Goal: Information Seeking & Learning: Learn about a topic

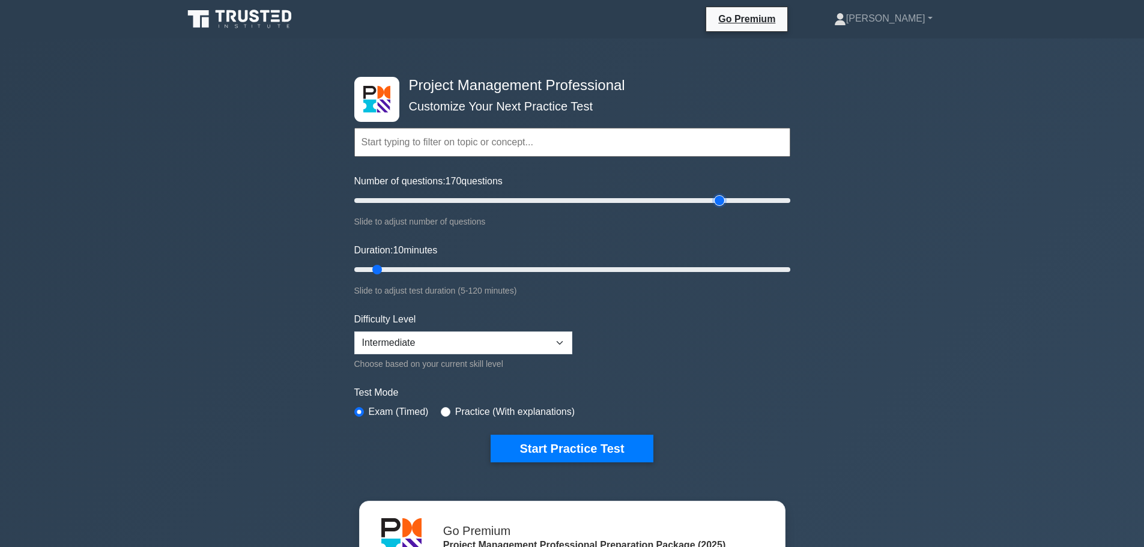
drag, startPoint x: 373, startPoint y: 202, endPoint x: 718, endPoint y: 198, distance: 345.4
type input "170"
click at [718, 198] on input "Number of questions: 170 questions" at bounding box center [572, 200] width 436 height 14
drag, startPoint x: 378, startPoint y: 268, endPoint x: 671, endPoint y: 268, distance: 292.6
type input "90"
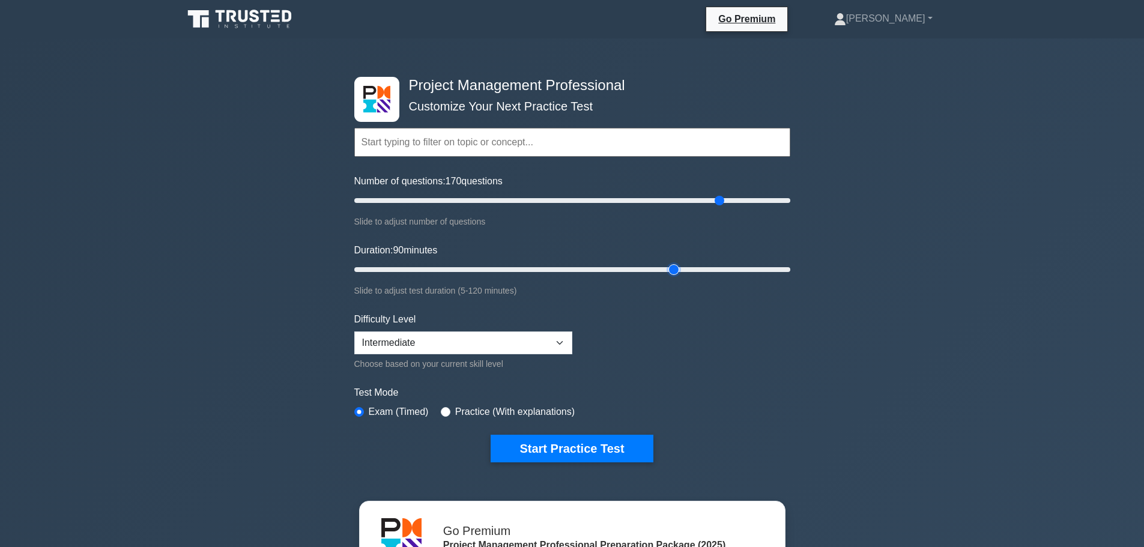
click at [671, 268] on input "Duration: 90 minutes" at bounding box center [572, 270] width 436 height 14
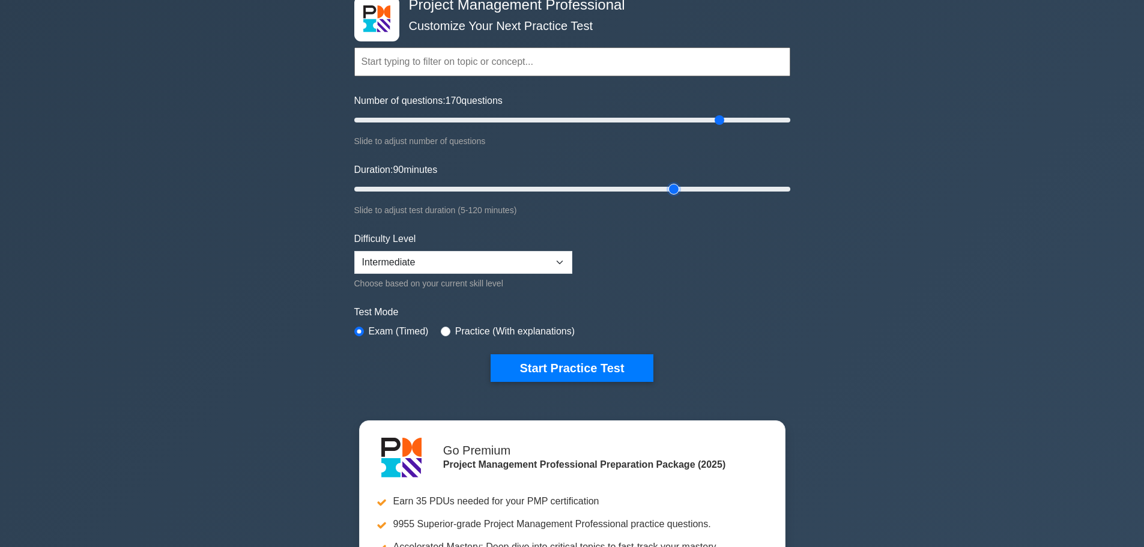
scroll to position [60, 0]
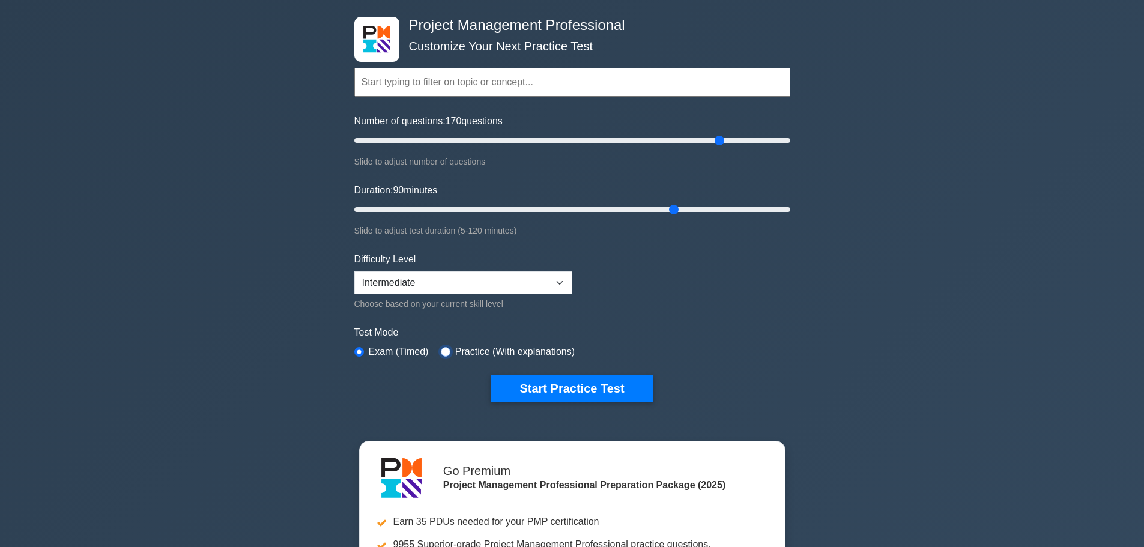
click at [441, 351] on input "radio" at bounding box center [446, 352] width 10 height 10
radio input "true"
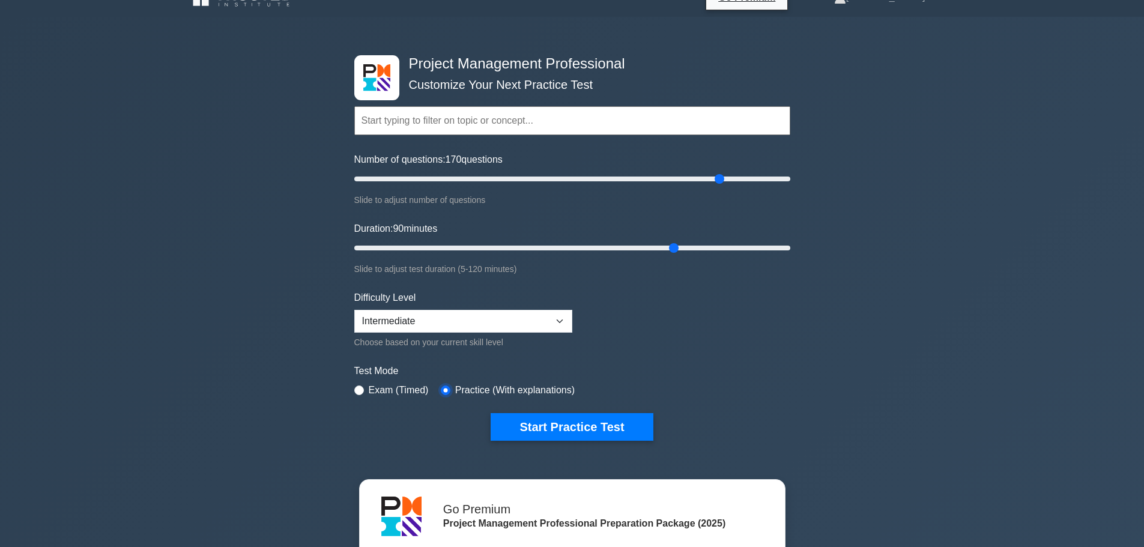
scroll to position [0, 0]
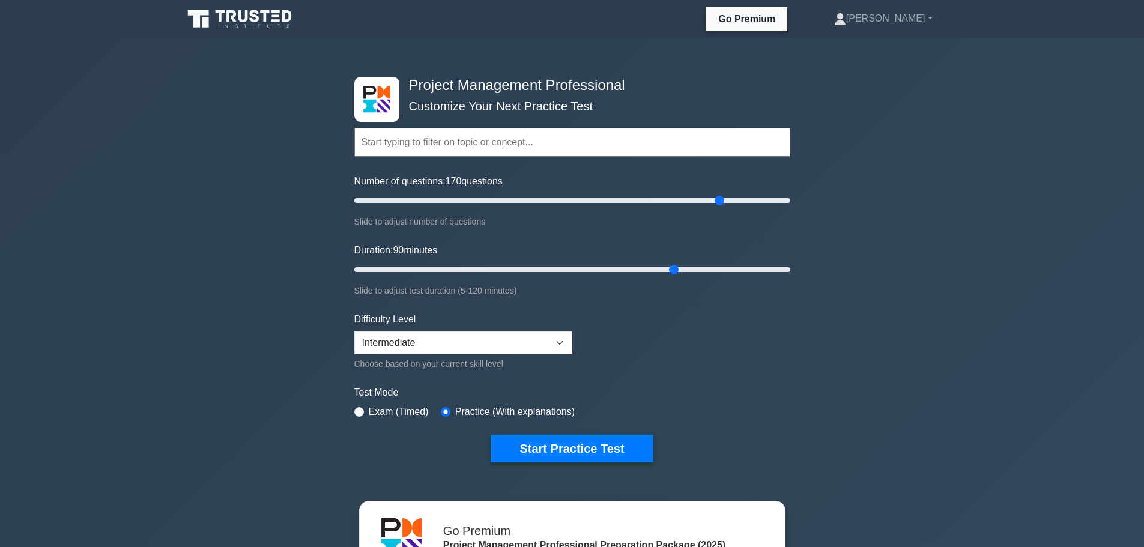
click at [726, 147] on input "text" at bounding box center [572, 142] width 436 height 29
drag, startPoint x: 676, startPoint y: 269, endPoint x: 509, endPoint y: 273, distance: 167.1
type input "45"
click at [509, 273] on input "Duration: 45 minutes" at bounding box center [572, 270] width 436 height 14
click at [554, 347] on select "Beginner Intermediate Expert" at bounding box center [463, 343] width 218 height 23
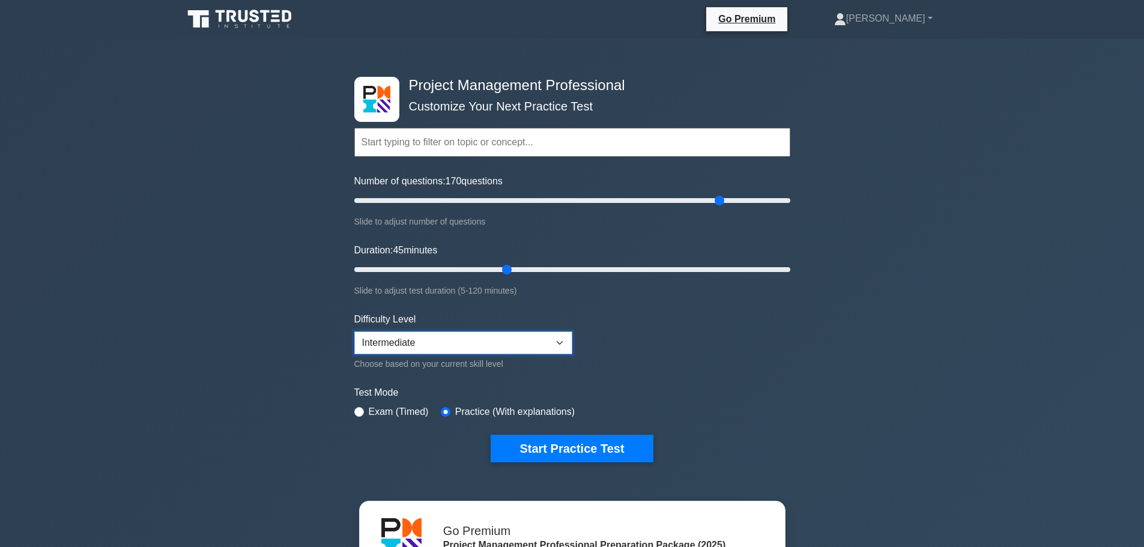
click at [556, 344] on select "Beginner Intermediate Expert" at bounding box center [463, 343] width 218 height 23
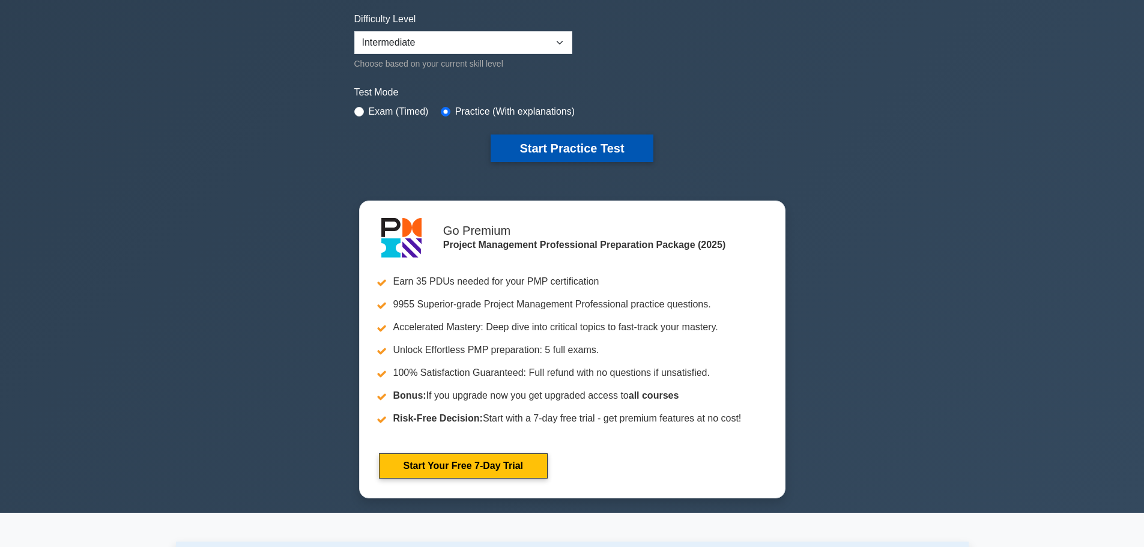
click at [547, 158] on button "Start Practice Test" at bounding box center [572, 149] width 162 height 28
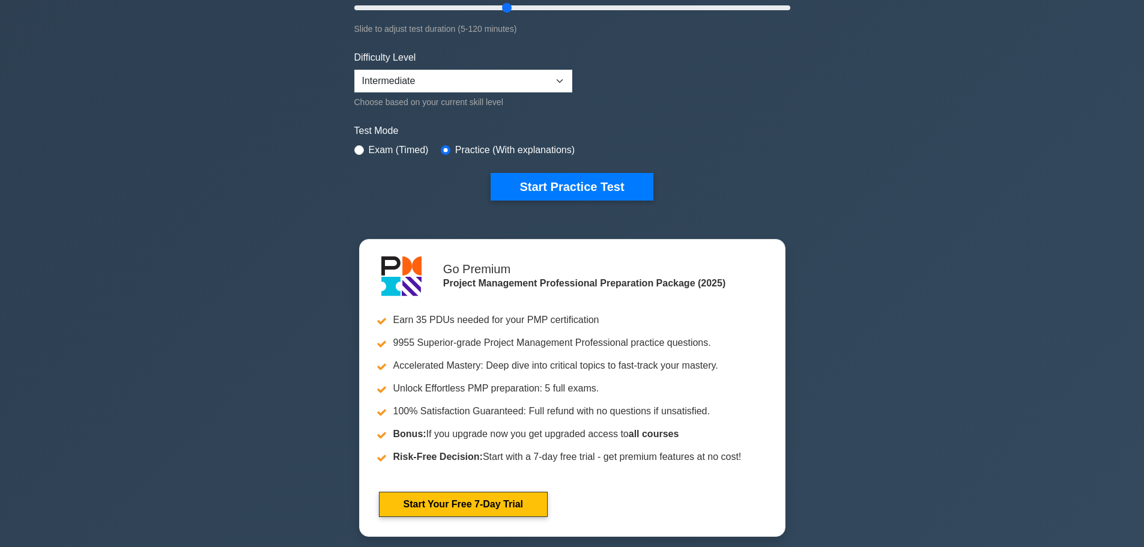
scroll to position [240, 0]
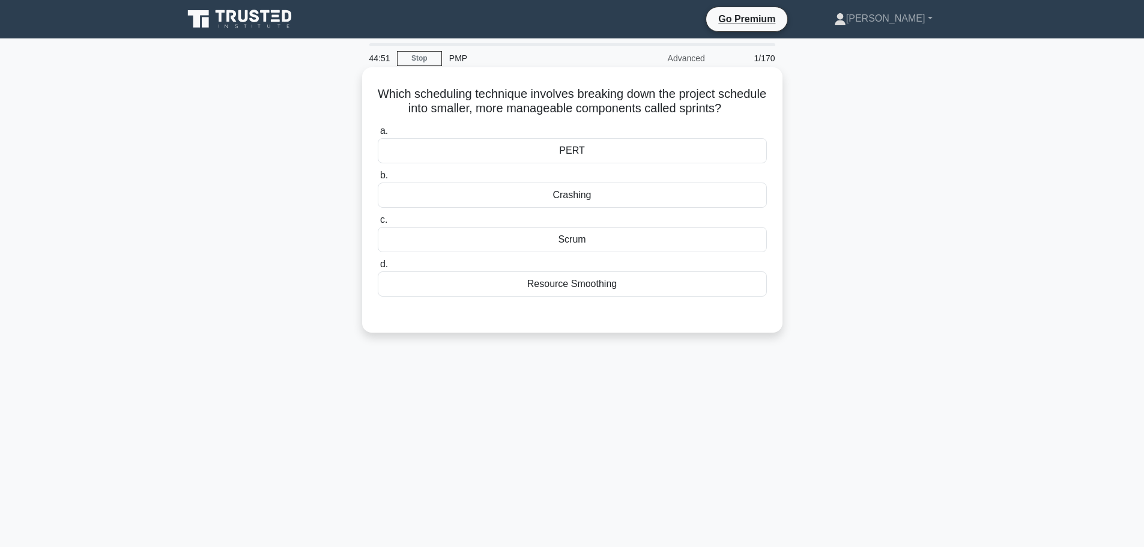
click at [580, 235] on div "Scrum" at bounding box center [572, 239] width 389 height 25
click at [378, 224] on input "c. Scrum" at bounding box center [378, 220] width 0 height 8
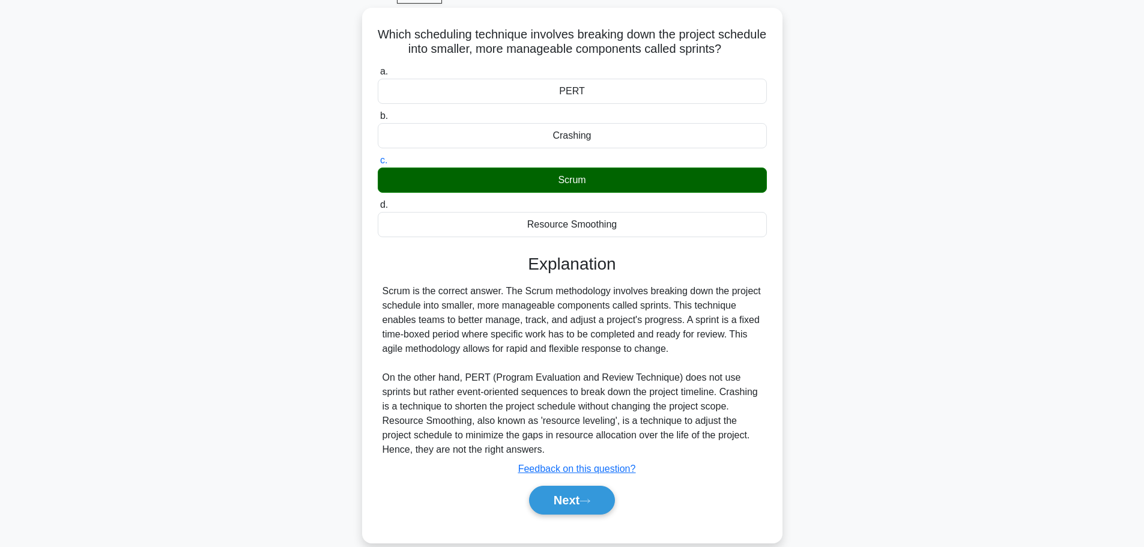
scroll to position [41, 0]
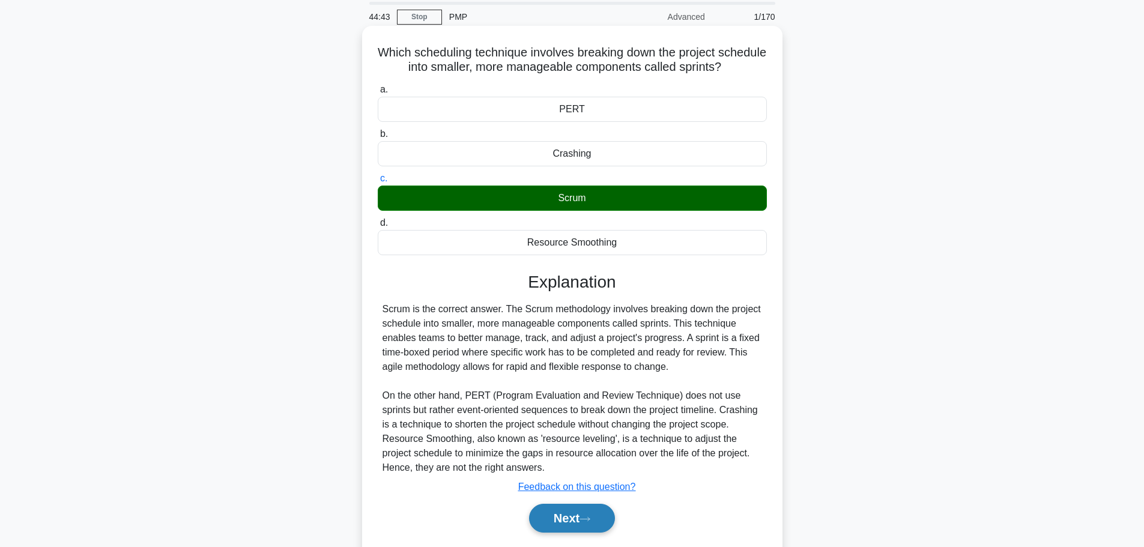
click at [579, 522] on button "Next" at bounding box center [572, 518] width 86 height 29
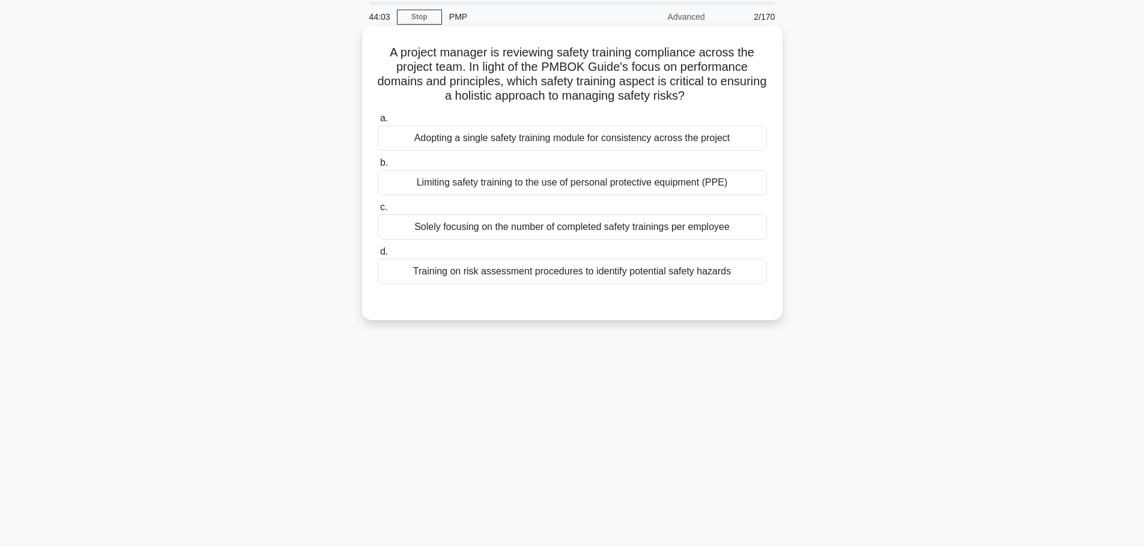
click at [735, 135] on div "Adopting a single safety training module for consistency across the project" at bounding box center [572, 138] width 389 height 25
click at [378, 123] on input "a. Adopting a single safety training module for consistency across the project" at bounding box center [378, 119] width 0 height 8
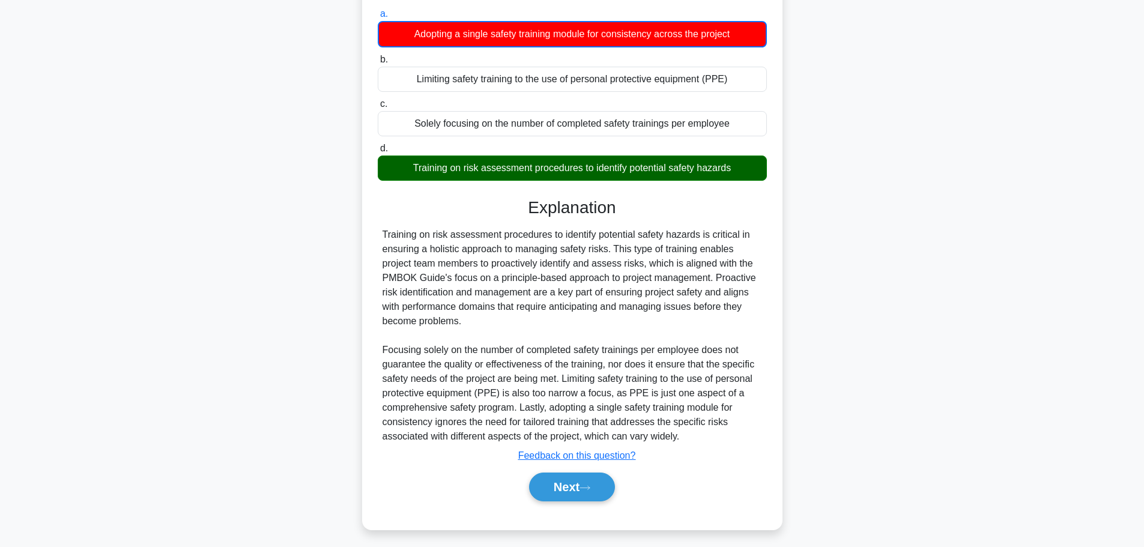
scroll to position [152, 0]
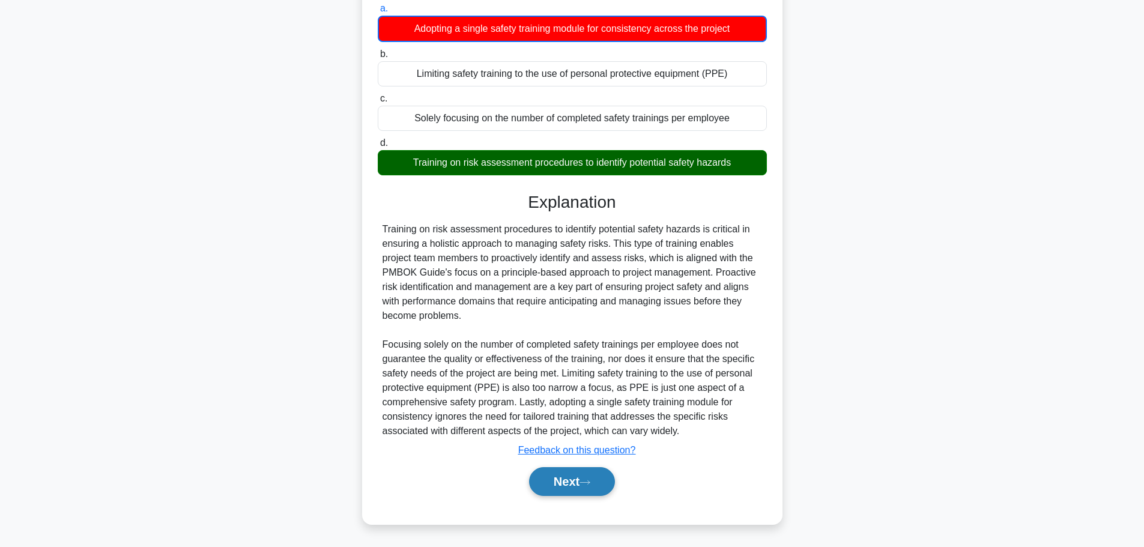
click at [579, 484] on button "Next" at bounding box center [572, 481] width 86 height 29
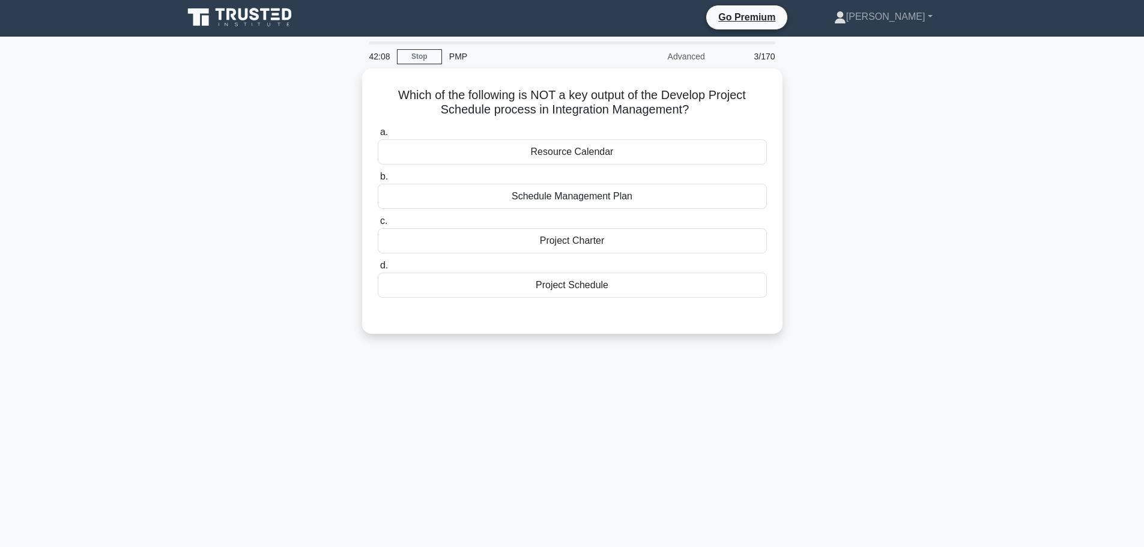
scroll to position [0, 0]
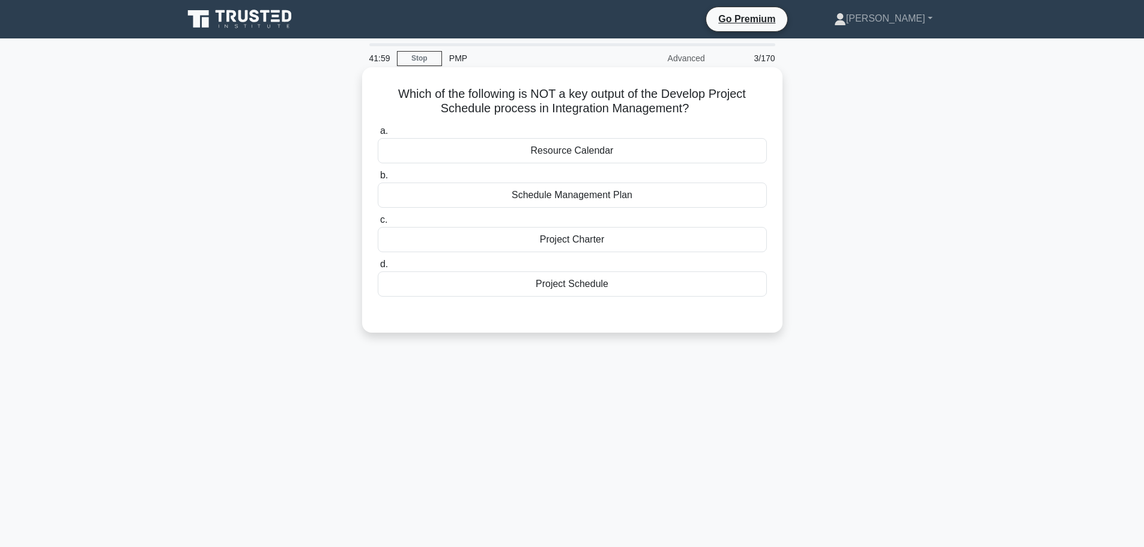
click at [717, 242] on div "Project Charter" at bounding box center [572, 239] width 389 height 25
click at [378, 224] on input "c. Project Charter" at bounding box center [378, 220] width 0 height 8
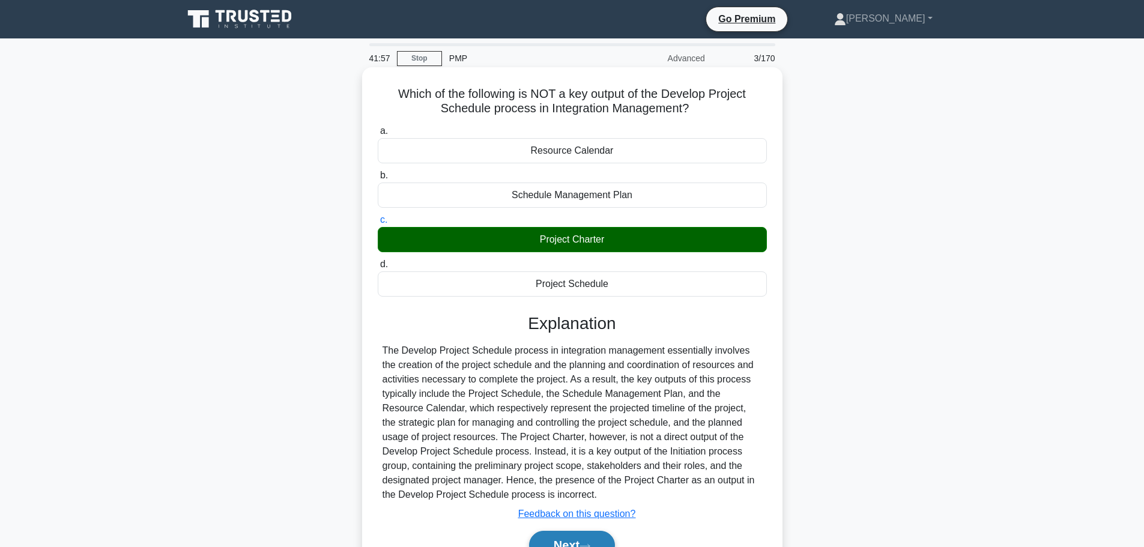
click at [591, 540] on button "Next" at bounding box center [572, 545] width 86 height 29
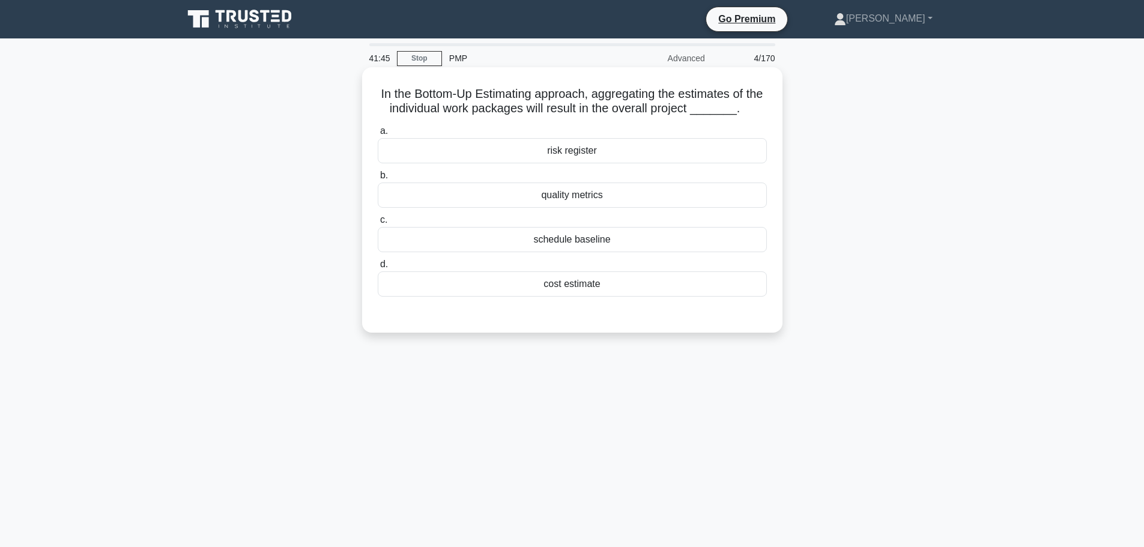
click at [714, 240] on div "schedule baseline" at bounding box center [572, 239] width 389 height 25
click at [378, 224] on input "c. schedule baseline" at bounding box center [378, 220] width 0 height 8
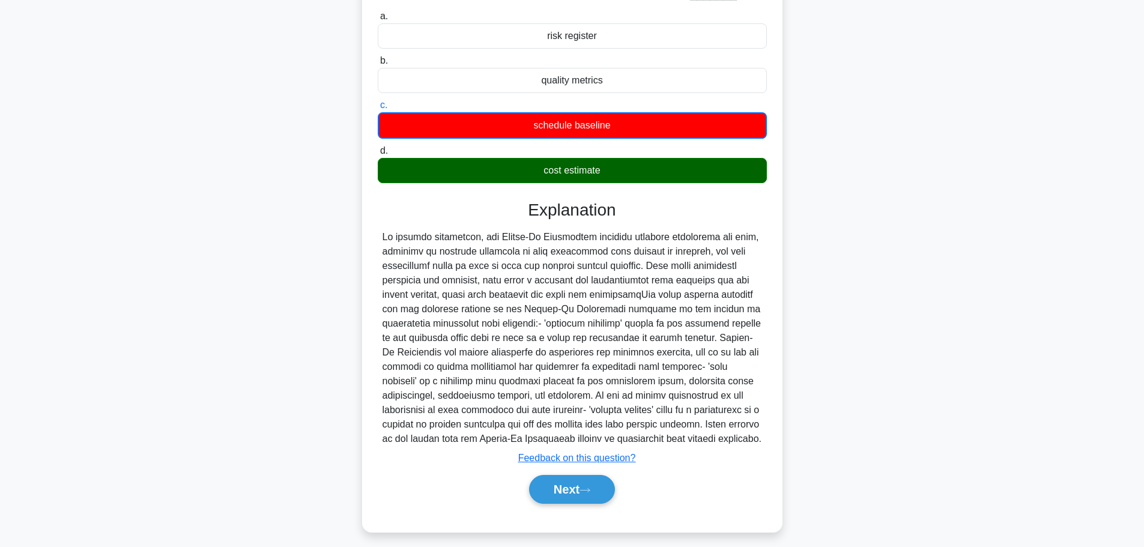
scroll to position [120, 0]
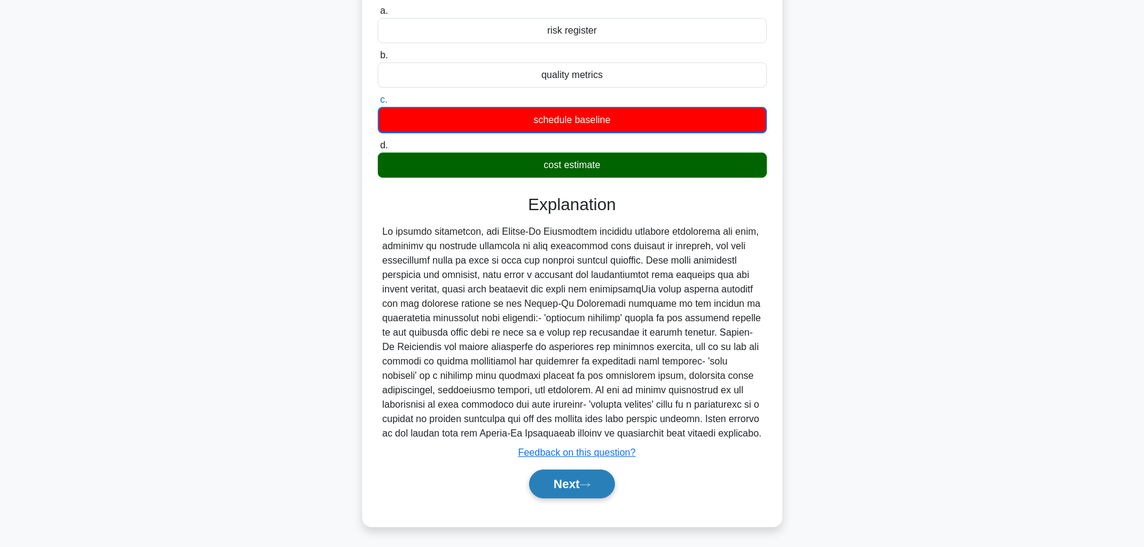
click at [603, 478] on button "Next" at bounding box center [572, 484] width 86 height 29
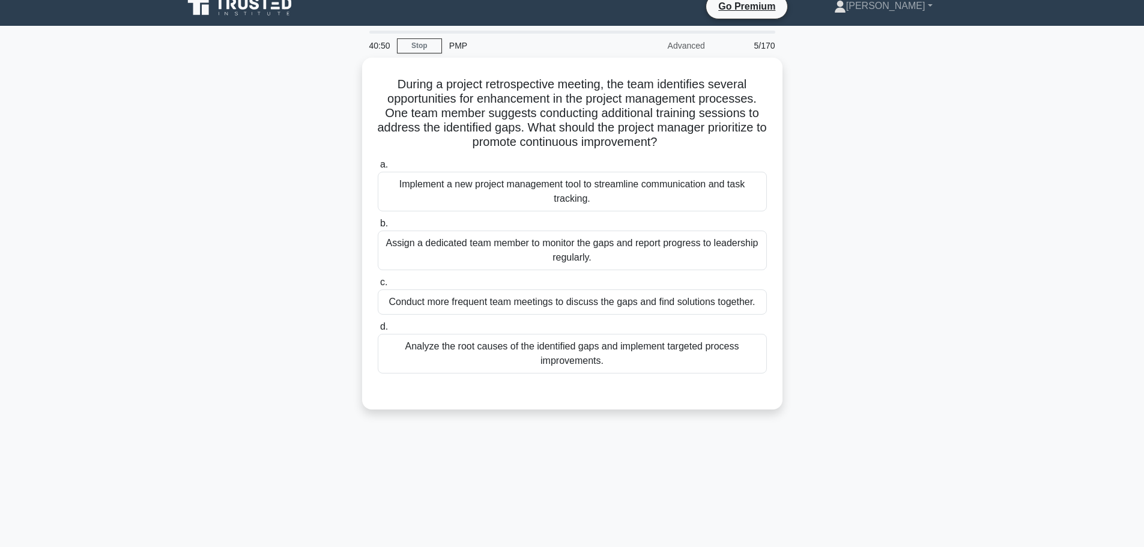
scroll to position [0, 0]
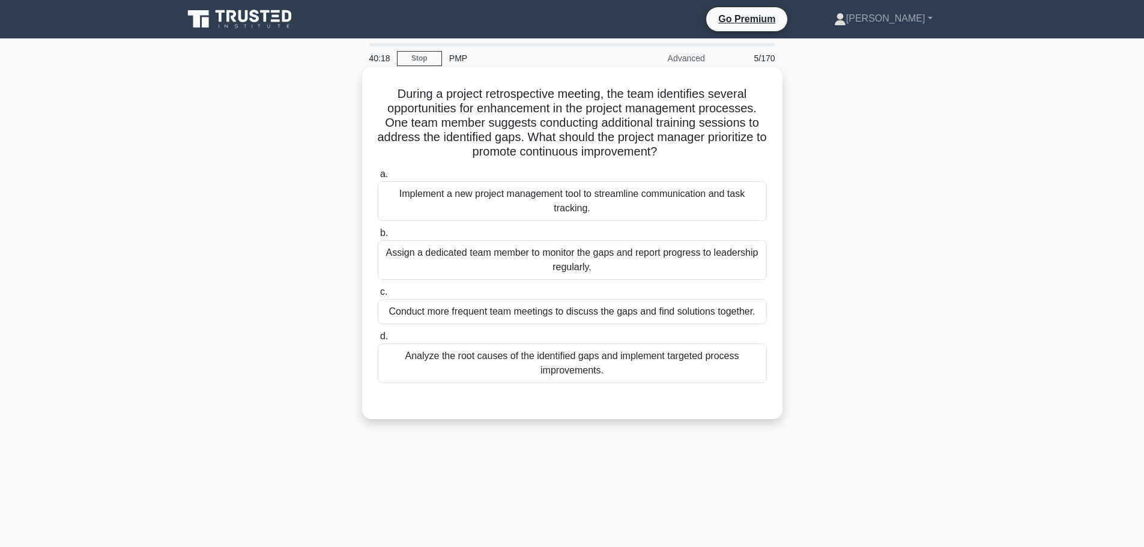
click at [680, 375] on div "Analyze the root causes of the identified gaps and implement targeted process i…" at bounding box center [572, 364] width 389 height 40
click at [378, 341] on input "d. Analyze the root causes of the identified gaps and implement targeted proces…" at bounding box center [378, 337] width 0 height 8
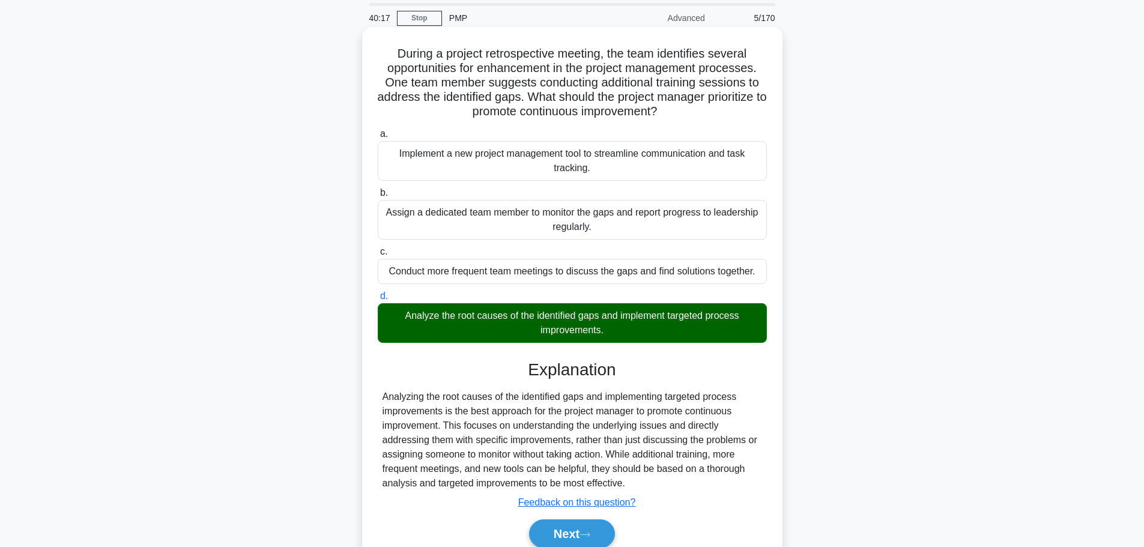
scroll to position [102, 0]
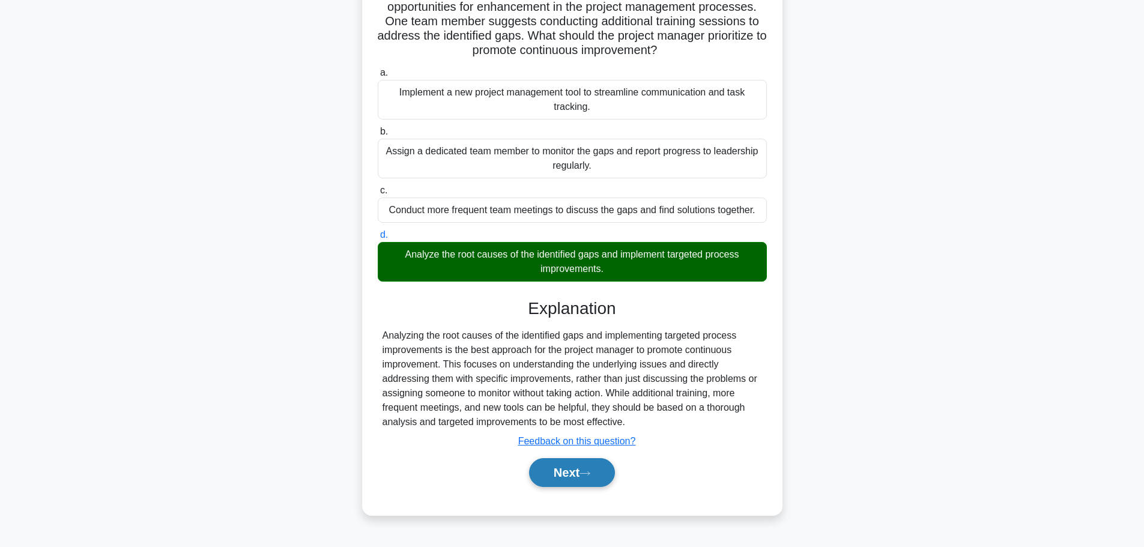
click at [581, 471] on button "Next" at bounding box center [572, 472] width 86 height 29
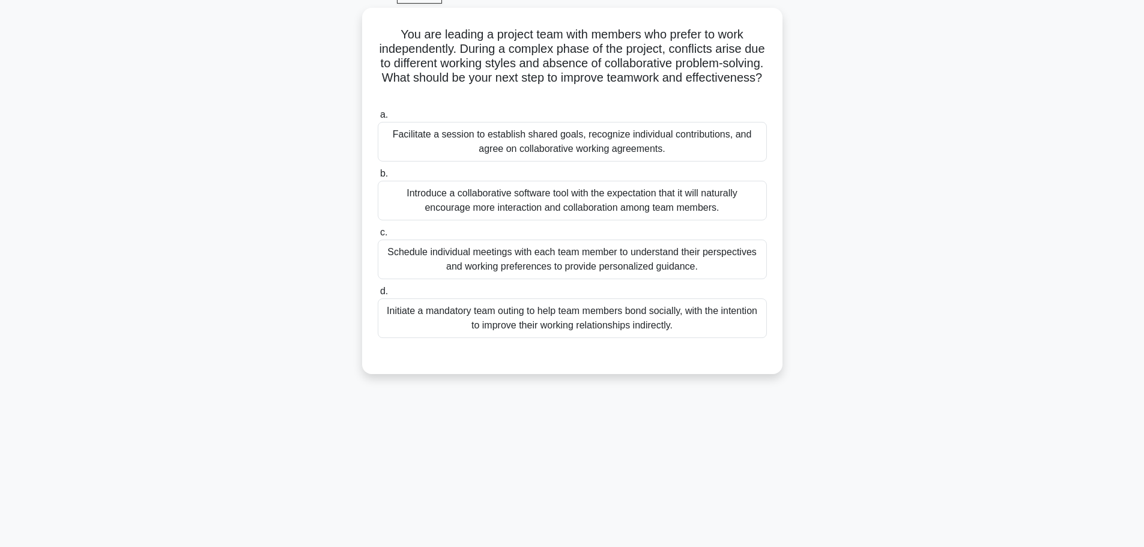
scroll to position [41, 0]
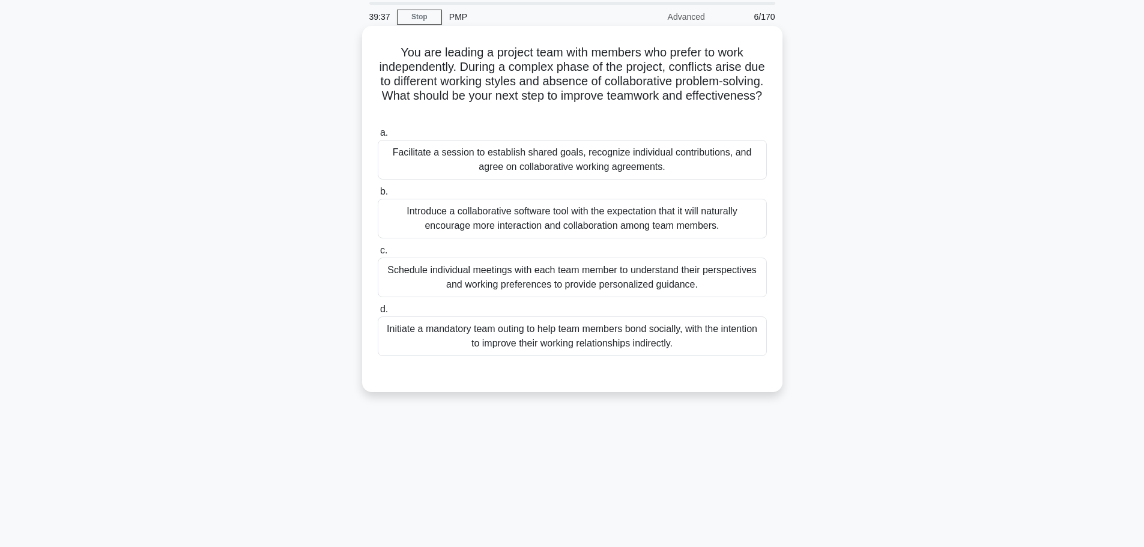
click at [663, 165] on div "Facilitate a session to establish shared goals, recognize individual contributi…" at bounding box center [572, 160] width 389 height 40
click at [378, 137] on input "a. Facilitate a session to establish shared goals, recognize individual contrib…" at bounding box center [378, 133] width 0 height 8
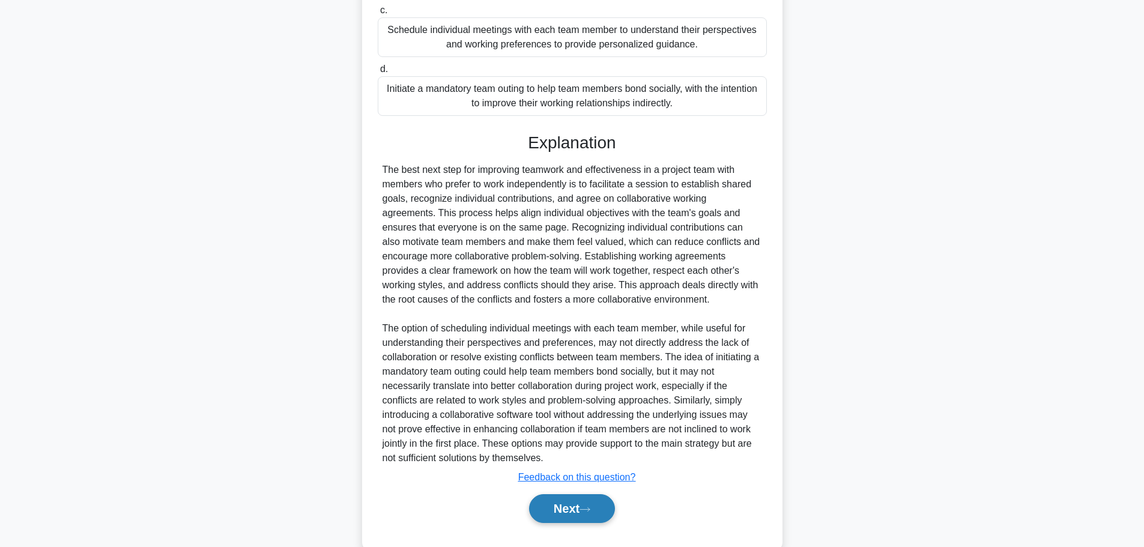
click at [595, 514] on button "Next" at bounding box center [572, 508] width 86 height 29
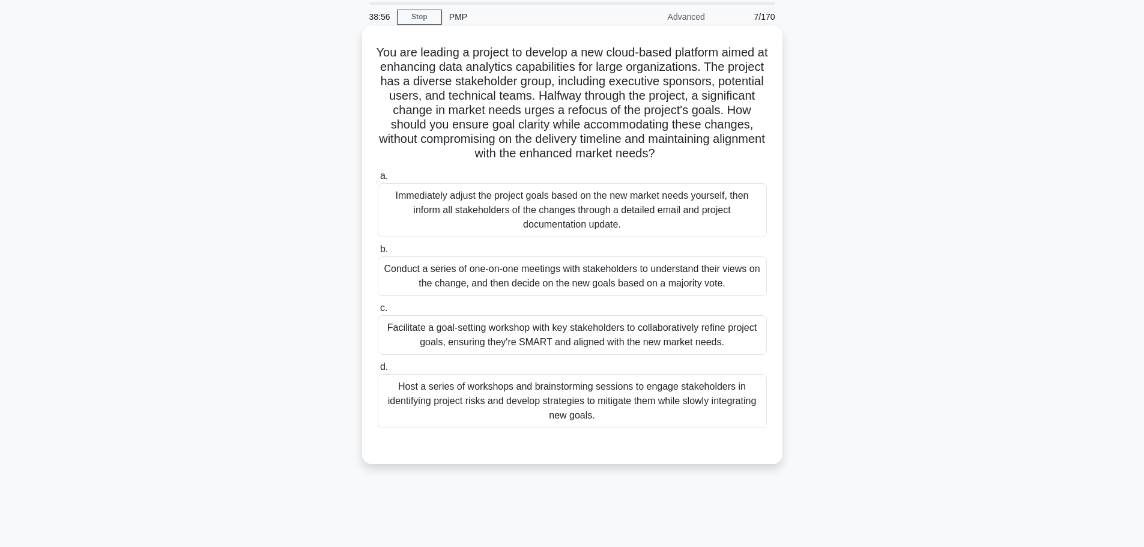
scroll to position [102, 0]
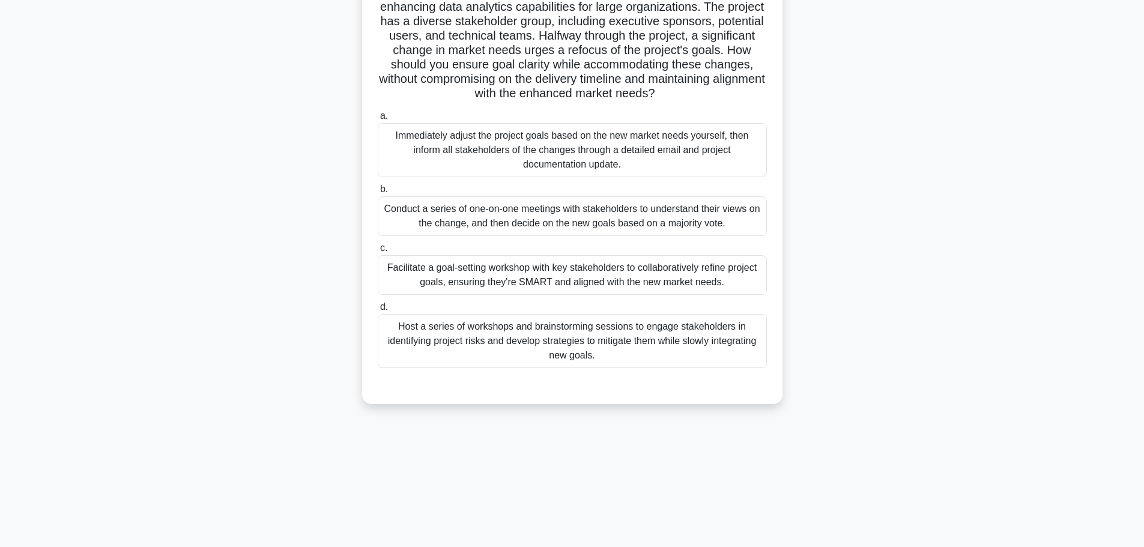
click at [707, 279] on div "Facilitate a goal-setting workshop with key stakeholders to collaboratively ref…" at bounding box center [572, 275] width 389 height 40
click at [378, 252] on input "c. Facilitate a goal-setting workshop with key stakeholders to collaboratively …" at bounding box center [378, 248] width 0 height 8
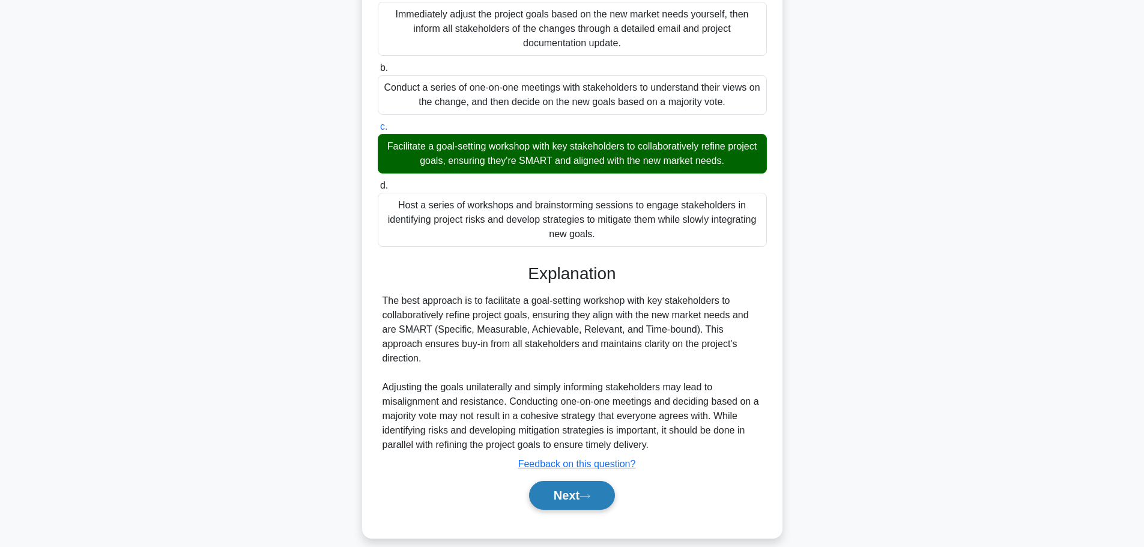
click at [545, 487] on button "Next" at bounding box center [572, 495] width 86 height 29
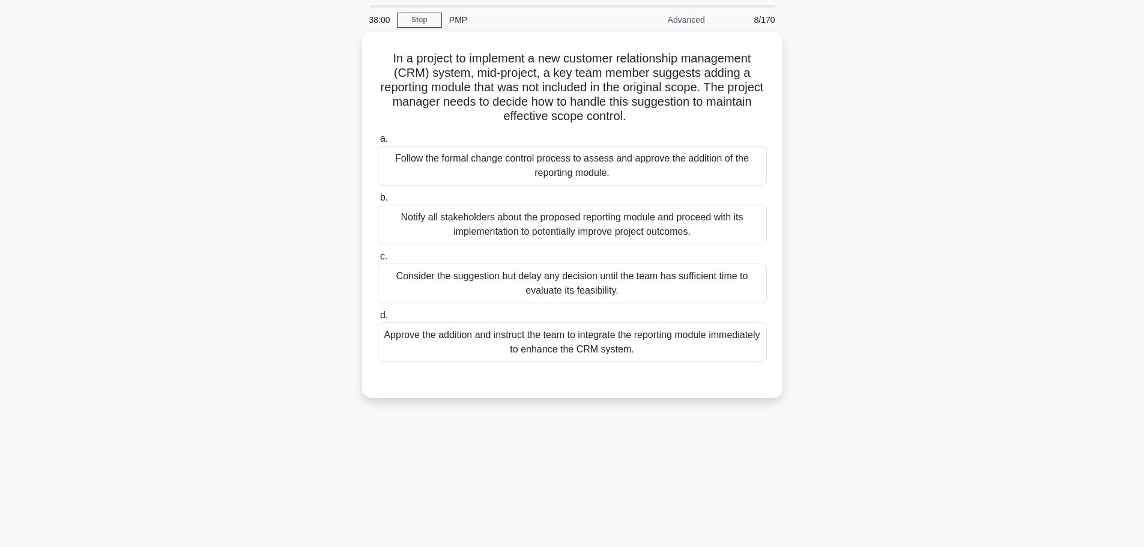
scroll to position [60, 0]
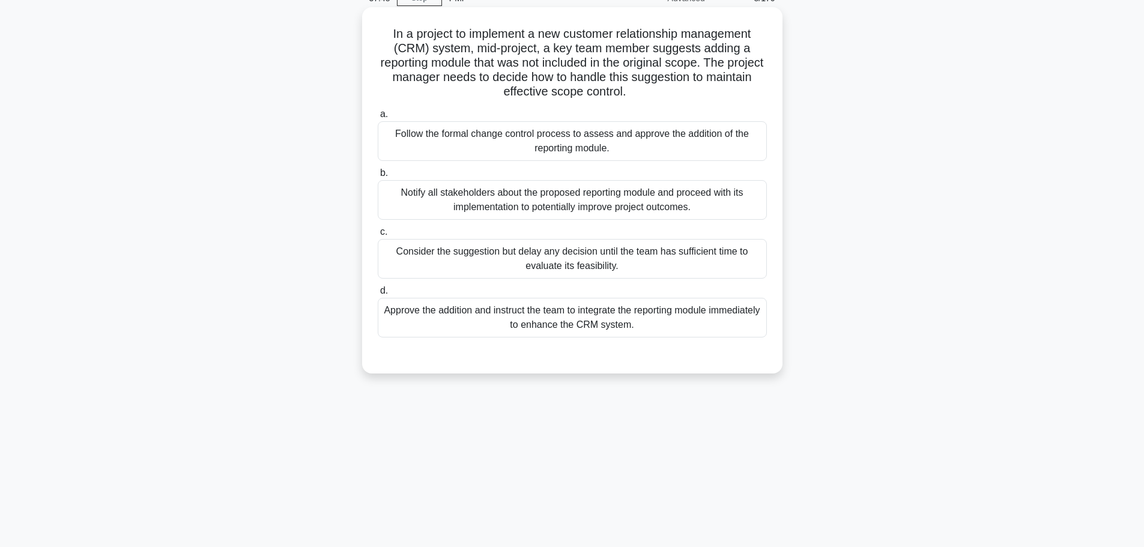
click at [709, 130] on div "Follow the formal change control process to assess and approve the addition of …" at bounding box center [572, 141] width 389 height 40
click at [378, 118] on input "a. Follow the formal change control process to assess and approve the addition …" at bounding box center [378, 115] width 0 height 8
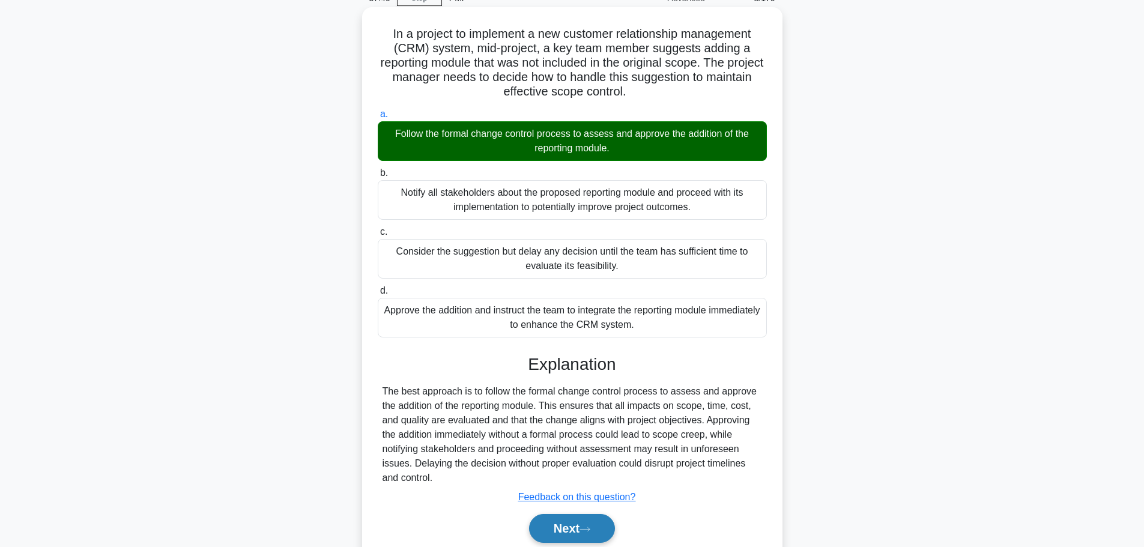
click at [601, 529] on button "Next" at bounding box center [572, 528] width 86 height 29
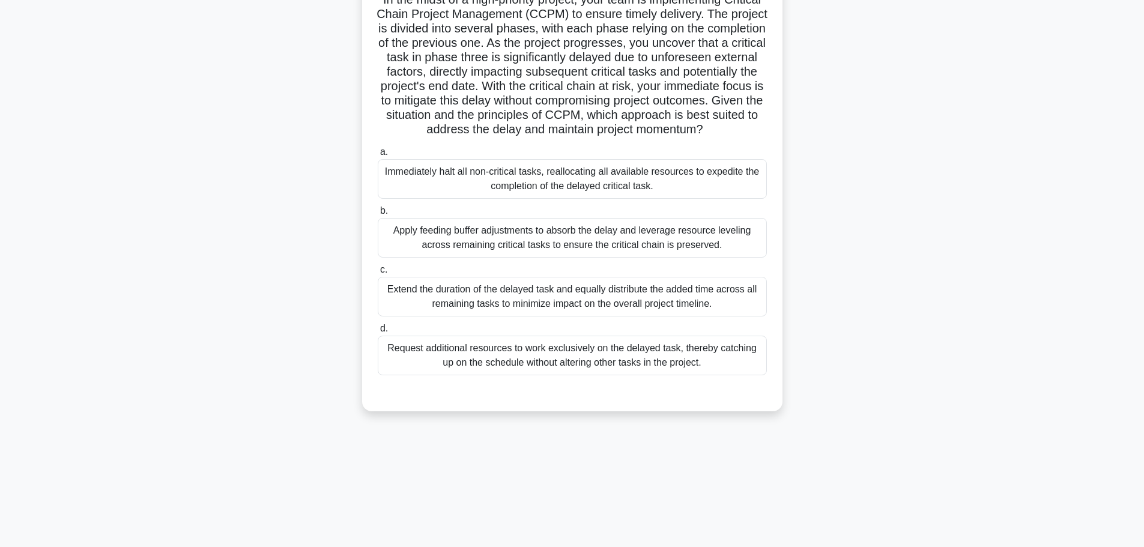
scroll to position [102, 0]
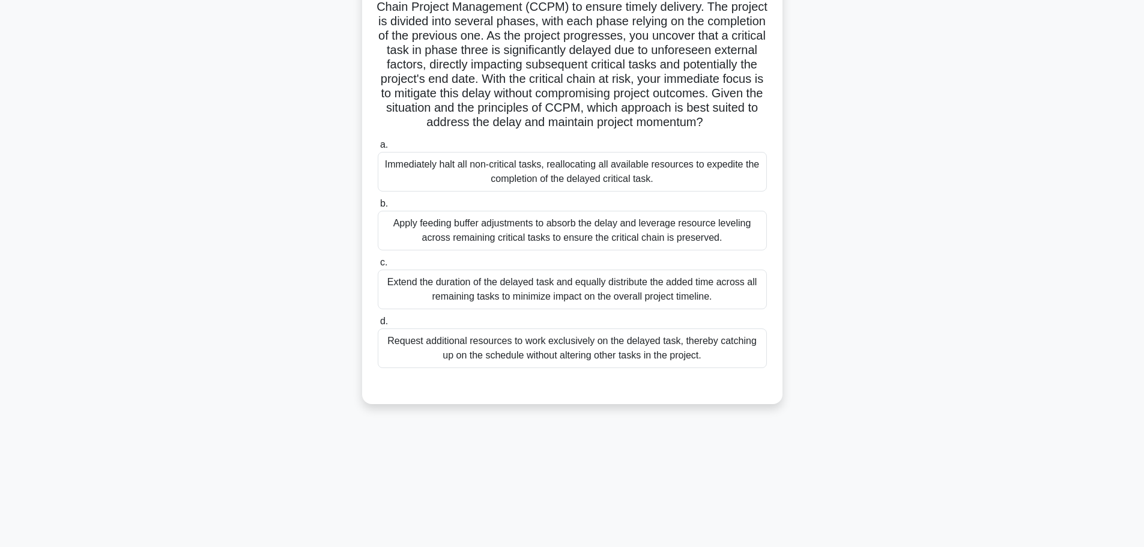
click at [721, 228] on div "Apply feeding buffer adjustments to absorb the delay and leverage resource leve…" at bounding box center [572, 231] width 389 height 40
click at [378, 208] on input "b. Apply feeding buffer adjustments to absorb the delay and leverage resource l…" at bounding box center [378, 204] width 0 height 8
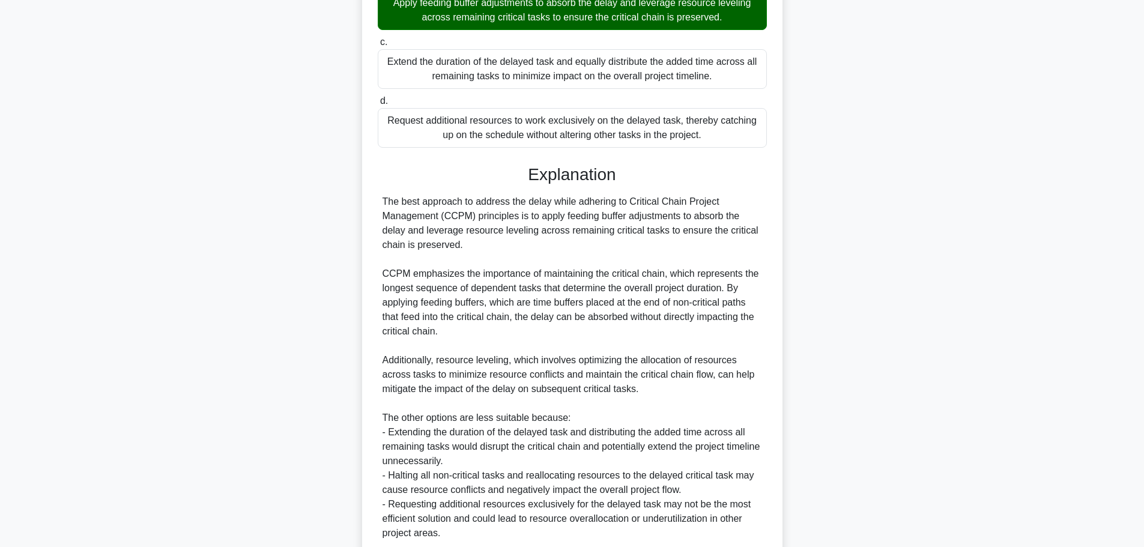
scroll to position [402, 0]
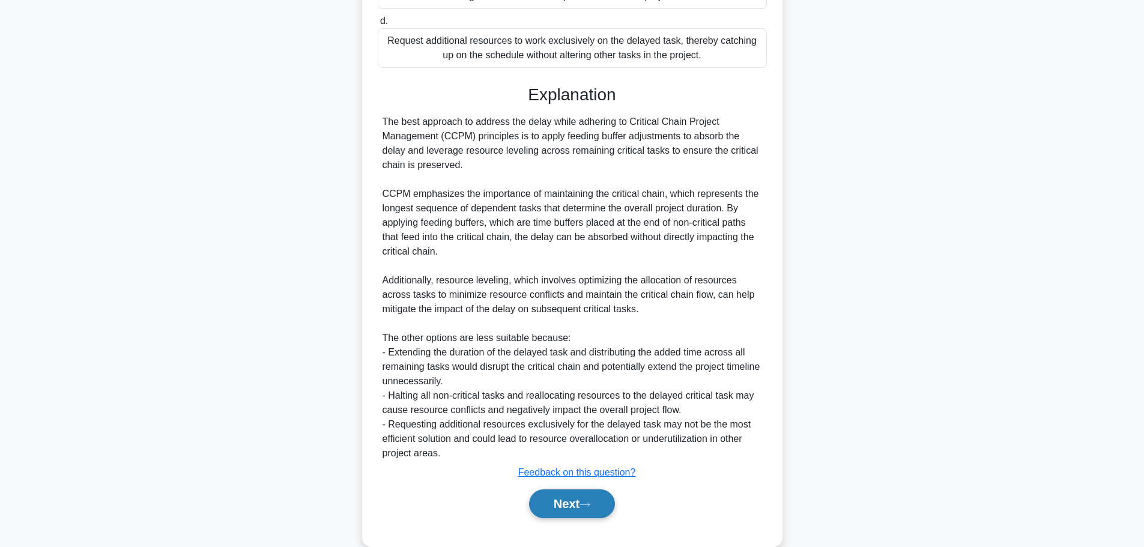
click at [578, 513] on button "Next" at bounding box center [572, 504] width 86 height 29
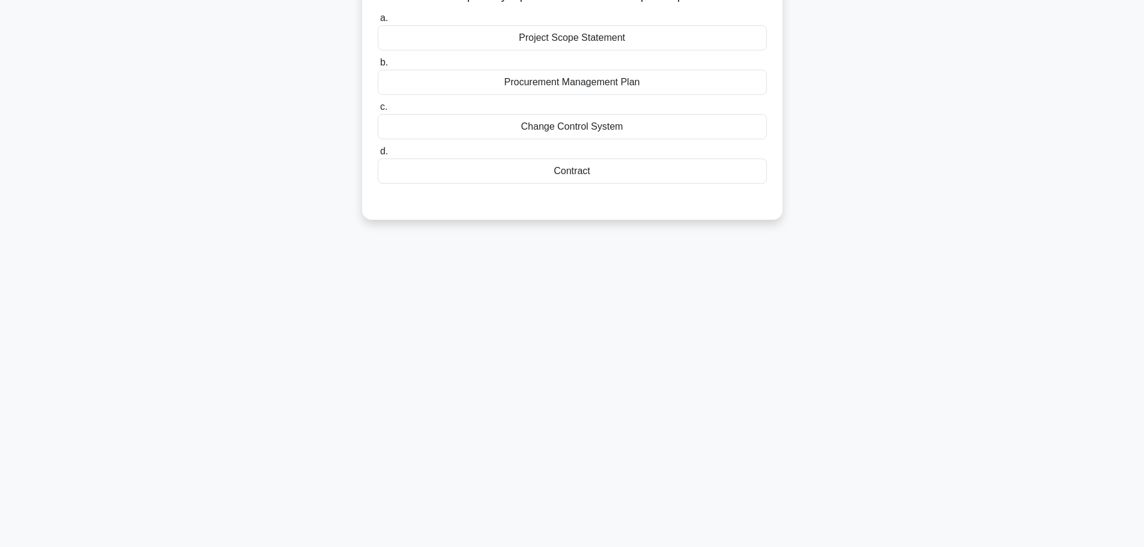
scroll to position [0, 0]
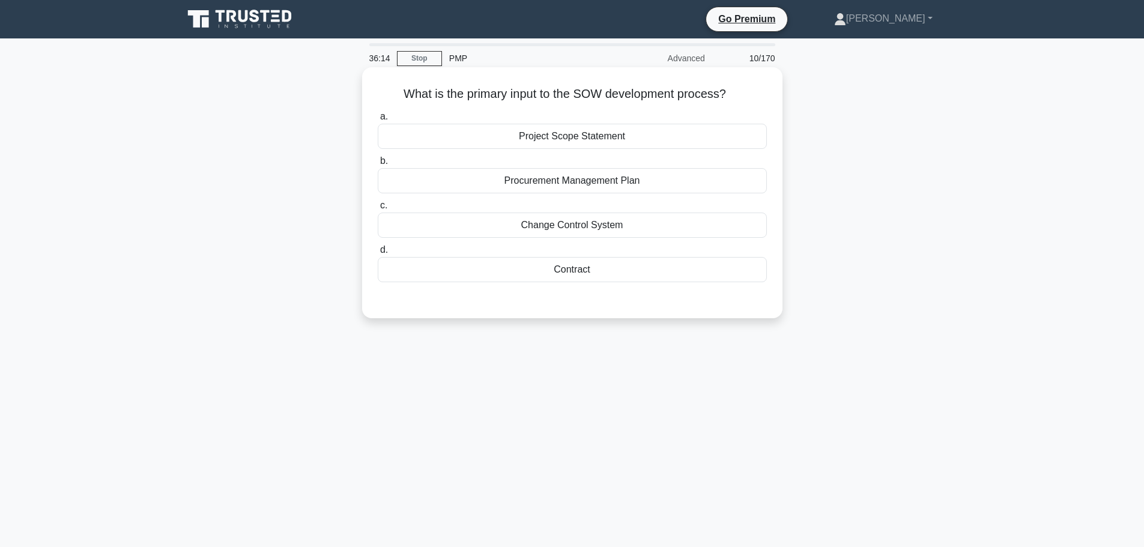
click at [666, 135] on div "Project Scope Statement" at bounding box center [572, 136] width 389 height 25
click at [378, 121] on input "a. Project Scope Statement" at bounding box center [378, 117] width 0 height 8
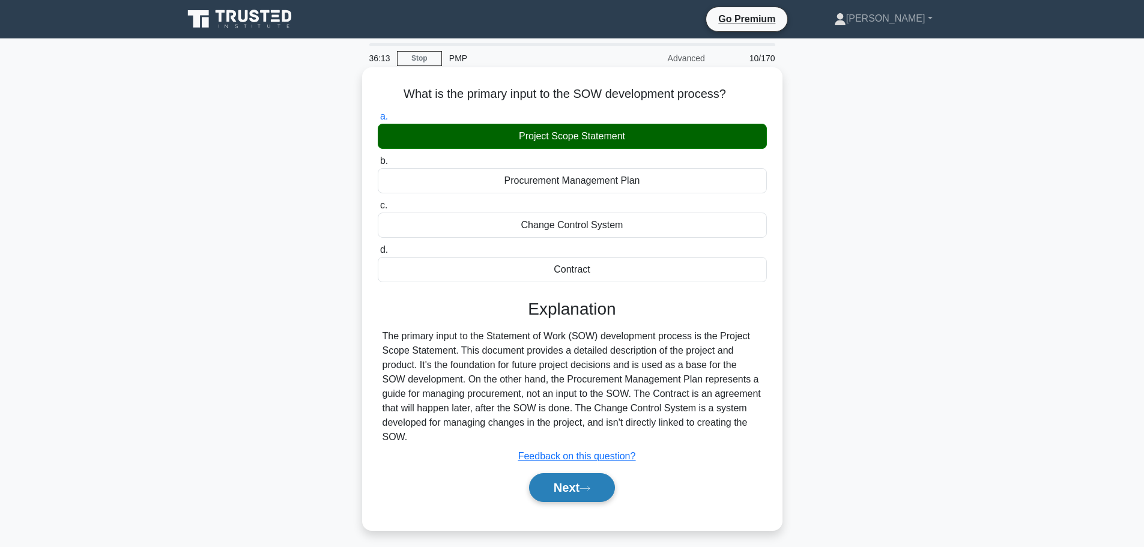
click at [573, 494] on button "Next" at bounding box center [572, 487] width 86 height 29
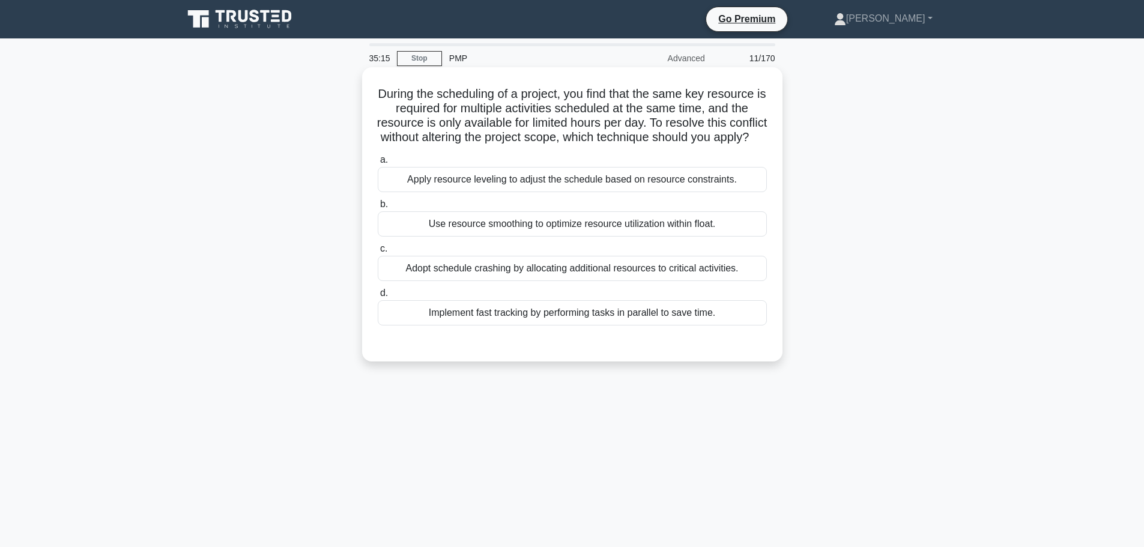
click at [736, 237] on div "Use resource smoothing to optimize resource utilization within float." at bounding box center [572, 223] width 389 height 25
click at [378, 208] on input "b. Use resource smoothing to optimize resource utilization within float." at bounding box center [378, 205] width 0 height 8
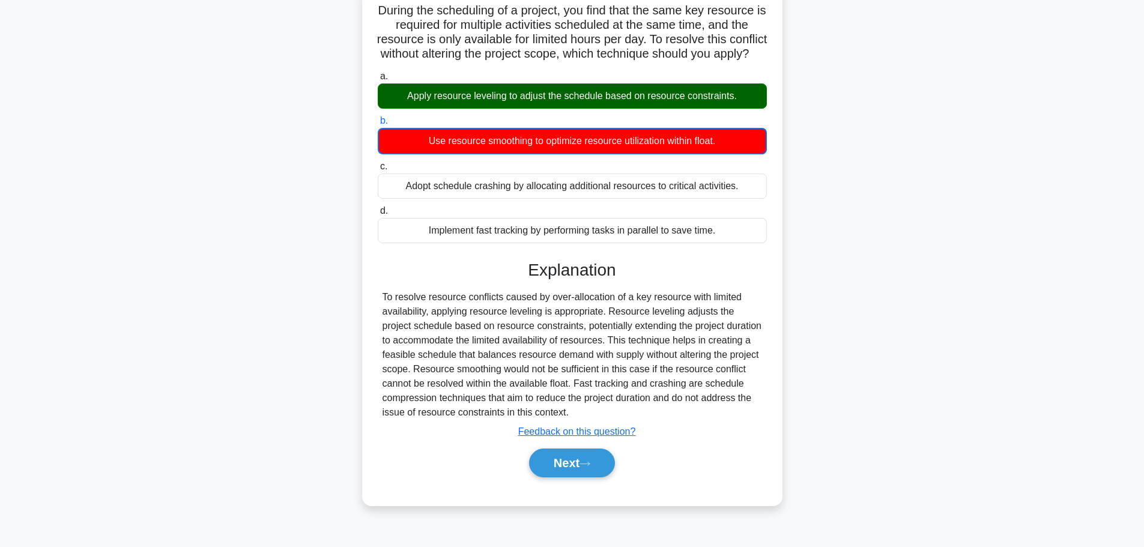
scroll to position [102, 0]
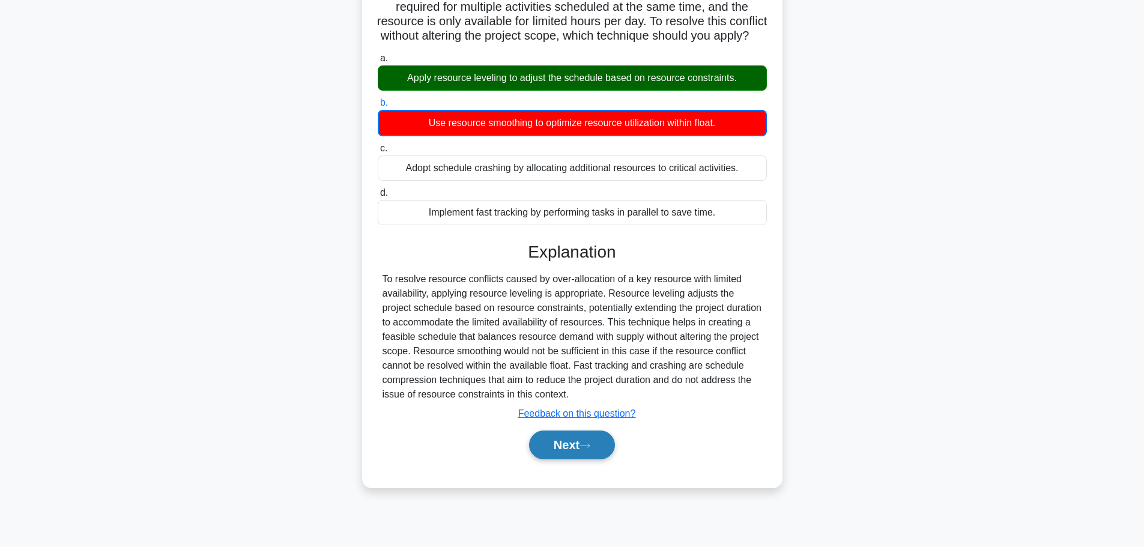
click at [587, 449] on icon at bounding box center [585, 446] width 11 height 7
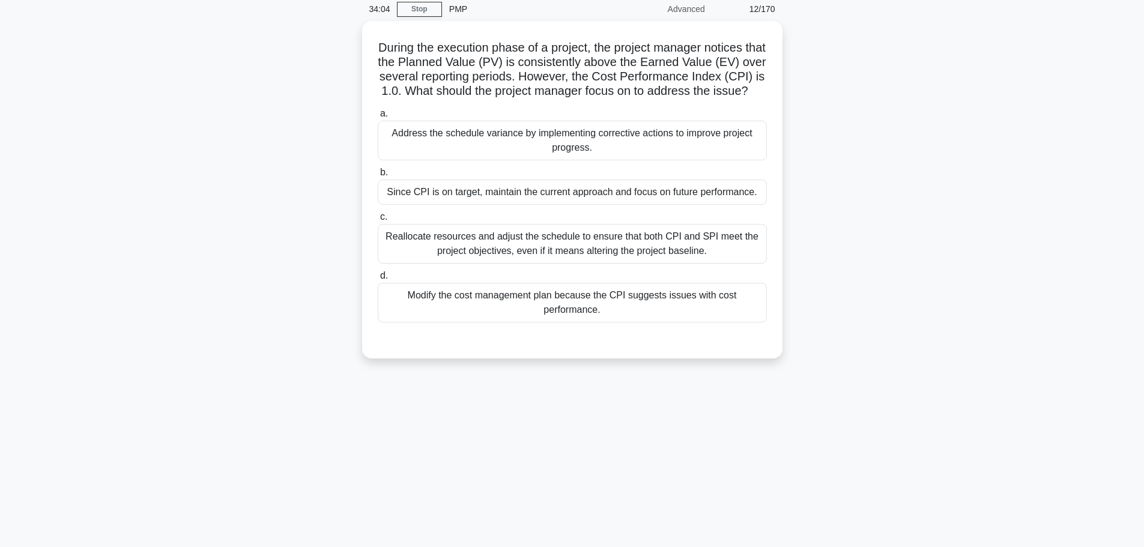
scroll to position [0, 0]
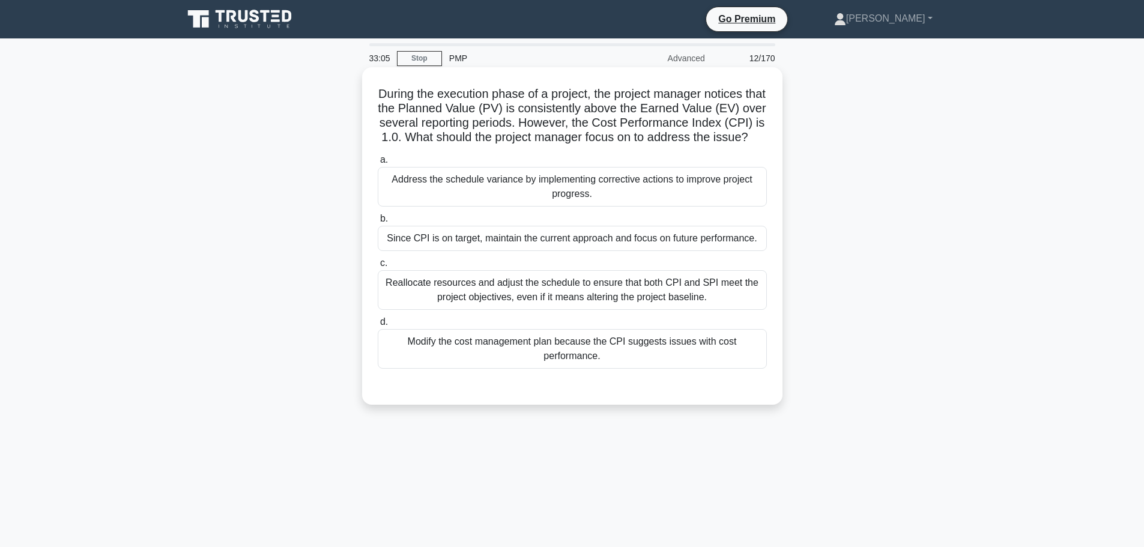
click at [725, 251] on div "Since CPI is on target, maintain the current approach and focus on future perfo…" at bounding box center [572, 238] width 389 height 25
click at [378, 223] on input "b. Since CPI is on target, maintain the current approach and focus on future pe…" at bounding box center [378, 219] width 0 height 8
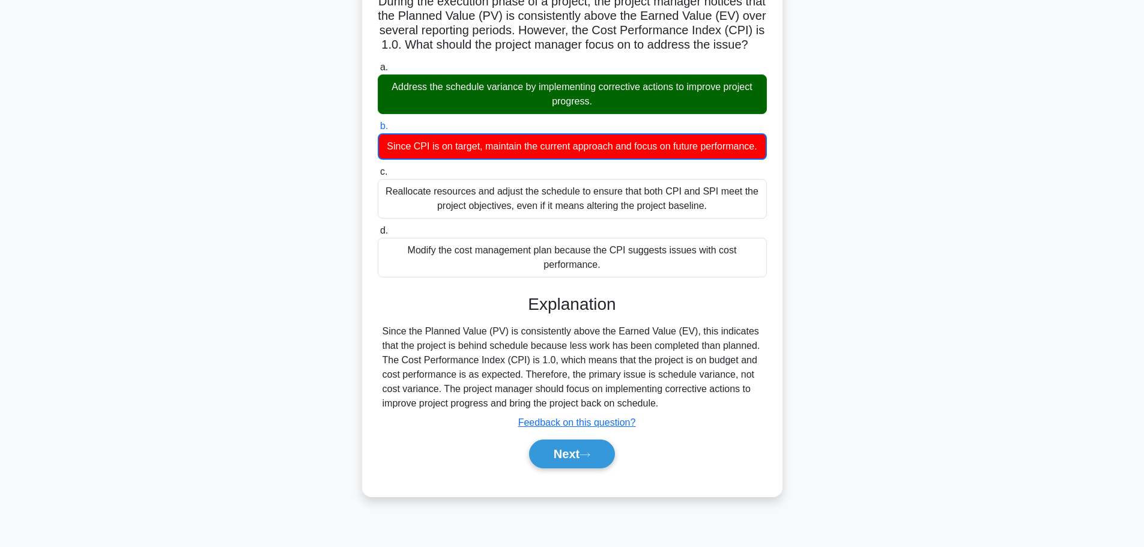
scroll to position [102, 0]
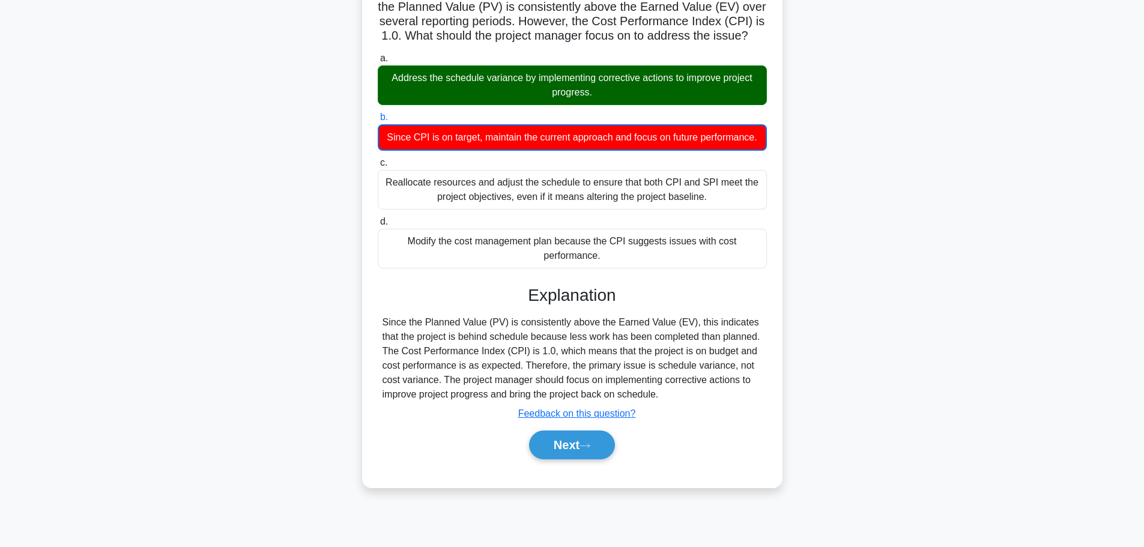
drag, startPoint x: 829, startPoint y: 112, endPoint x: 562, endPoint y: 494, distance: 466.3
click at [562, 464] on div "Next" at bounding box center [572, 445] width 389 height 38
click at [566, 460] on button "Next" at bounding box center [572, 445] width 86 height 29
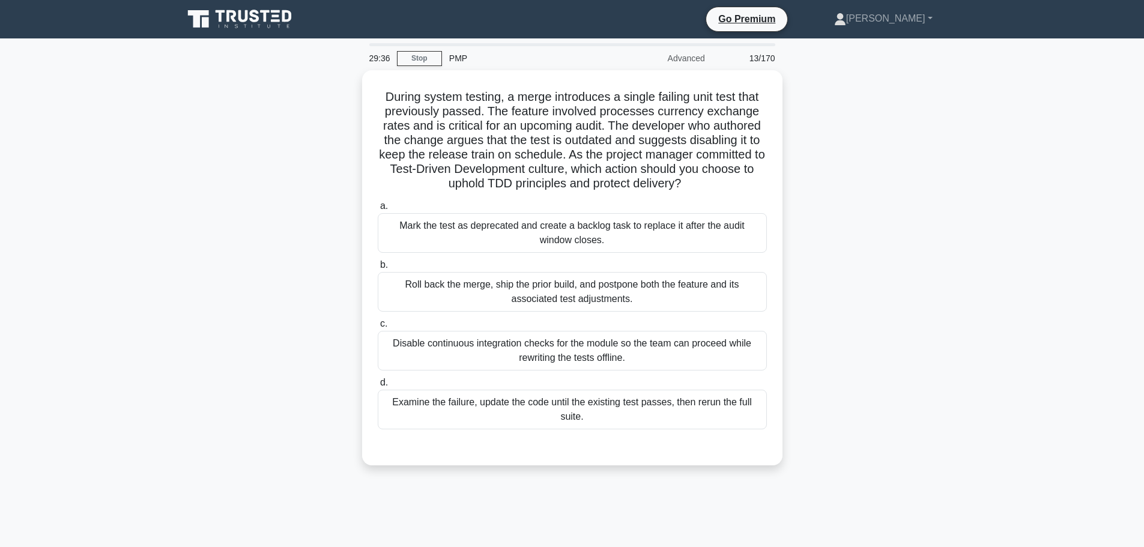
scroll to position [60, 0]
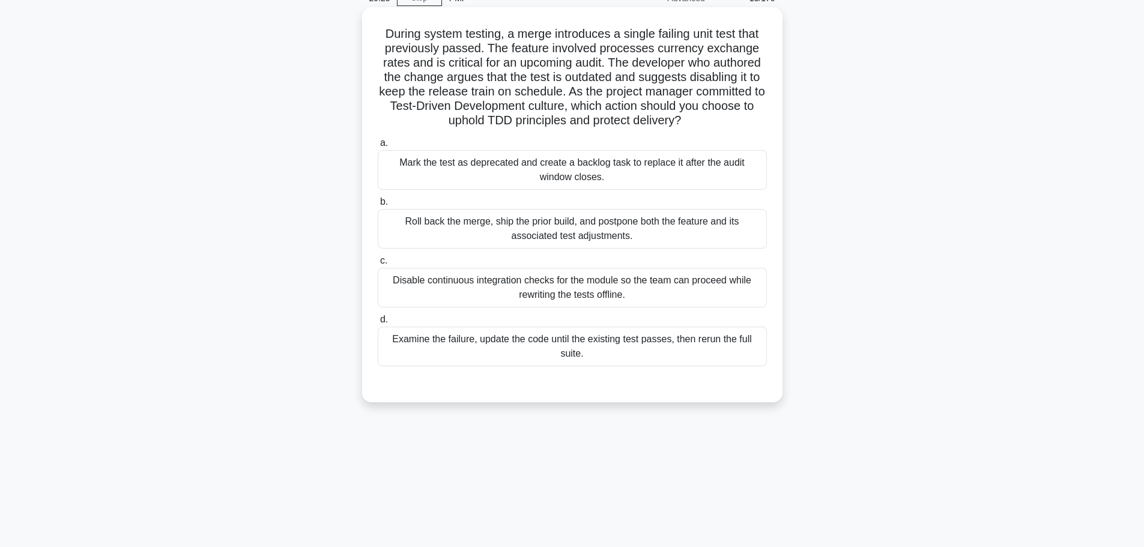
click at [682, 352] on div "Examine the failure, update the code until the existing test passes, then rerun…" at bounding box center [572, 347] width 389 height 40
click at [378, 324] on input "d. Examine the failure, update the code until the existing test passes, then re…" at bounding box center [378, 320] width 0 height 8
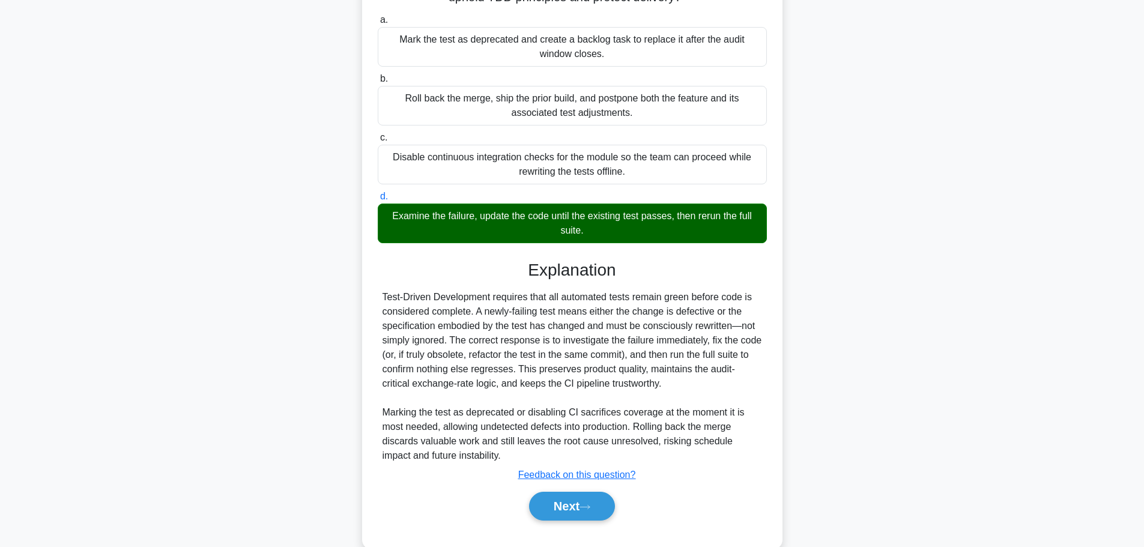
scroll to position [208, 0]
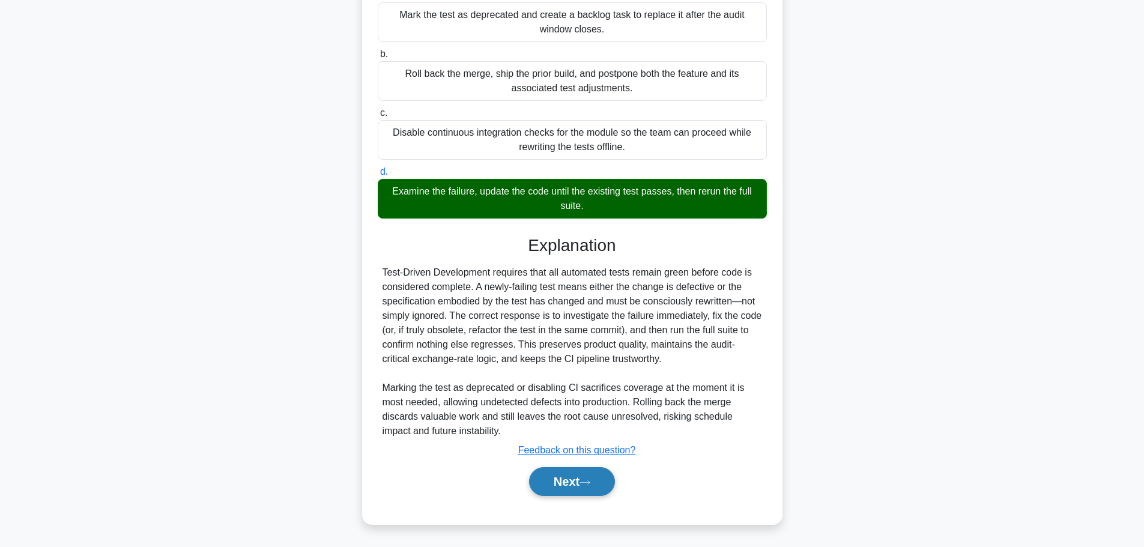
click at [579, 483] on button "Next" at bounding box center [572, 481] width 86 height 29
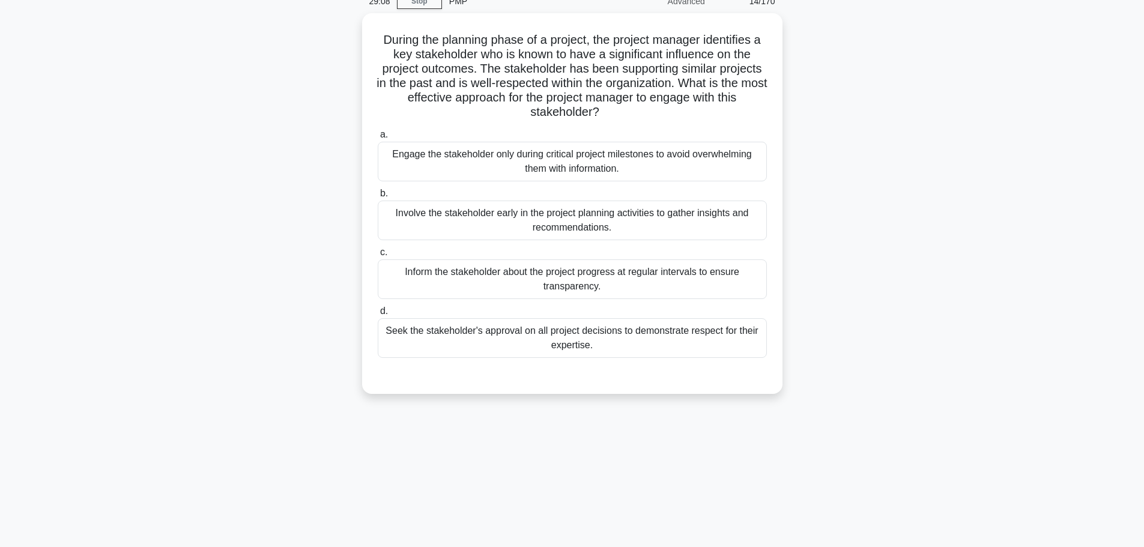
scroll to position [60, 0]
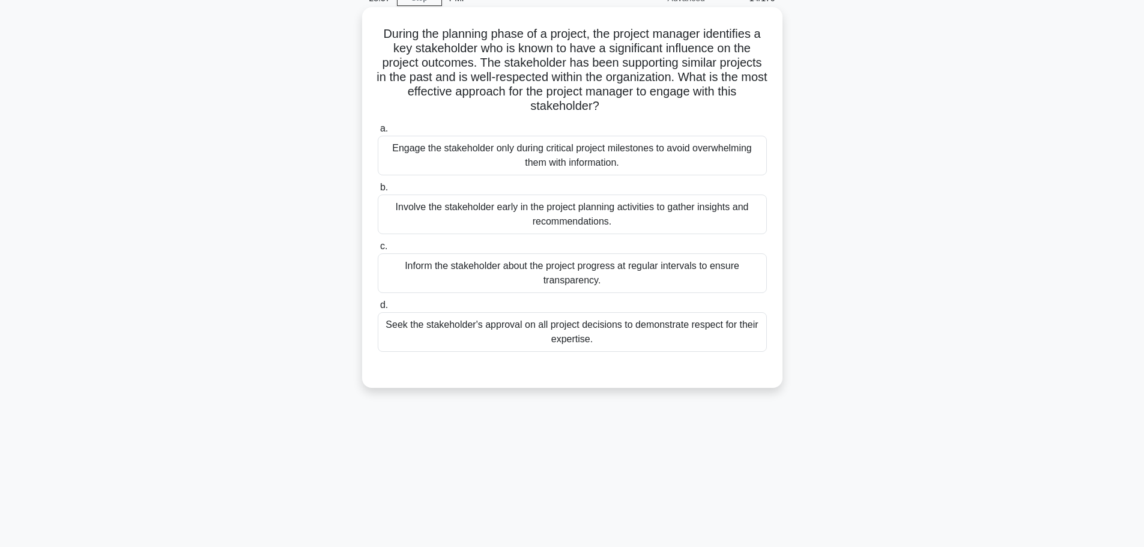
click at [700, 220] on div "Involve the stakeholder early in the project planning activities to gather insi…" at bounding box center [572, 215] width 389 height 40
click at [378, 192] on input "b. Involve the stakeholder early in the project planning activities to gather i…" at bounding box center [378, 188] width 0 height 8
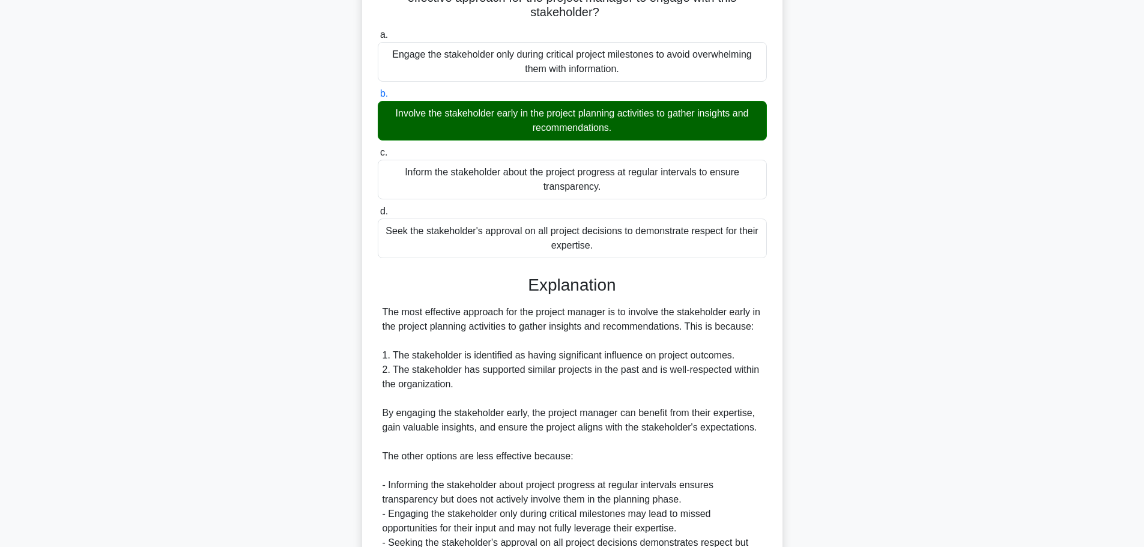
scroll to position [281, 0]
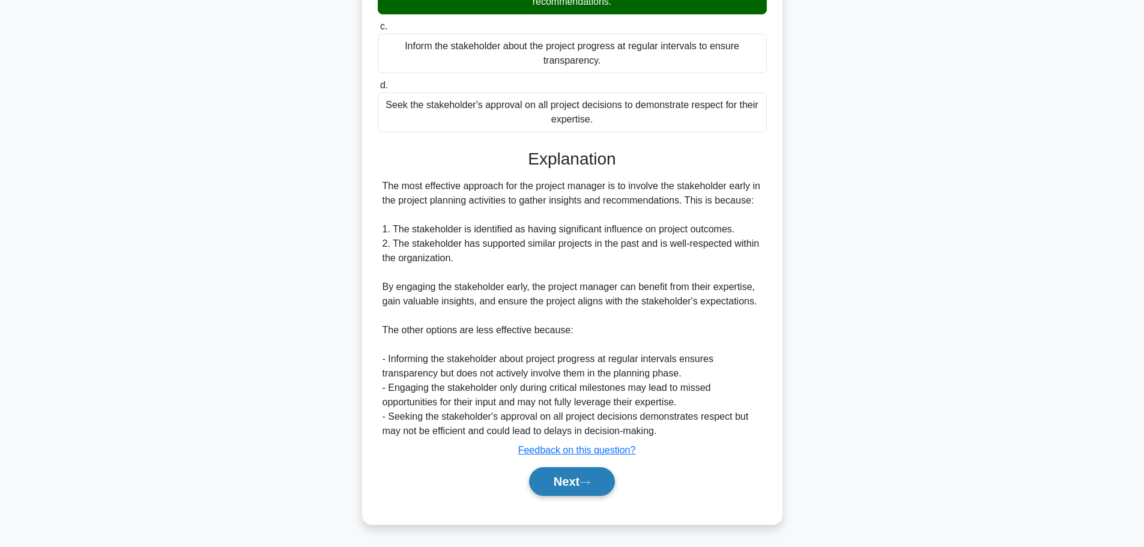
click at [566, 490] on button "Next" at bounding box center [572, 481] width 86 height 29
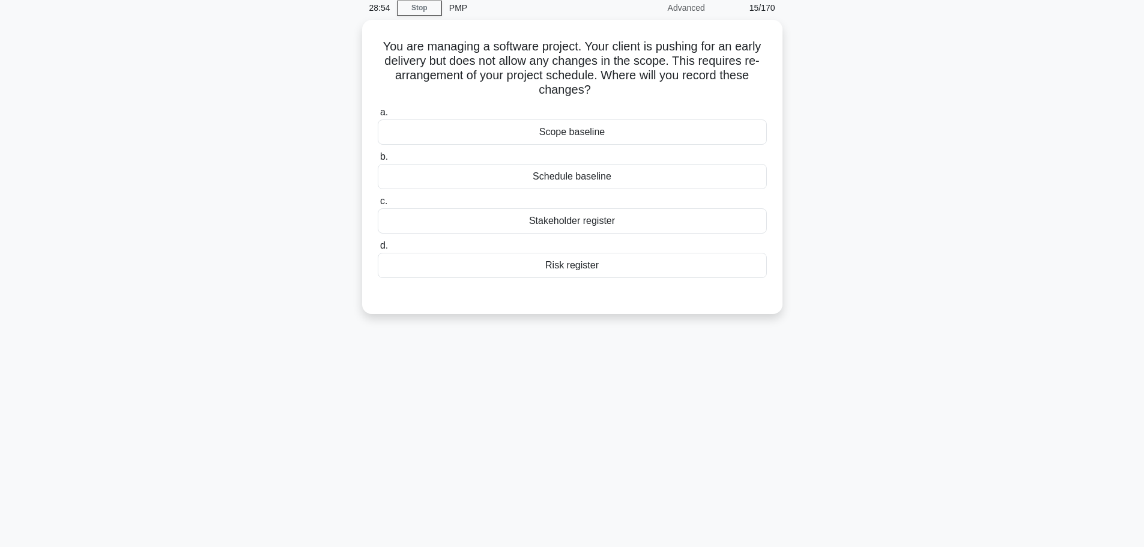
scroll to position [0, 0]
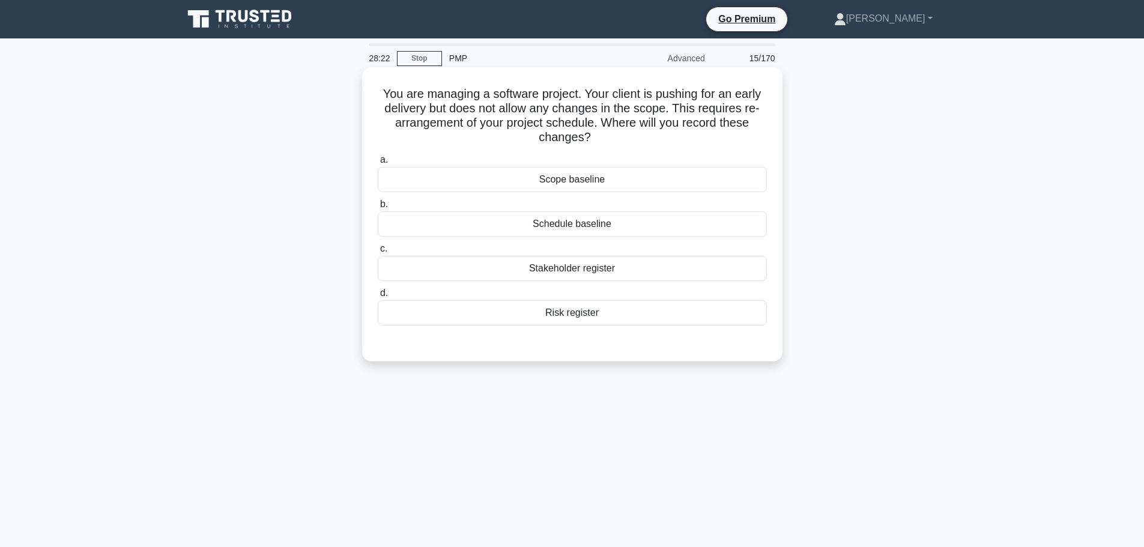
click at [744, 226] on div "Schedule baseline" at bounding box center [572, 223] width 389 height 25
click at [378, 208] on input "b. Schedule baseline" at bounding box center [378, 205] width 0 height 8
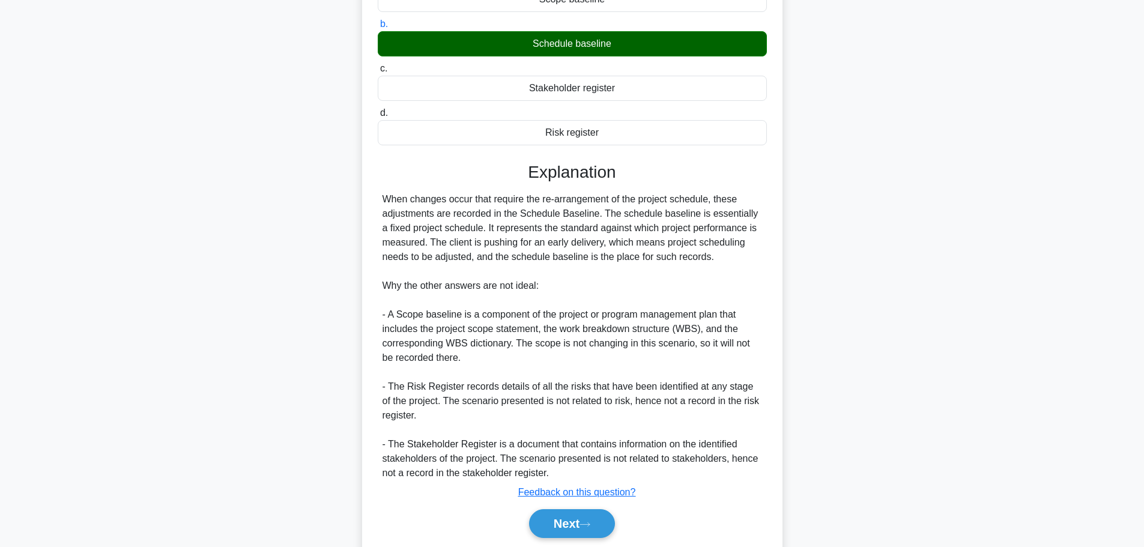
drag, startPoint x: 575, startPoint y: 521, endPoint x: 580, endPoint y: 501, distance: 20.4
click at [575, 521] on button "Next" at bounding box center [572, 523] width 86 height 29
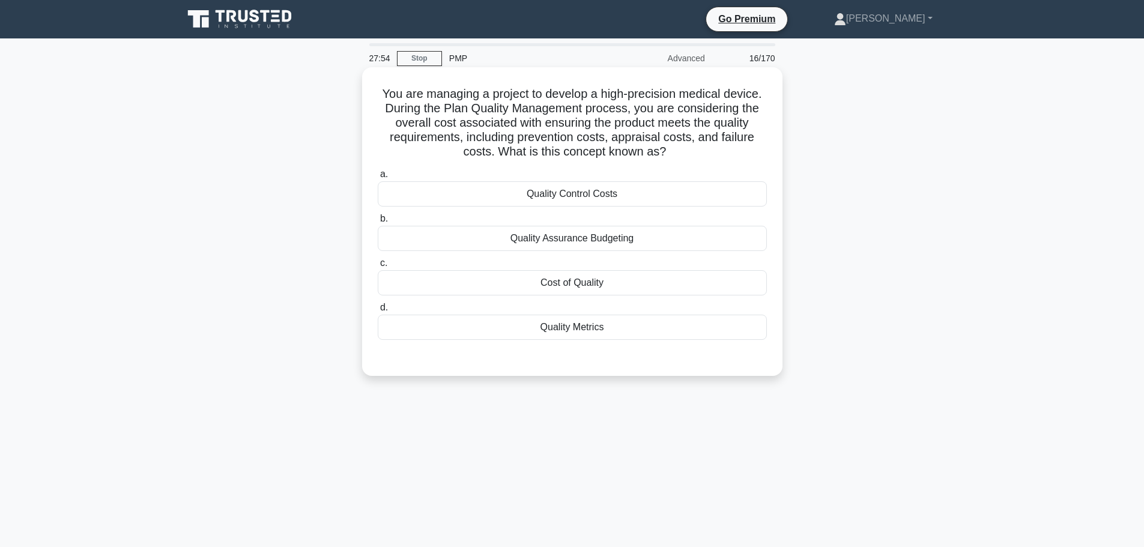
click at [737, 278] on div "Cost of Quality" at bounding box center [572, 282] width 389 height 25
click at [378, 267] on input "c. Cost of Quality" at bounding box center [378, 264] width 0 height 8
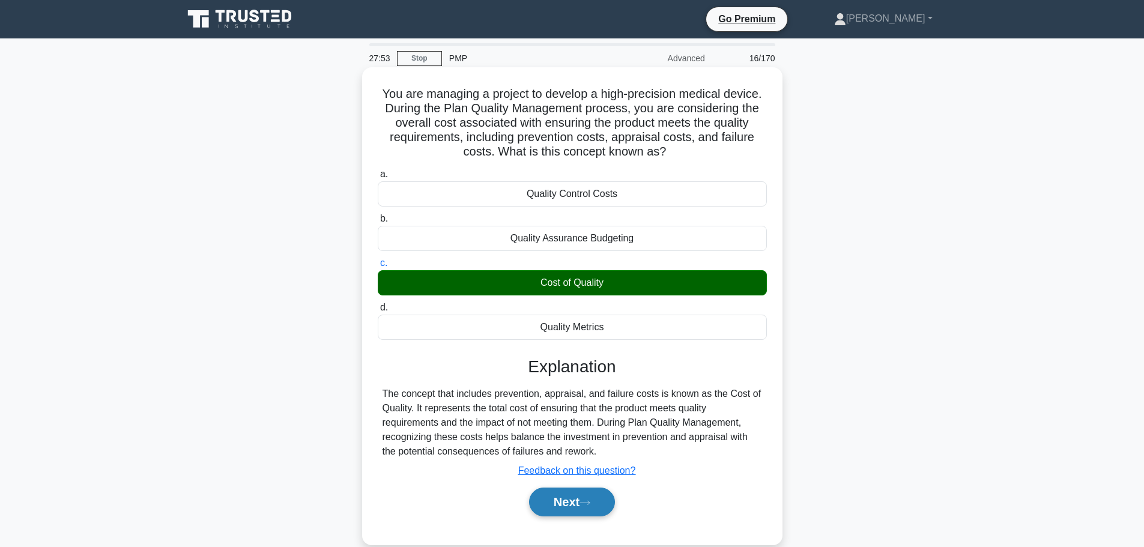
click at [583, 506] on button "Next" at bounding box center [572, 502] width 86 height 29
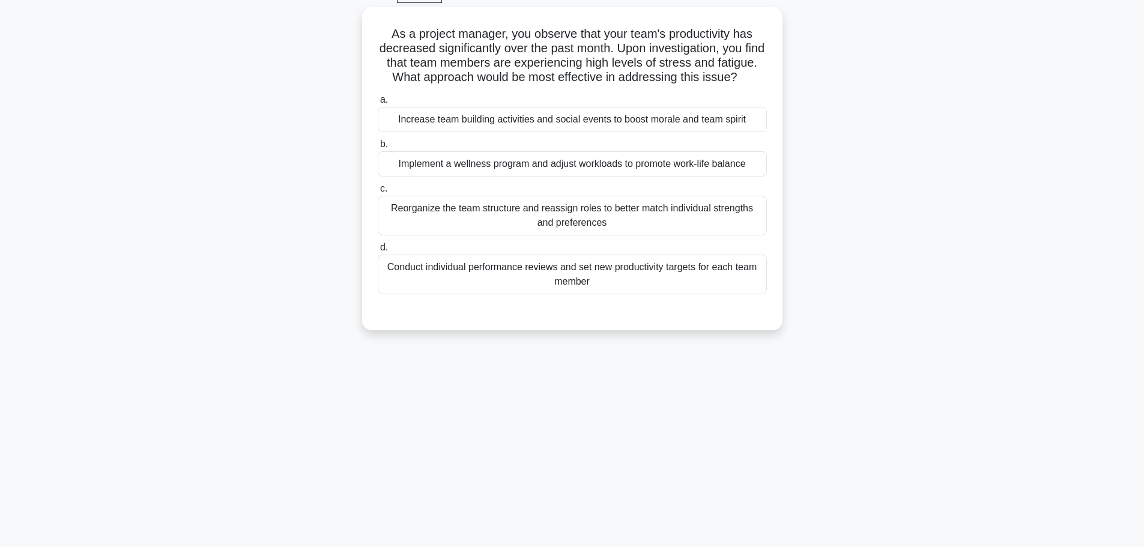
scroll to position [41, 0]
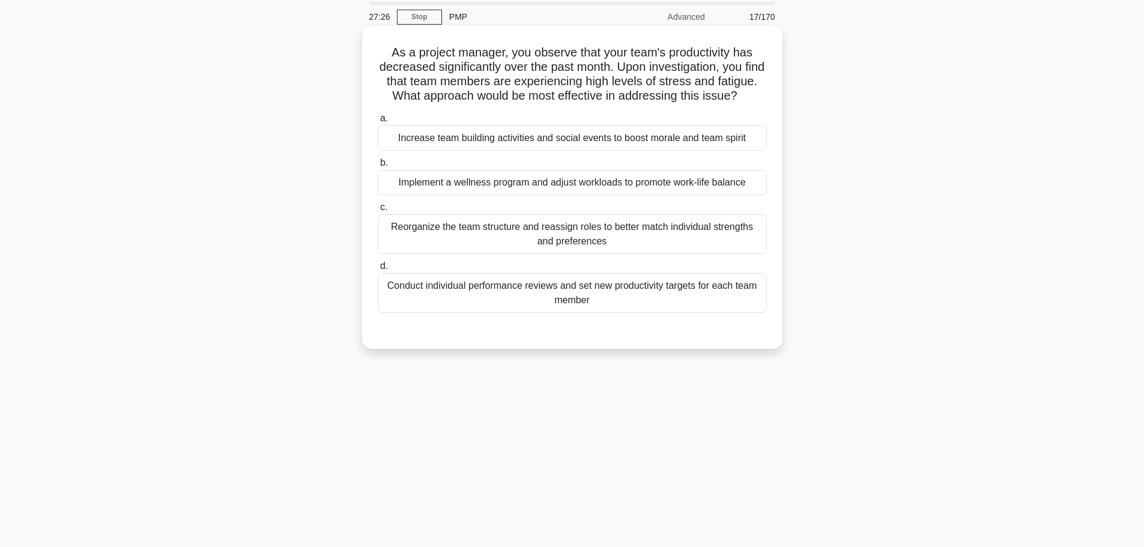
click at [616, 195] on div "Implement a wellness program and adjust workloads to promote work-life balance" at bounding box center [572, 182] width 389 height 25
click at [378, 167] on input "b. Implement a wellness program and adjust workloads to promote work-life balan…" at bounding box center [378, 163] width 0 height 8
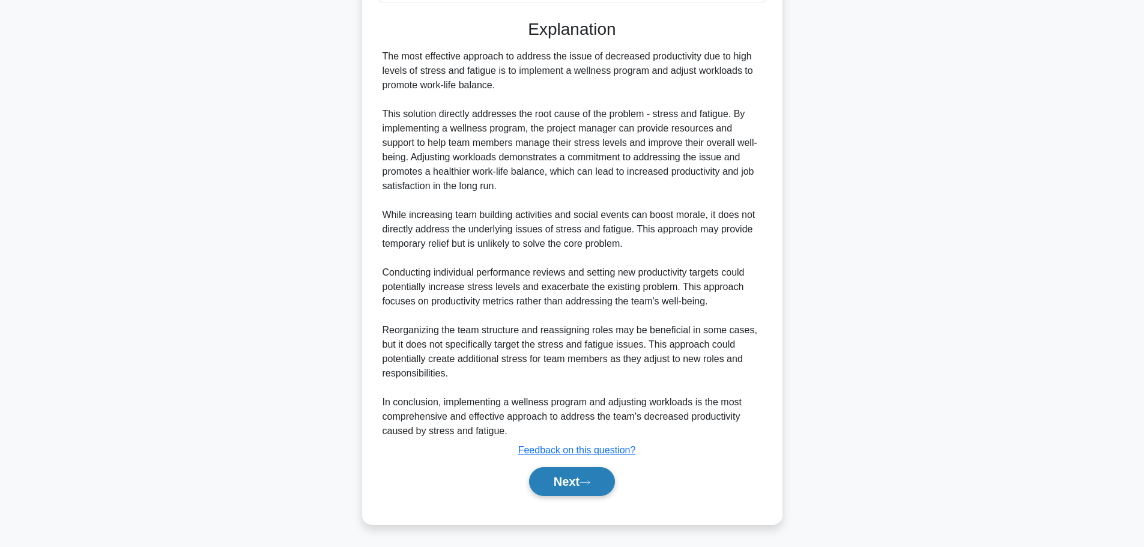
click at [580, 475] on button "Next" at bounding box center [572, 481] width 86 height 29
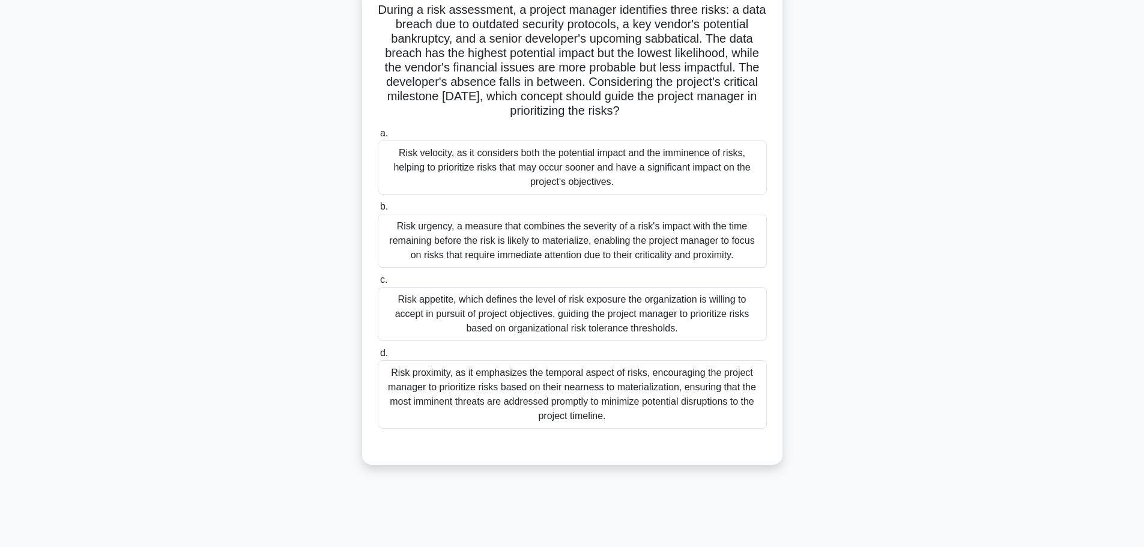
scroll to position [102, 0]
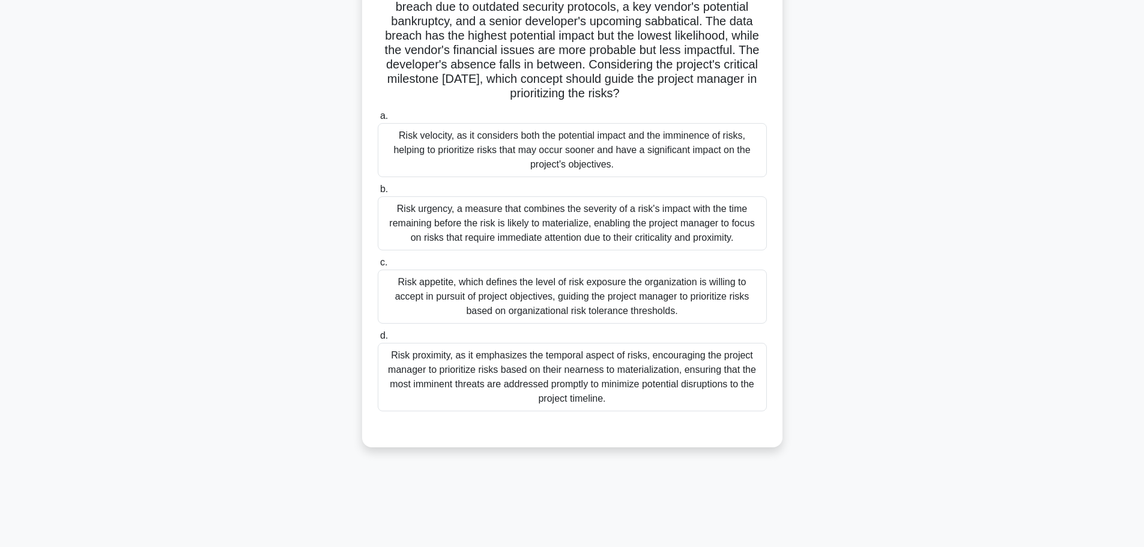
click at [739, 390] on div "Risk proximity, as it emphasizes the temporal aspect of risks, encouraging the …" at bounding box center [572, 377] width 389 height 68
click at [378, 340] on input "d. Risk proximity, as it emphasizes the temporal aspect of risks, encouraging t…" at bounding box center [378, 336] width 0 height 8
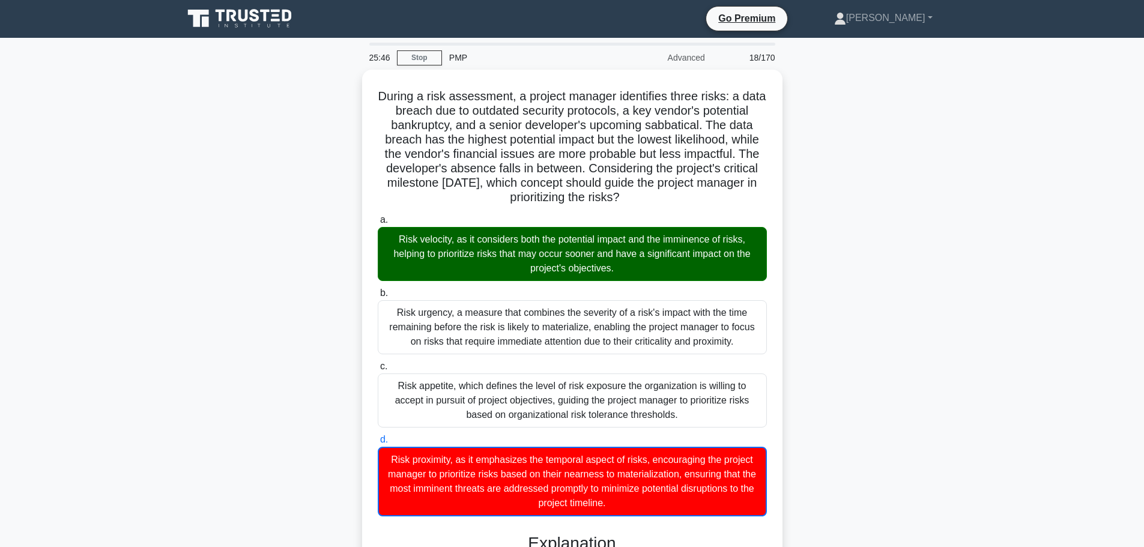
scroll to position [0, 0]
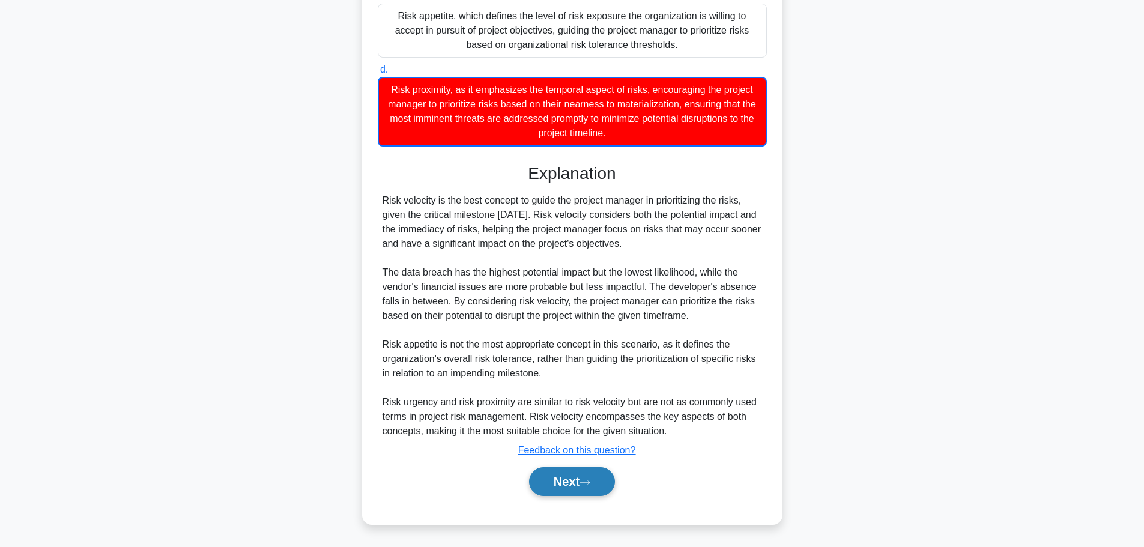
drag, startPoint x: 569, startPoint y: 487, endPoint x: 571, endPoint y: 481, distance: 6.1
click at [569, 487] on button "Next" at bounding box center [572, 481] width 86 height 29
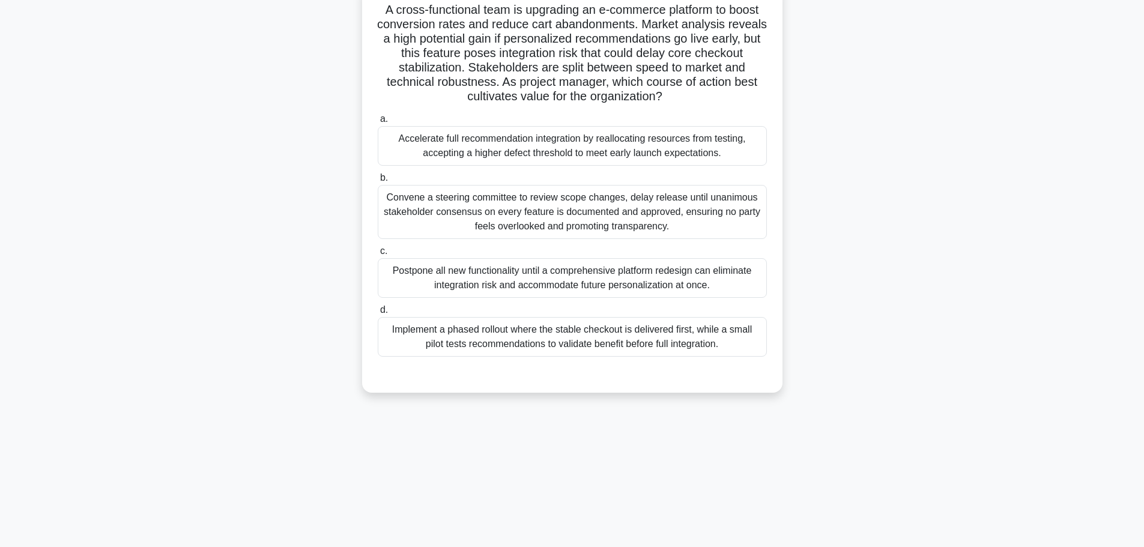
scroll to position [102, 0]
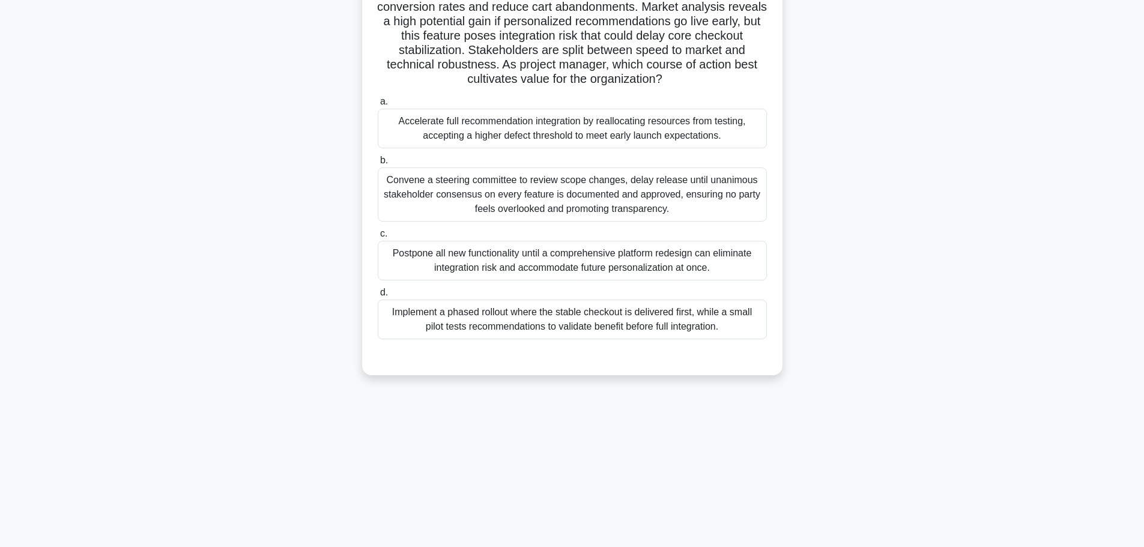
click at [717, 322] on div "Implement a phased rollout where the stable checkout is delivered first, while …" at bounding box center [572, 320] width 389 height 40
click at [378, 297] on input "d. Implement a phased rollout where the stable checkout is delivered first, whi…" at bounding box center [378, 293] width 0 height 8
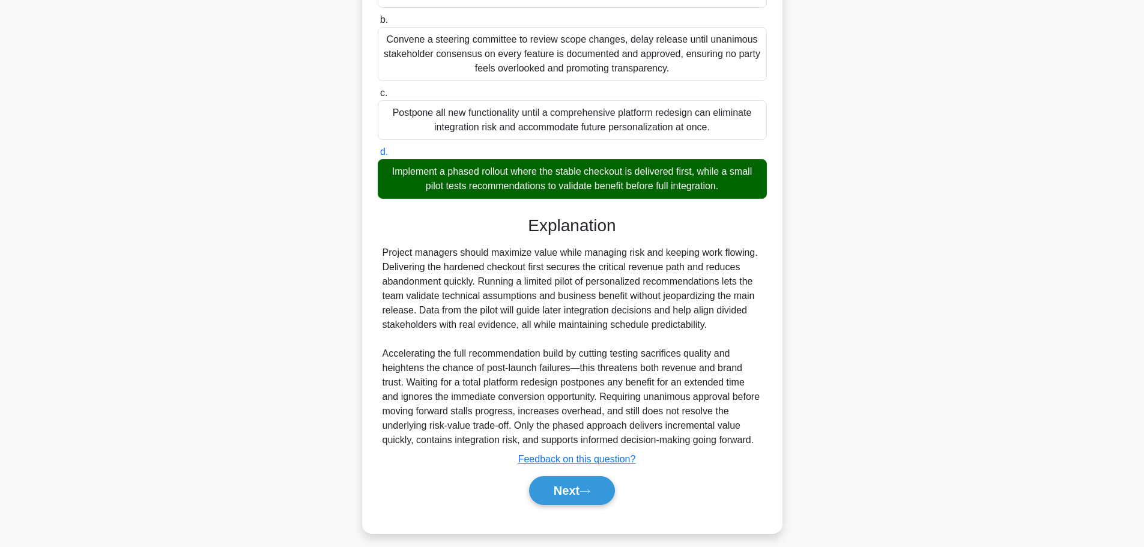
scroll to position [252, 0]
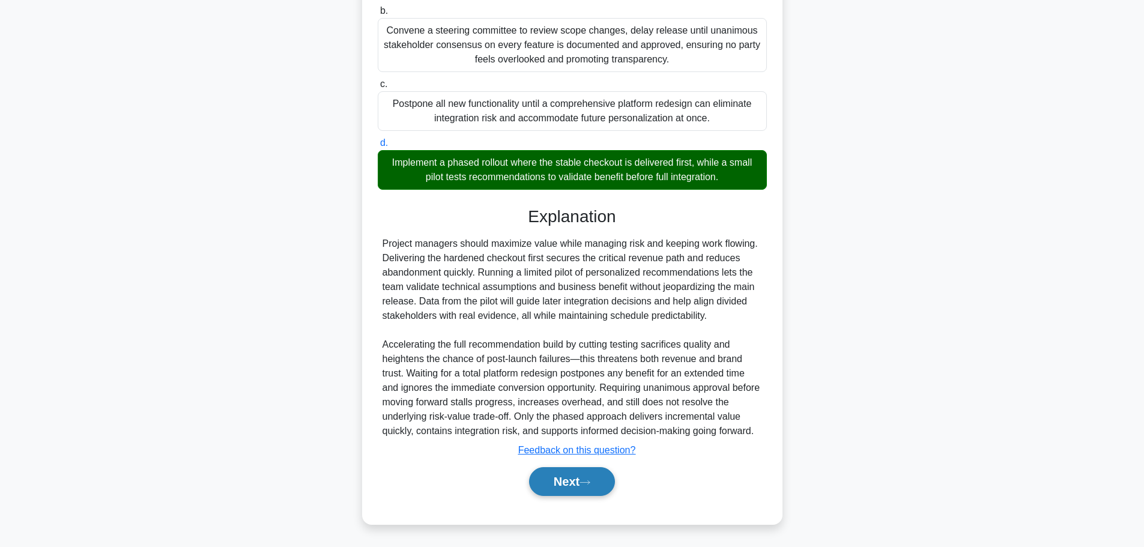
drag, startPoint x: 555, startPoint y: 481, endPoint x: 561, endPoint y: 469, distance: 14.0
click at [556, 481] on button "Next" at bounding box center [572, 481] width 86 height 29
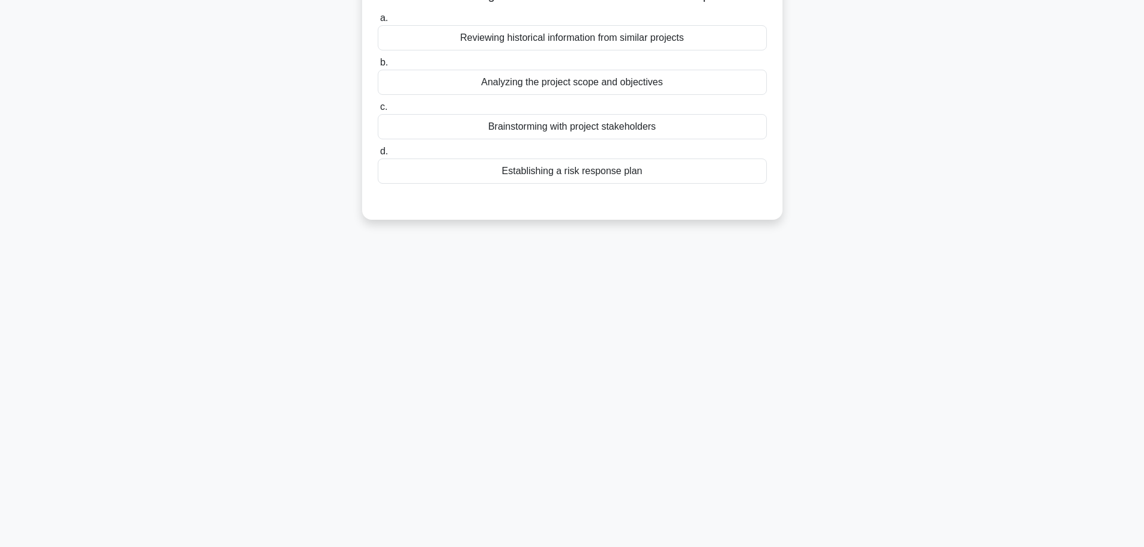
scroll to position [0, 0]
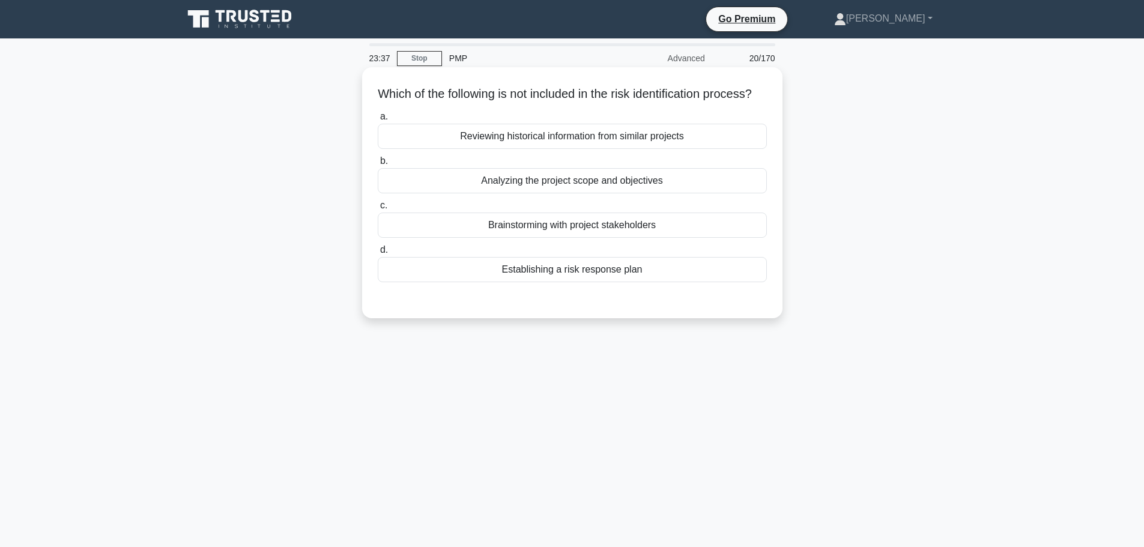
click at [715, 282] on div "Establishing a risk response plan" at bounding box center [572, 269] width 389 height 25
click at [378, 254] on input "d. Establishing a risk response plan" at bounding box center [378, 250] width 0 height 8
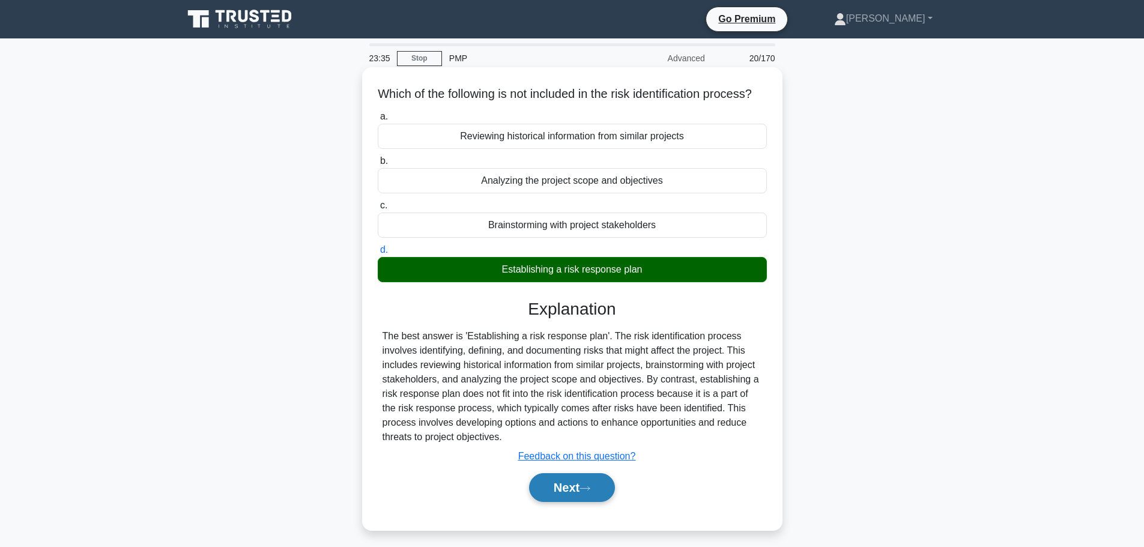
click at [567, 499] on button "Next" at bounding box center [572, 487] width 86 height 29
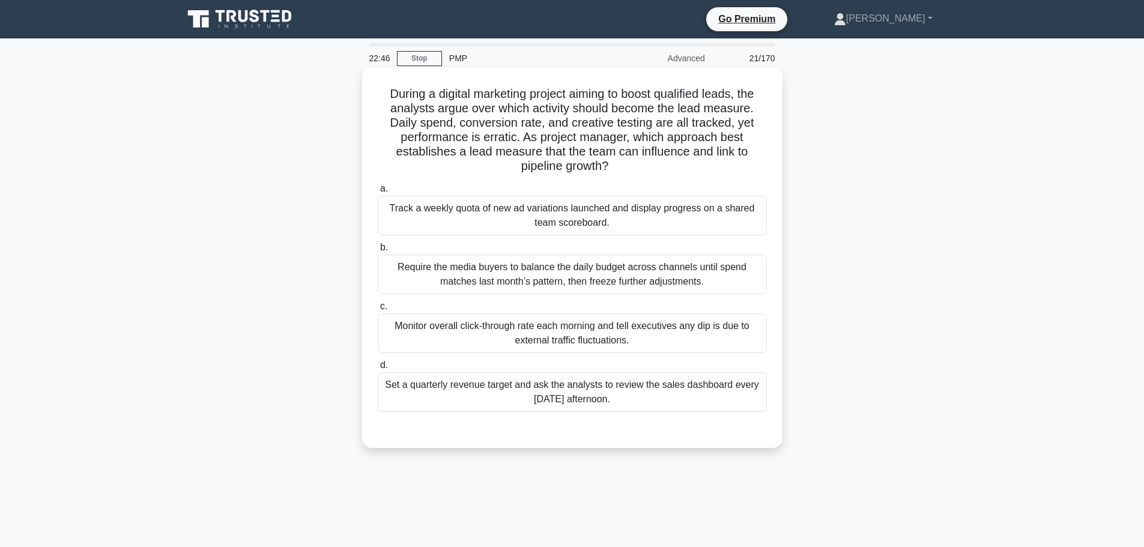
scroll to position [60, 0]
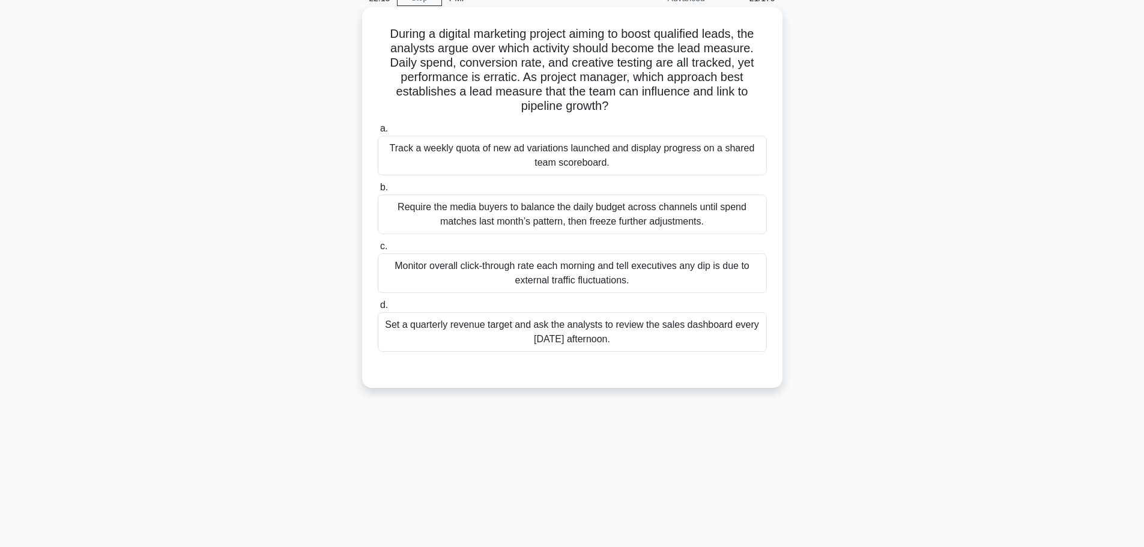
click at [660, 159] on div "Track a weekly quota of new ad variations launched and display progress on a sh…" at bounding box center [572, 156] width 389 height 40
click at [378, 133] on input "a. Track a weekly quota of new ad variations launched and display progress on a…" at bounding box center [378, 129] width 0 height 8
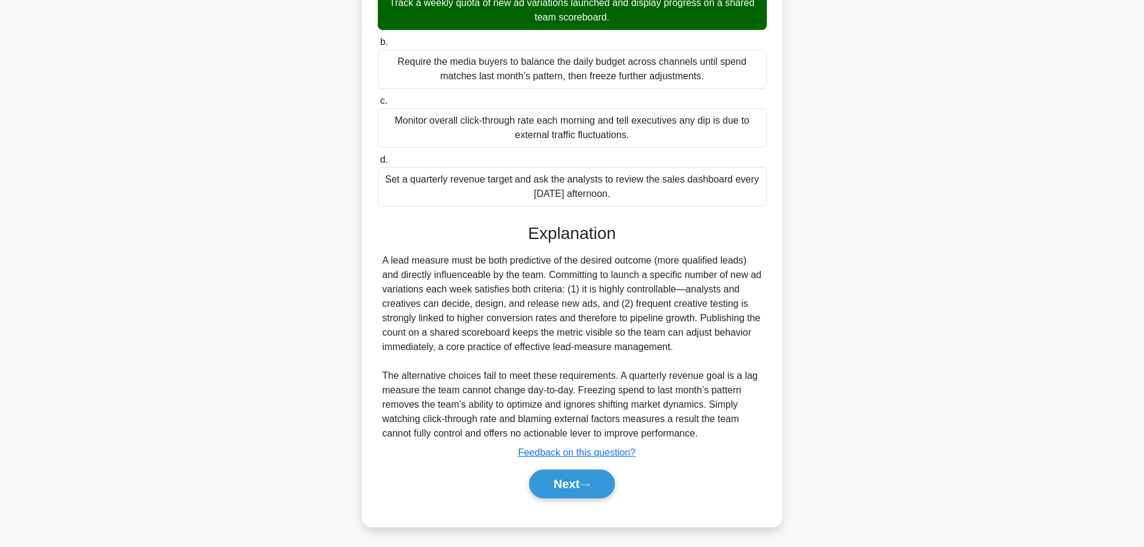
scroll to position [208, 0]
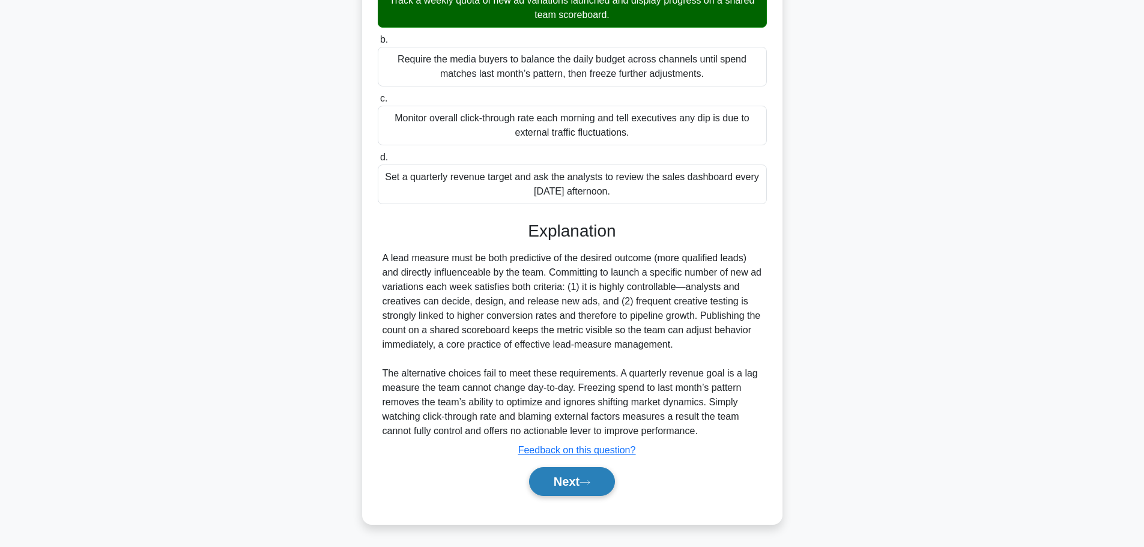
click at [550, 493] on button "Next" at bounding box center [572, 481] width 86 height 29
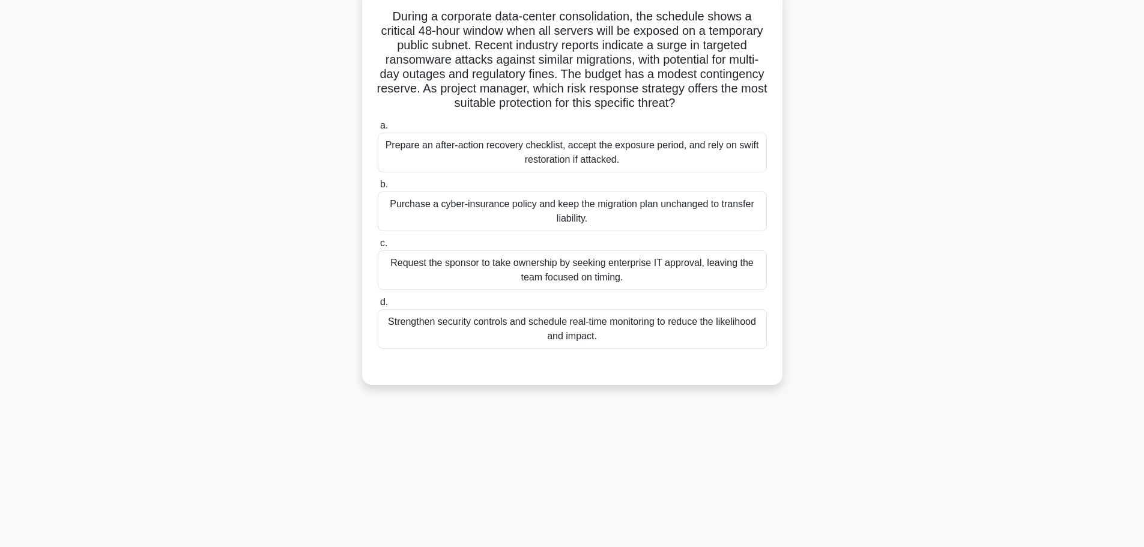
scroll to position [102, 0]
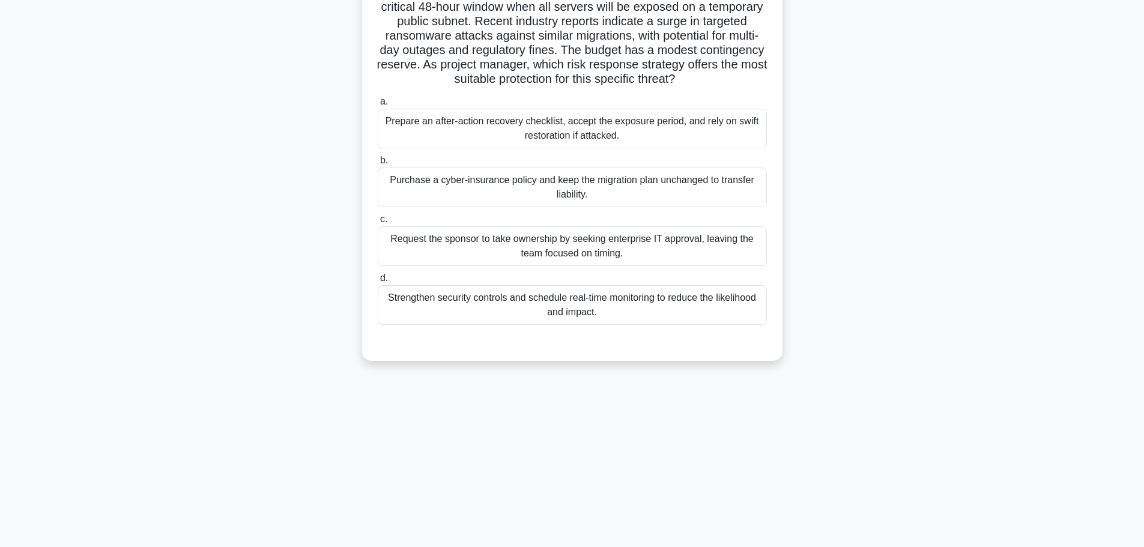
click at [696, 293] on div "Strengthen security controls and schedule real-time monitoring to reduce the li…" at bounding box center [572, 305] width 389 height 40
click at [378, 282] on input "d. Strengthen security controls and schedule real-time monitoring to reduce the…" at bounding box center [378, 279] width 0 height 8
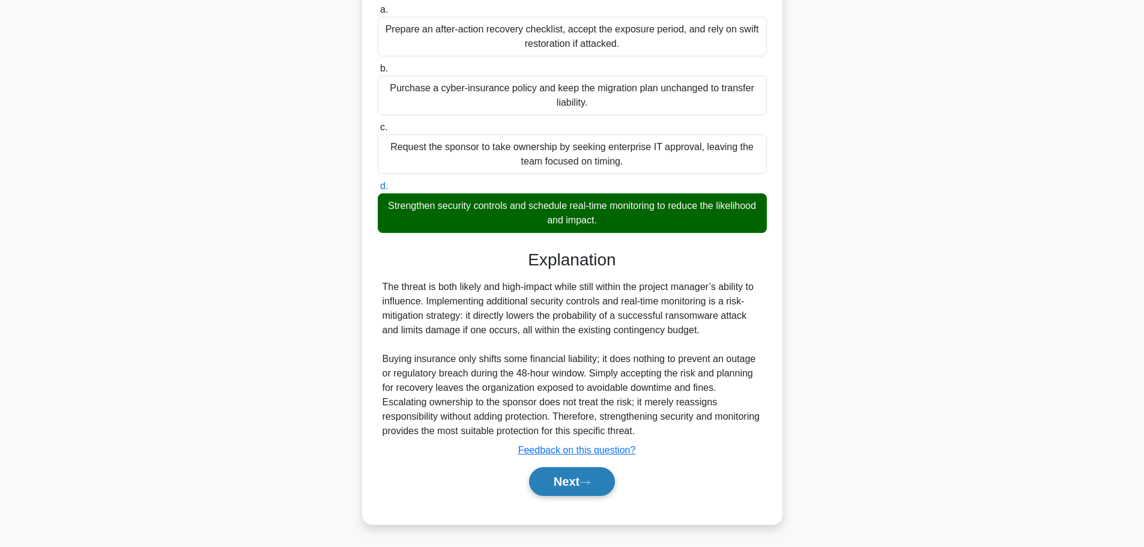
click at [569, 485] on button "Next" at bounding box center [572, 481] width 86 height 29
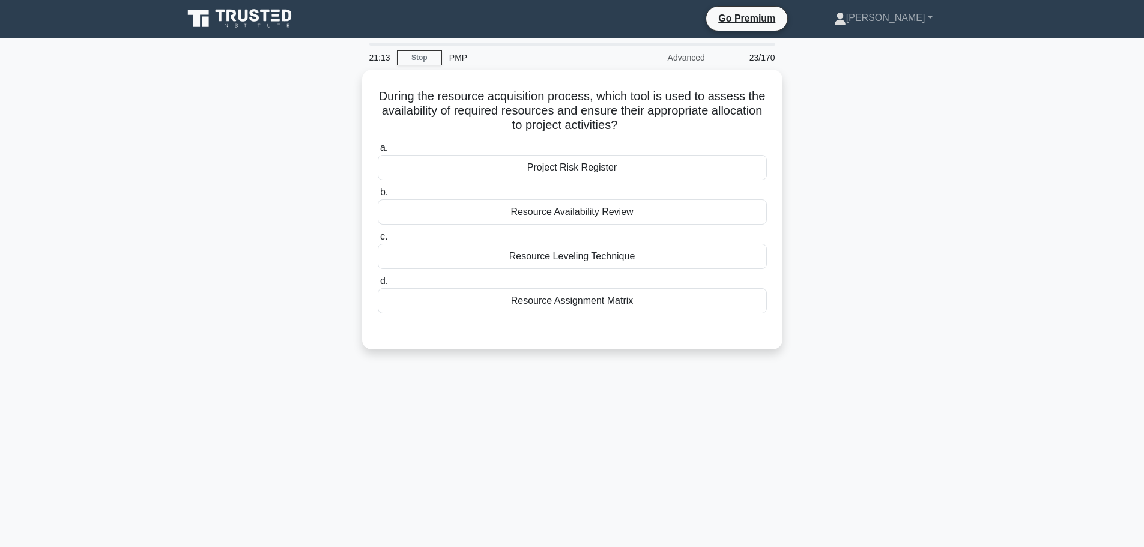
scroll to position [0, 0]
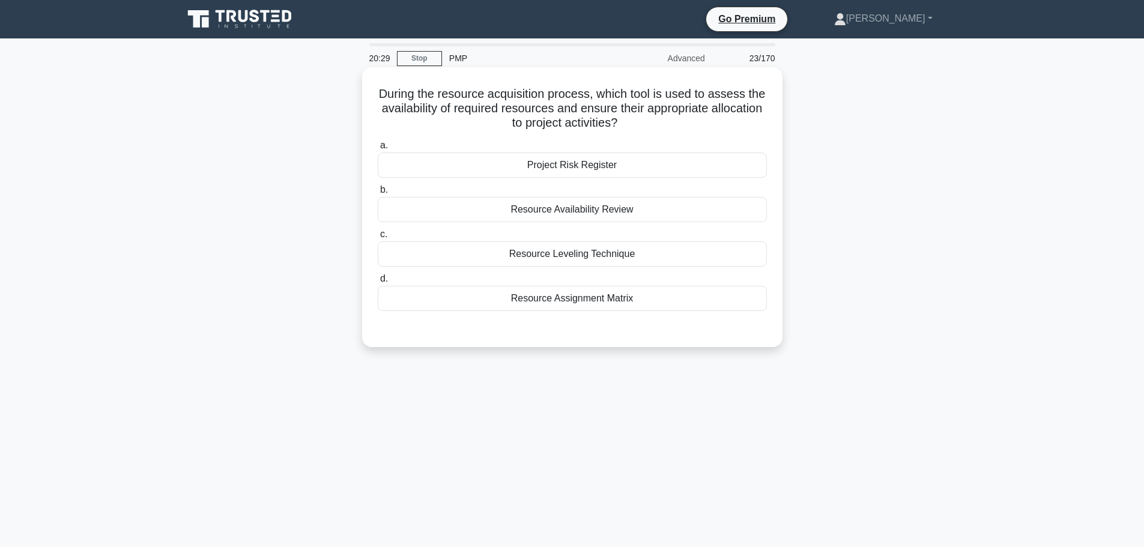
click at [727, 302] on div "Resource Assignment Matrix" at bounding box center [572, 298] width 389 height 25
click at [378, 283] on input "d. Resource Assignment Matrix" at bounding box center [378, 279] width 0 height 8
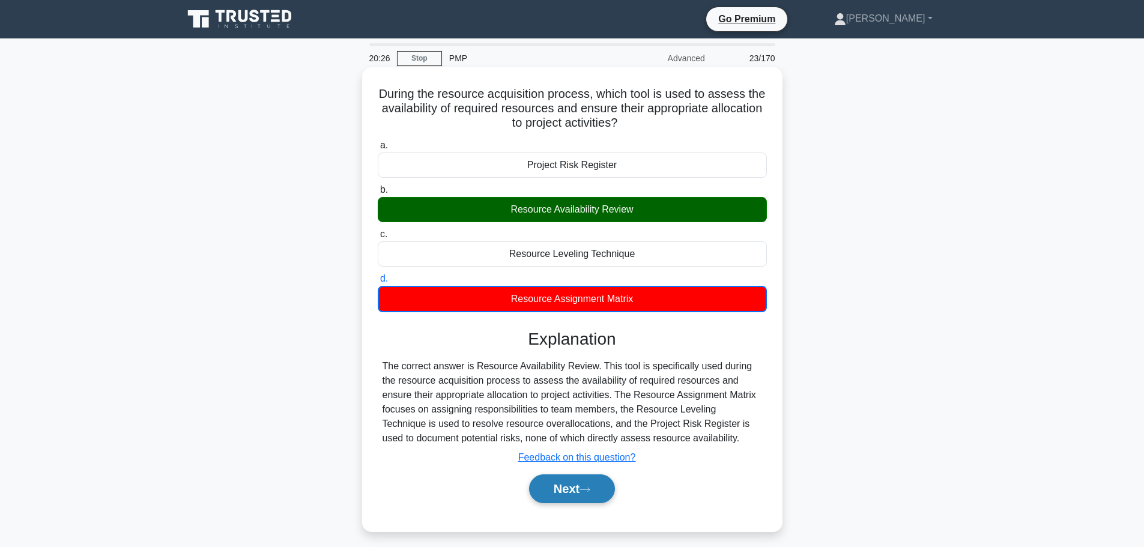
click at [574, 491] on button "Next" at bounding box center [572, 489] width 86 height 29
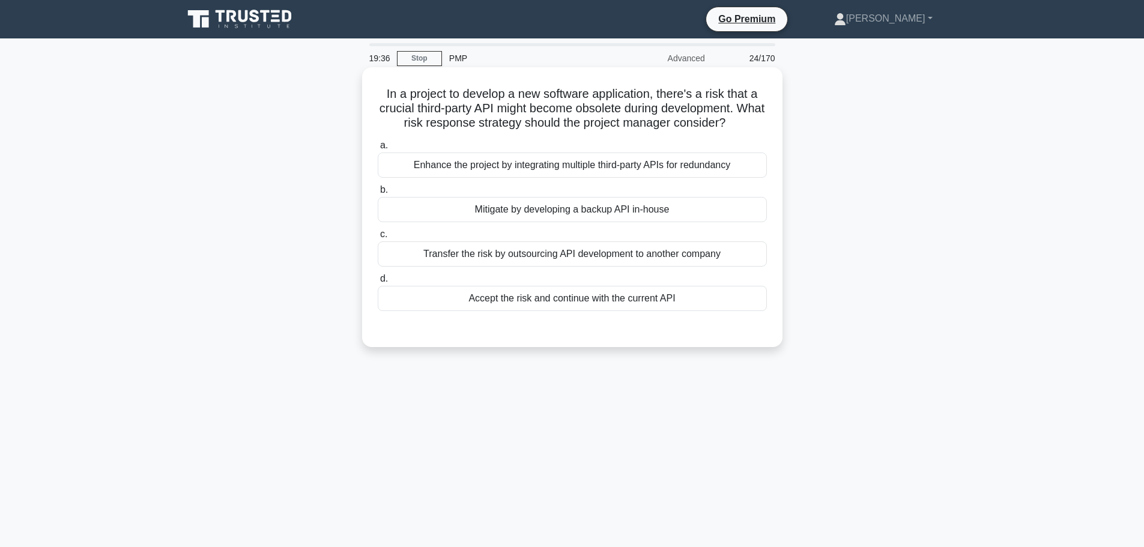
click at [718, 212] on div "Mitigate by developing a backup API in-house" at bounding box center [572, 209] width 389 height 25
click at [378, 194] on input "b. Mitigate by developing a backup API in-house" at bounding box center [378, 190] width 0 height 8
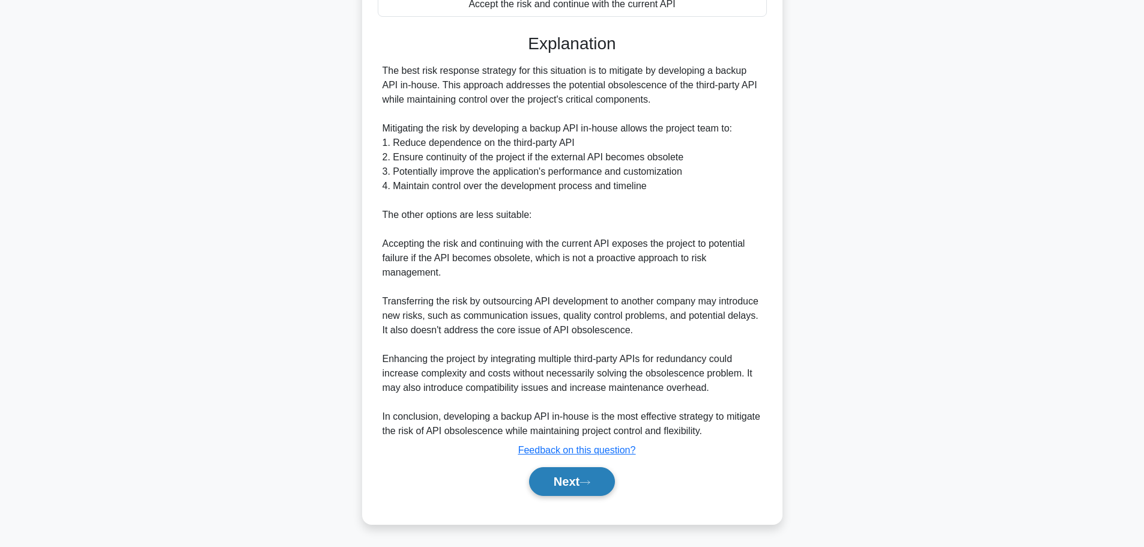
click at [594, 475] on button "Next" at bounding box center [572, 481] width 86 height 29
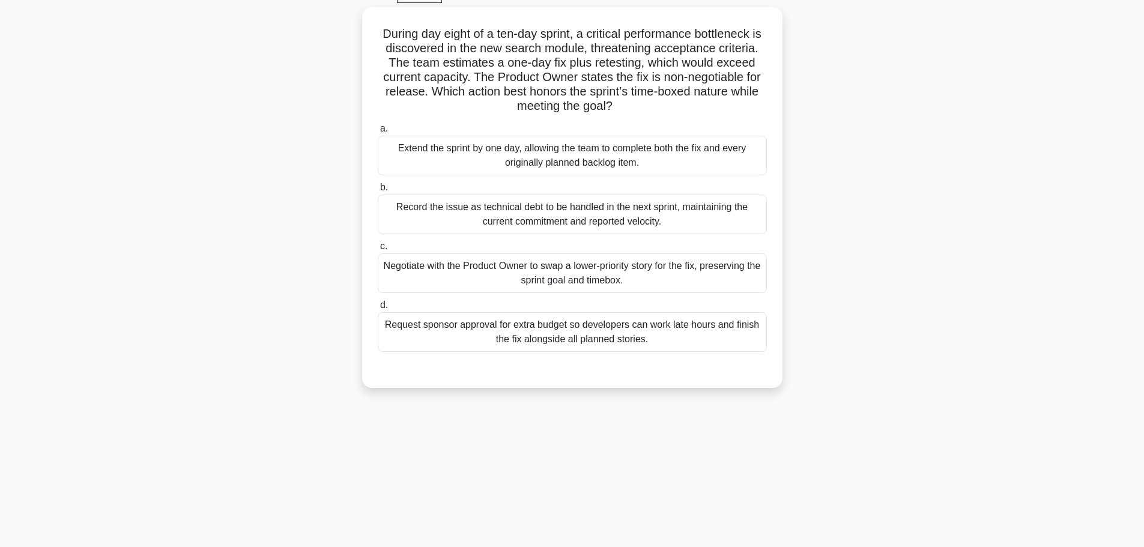
scroll to position [41, 0]
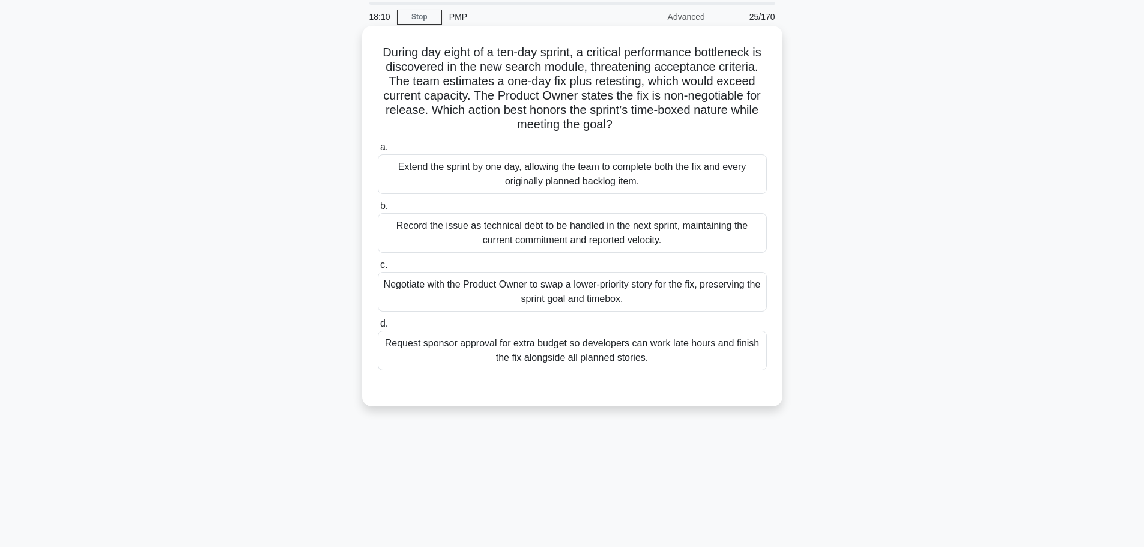
click at [729, 177] on div "Extend the sprint by one day, allowing the team to complete both the fix and ev…" at bounding box center [572, 174] width 389 height 40
click at [378, 151] on input "a. Extend the sprint by one day, allowing the team to complete both the fix and…" at bounding box center [378, 148] width 0 height 8
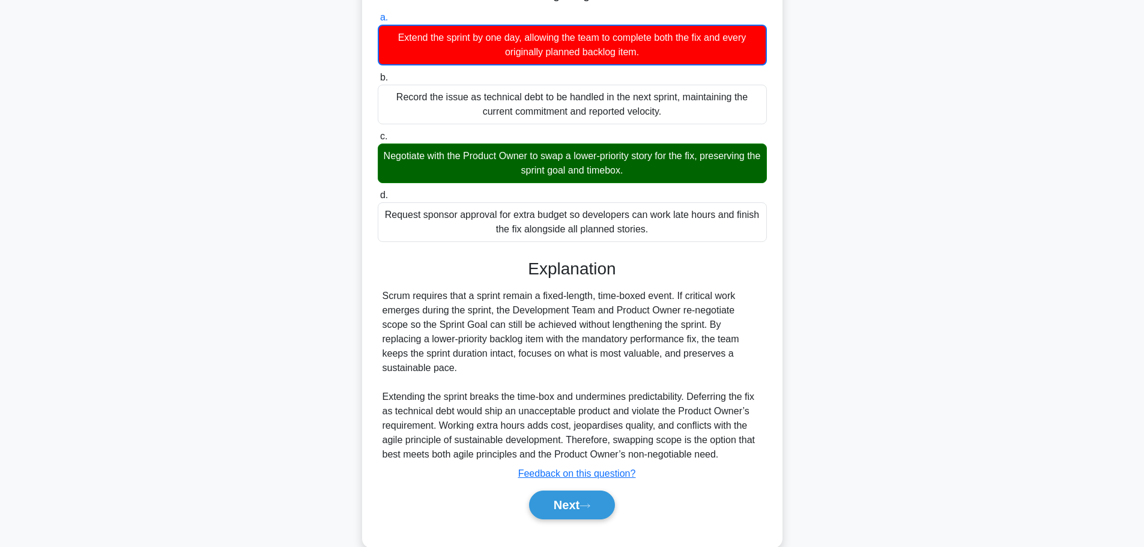
scroll to position [181, 0]
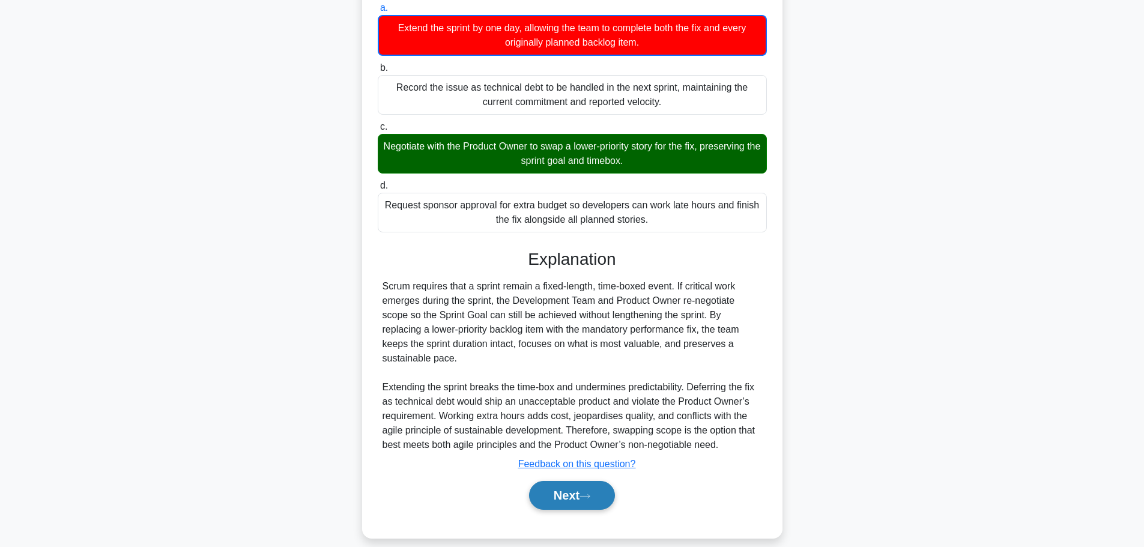
click at [598, 481] on button "Next" at bounding box center [572, 495] width 86 height 29
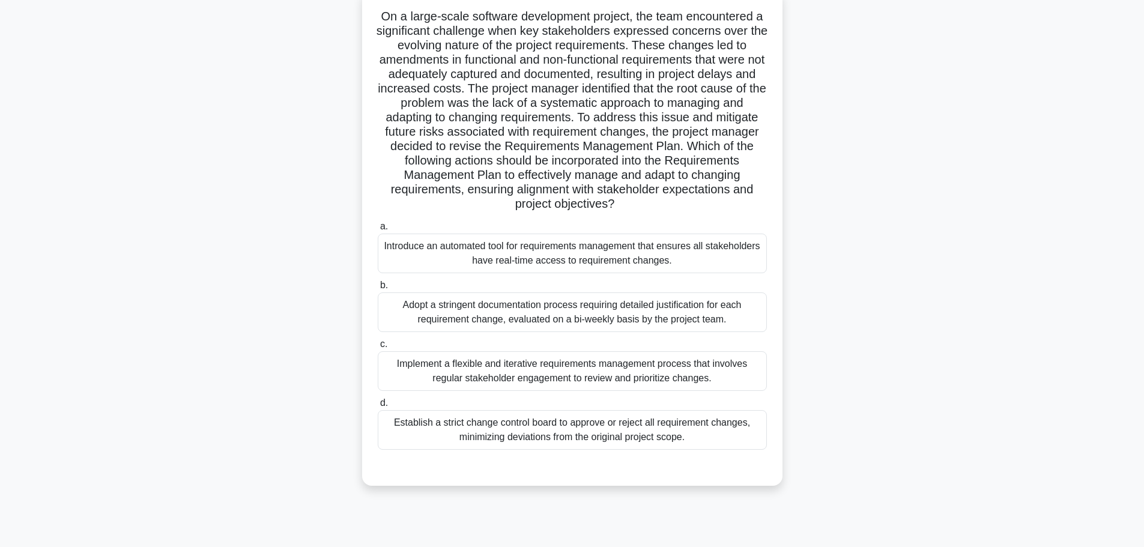
scroll to position [102, 0]
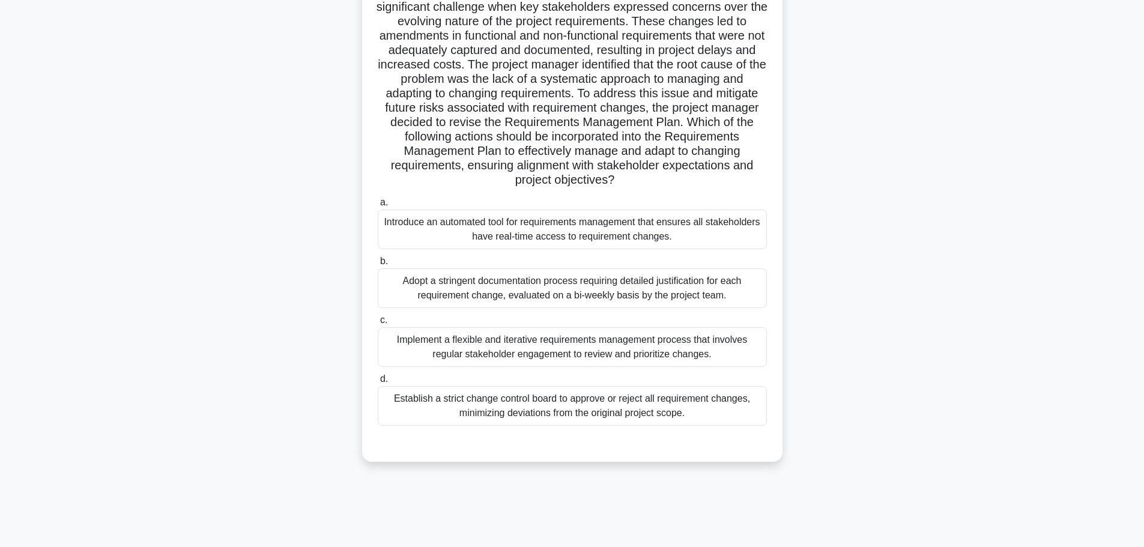
click at [736, 286] on div "Adopt a stringent documentation process requiring detailed justification for ea…" at bounding box center [572, 289] width 389 height 40
click at [378, 266] on input "b. Adopt a stringent documentation process requiring detailed justification for…" at bounding box center [378, 262] width 0 height 8
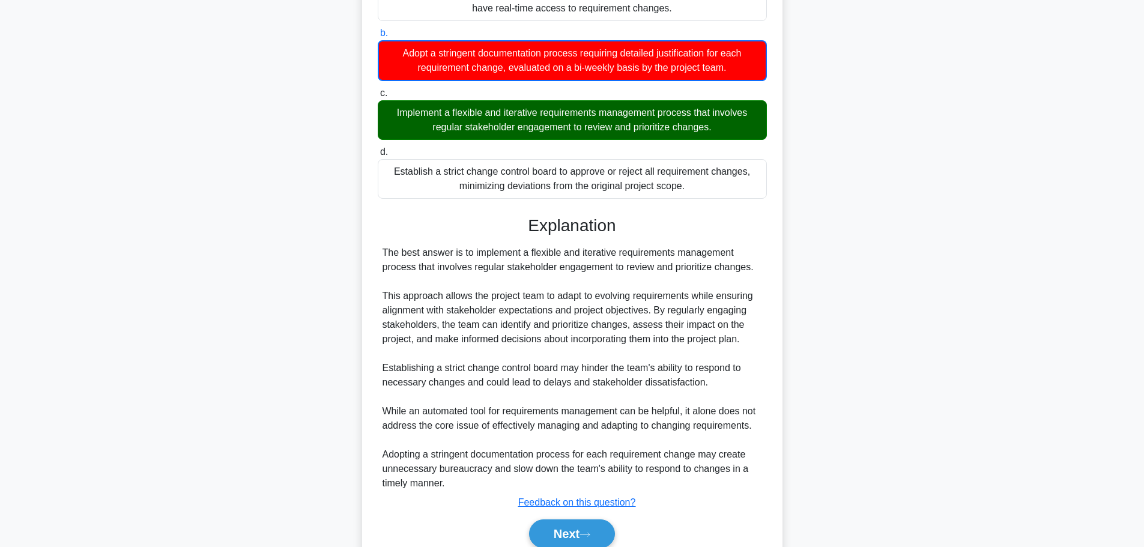
scroll to position [342, 0]
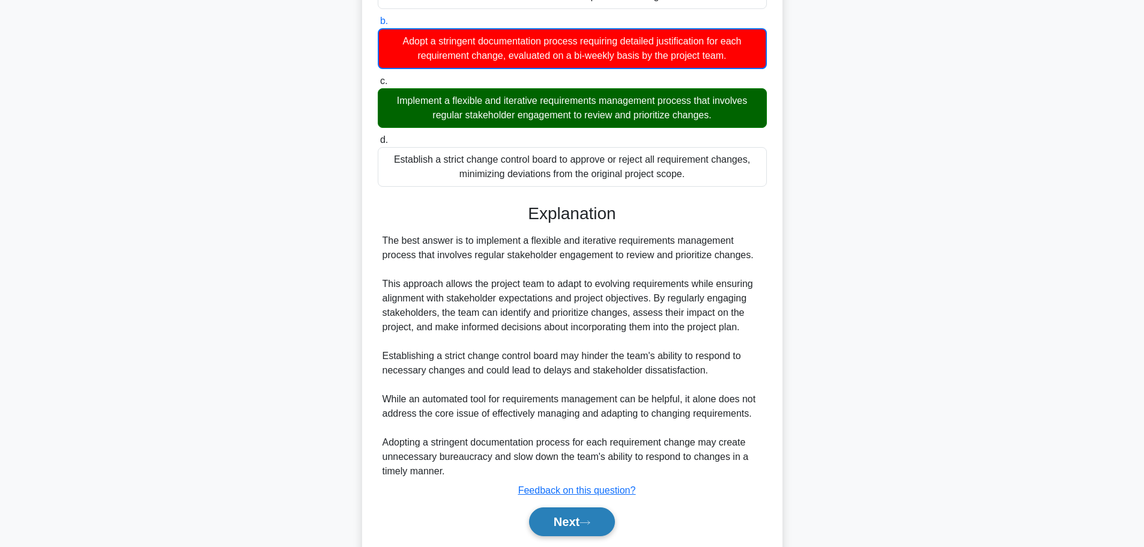
click at [600, 511] on button "Next" at bounding box center [572, 522] width 86 height 29
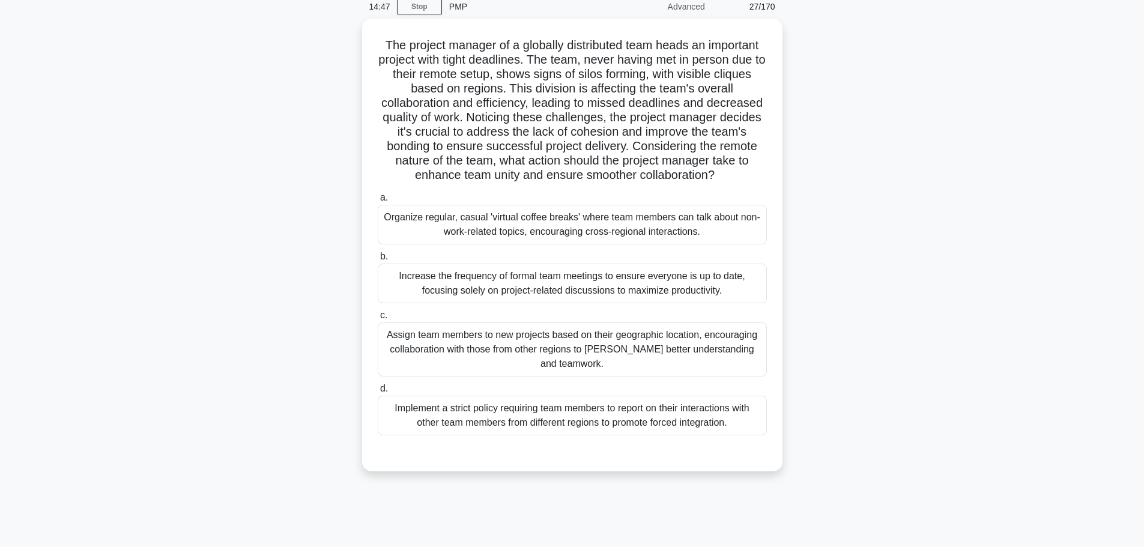
scroll to position [0, 0]
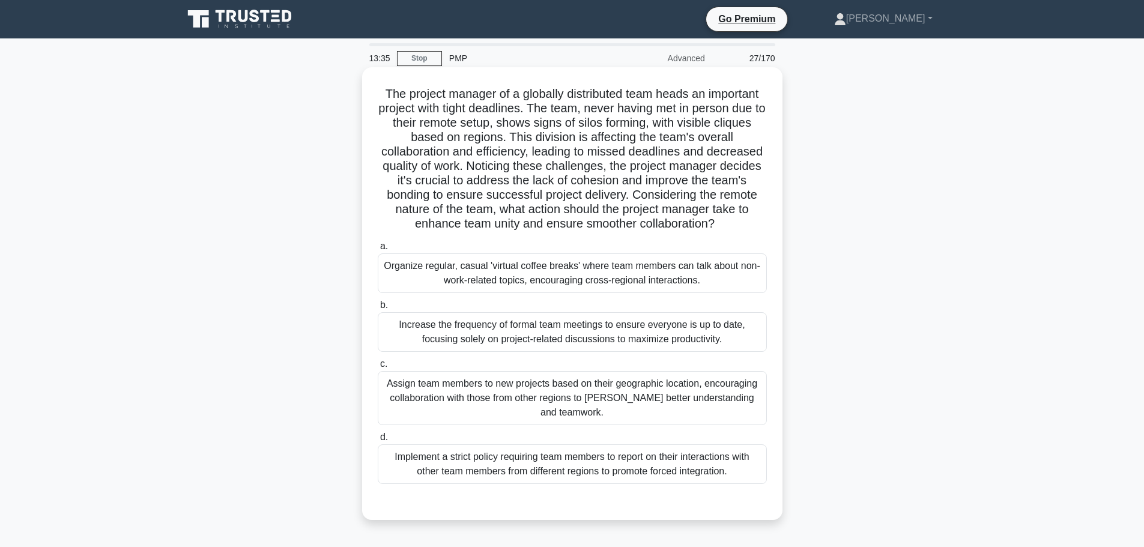
click at [736, 276] on div "Organize regular, casual 'virtual coffee breaks' where team members can talk ab…" at bounding box center [572, 274] width 389 height 40
click at [378, 251] on input "a. Organize regular, casual 'virtual coffee breaks' where team members can talk…" at bounding box center [378, 247] width 0 height 8
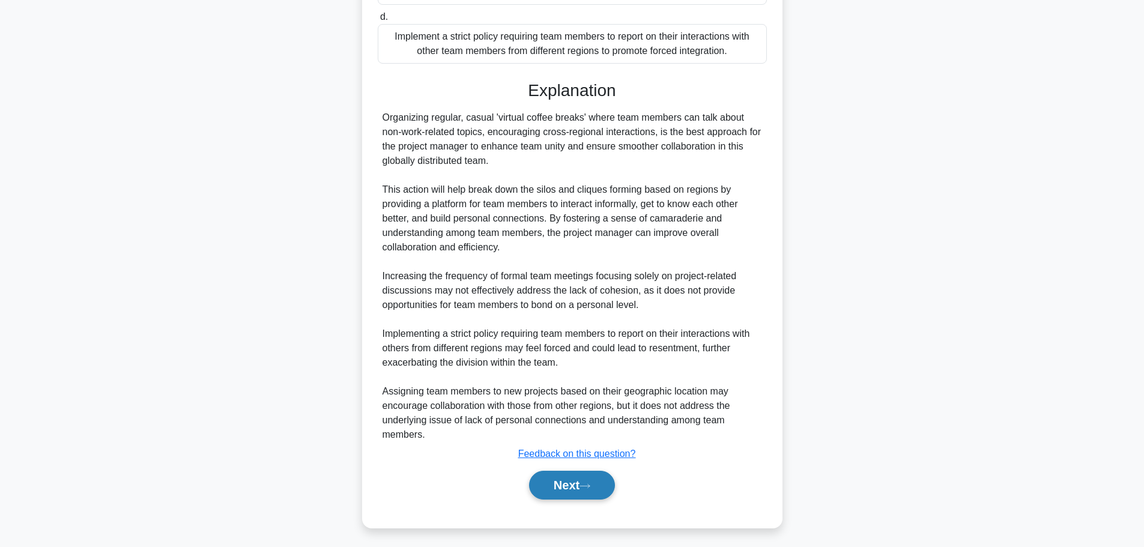
click at [590, 487] on icon at bounding box center [585, 486] width 10 height 4
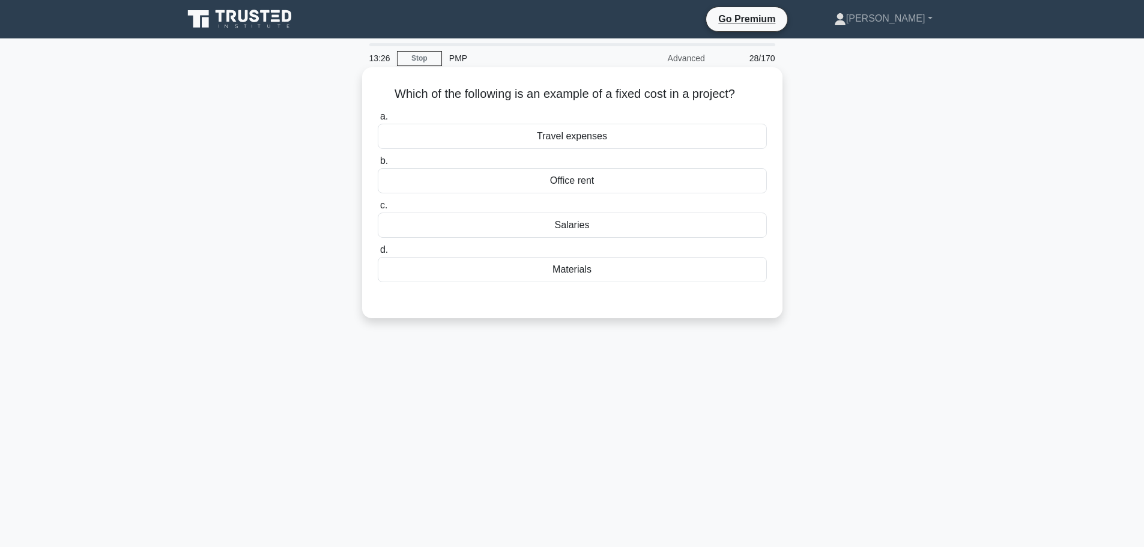
click at [740, 190] on div "Office rent" at bounding box center [572, 180] width 389 height 25
click at [378, 165] on input "b. Office rent" at bounding box center [378, 161] width 0 height 8
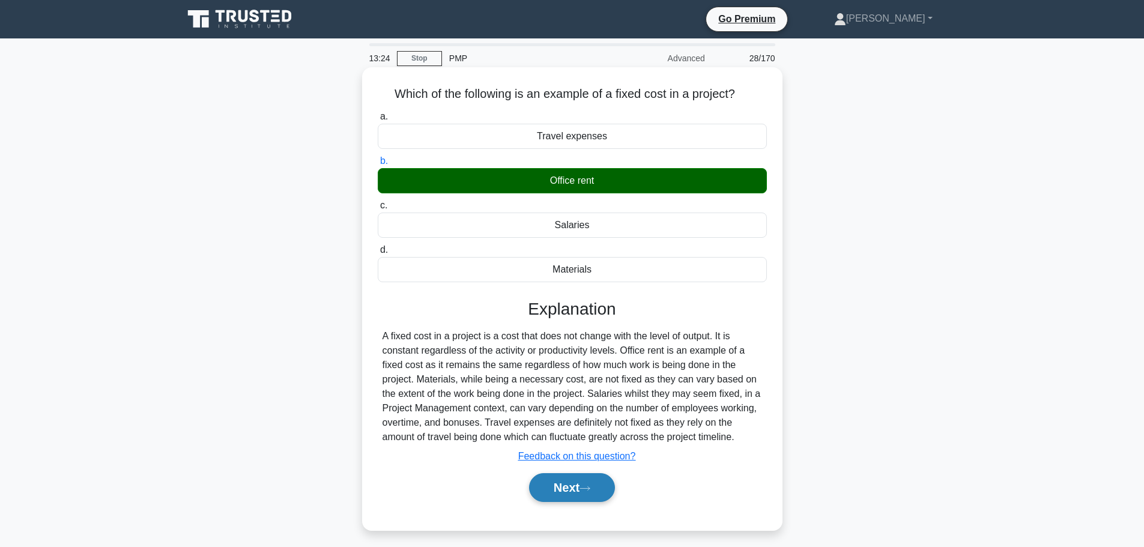
click at [583, 491] on button "Next" at bounding box center [572, 487] width 86 height 29
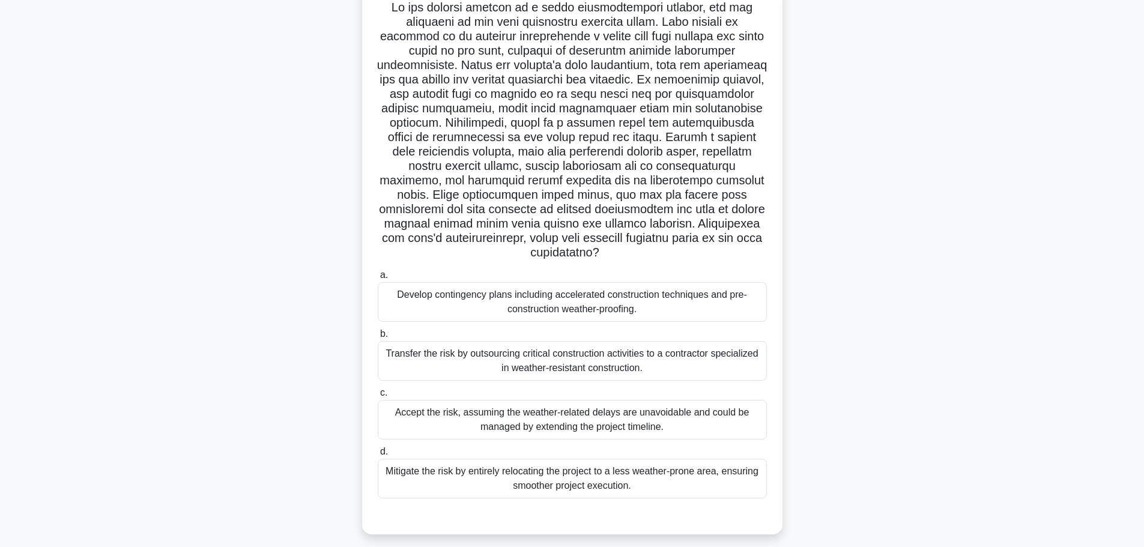
scroll to position [102, 0]
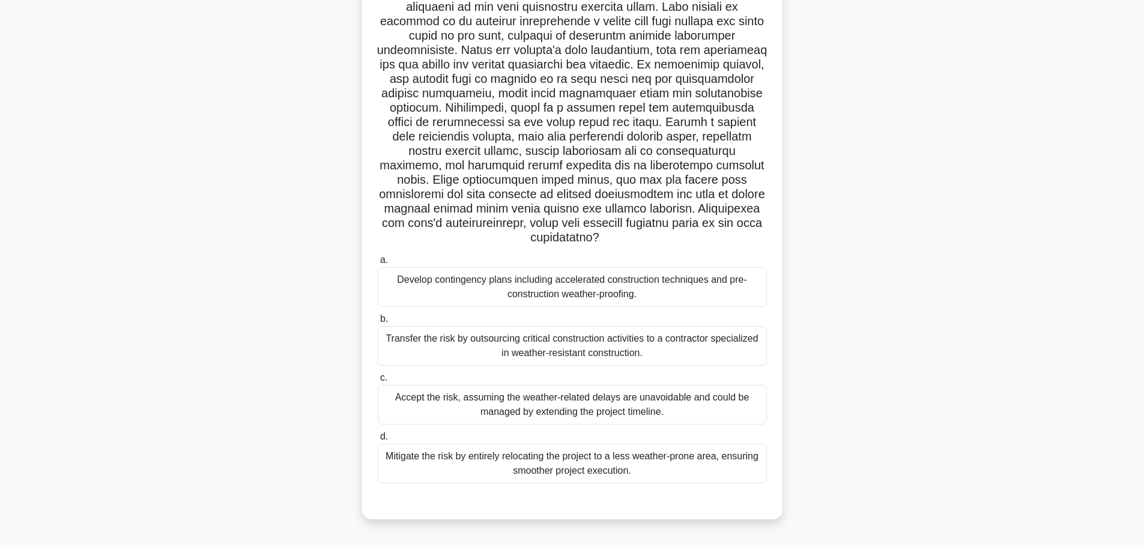
click at [714, 278] on div "Develop contingency plans including accelerated construction techniques and pre…" at bounding box center [572, 287] width 389 height 40
click at [378, 264] on input "a. Develop contingency plans including accelerated construction techniques and …" at bounding box center [378, 261] width 0 height 8
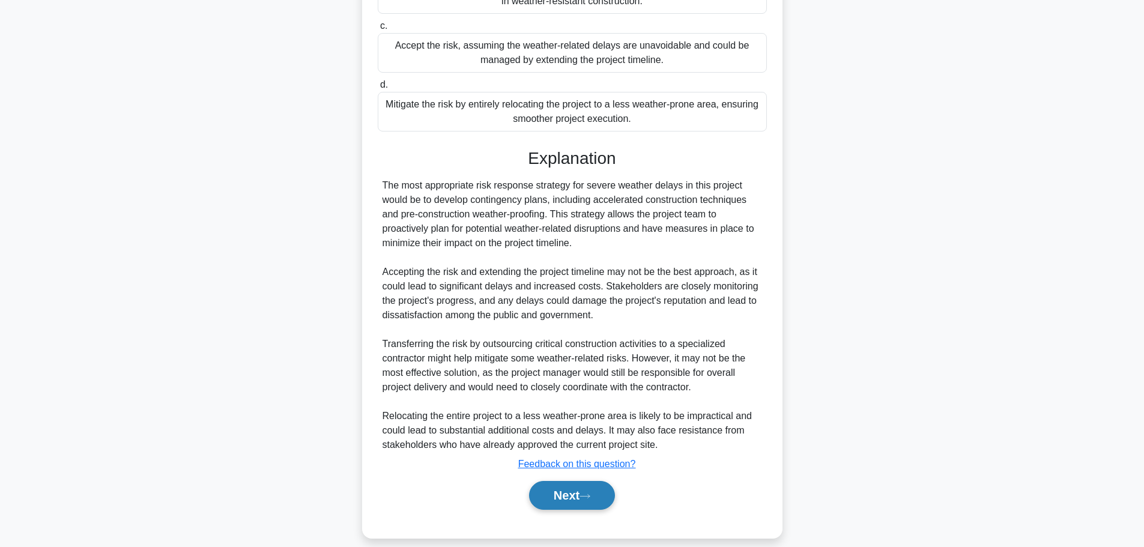
click at [568, 487] on button "Next" at bounding box center [572, 495] width 86 height 29
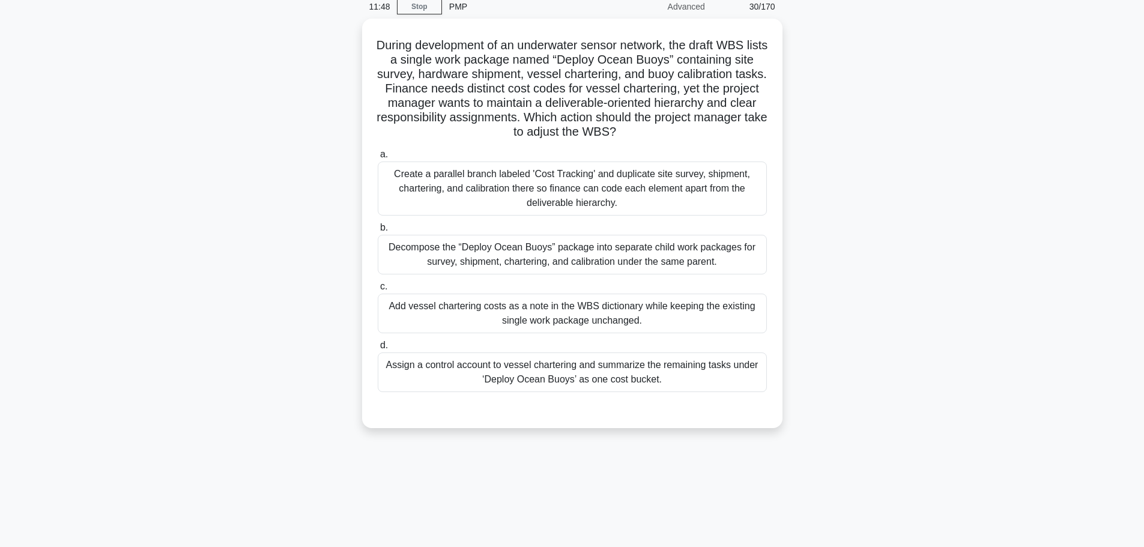
scroll to position [0, 0]
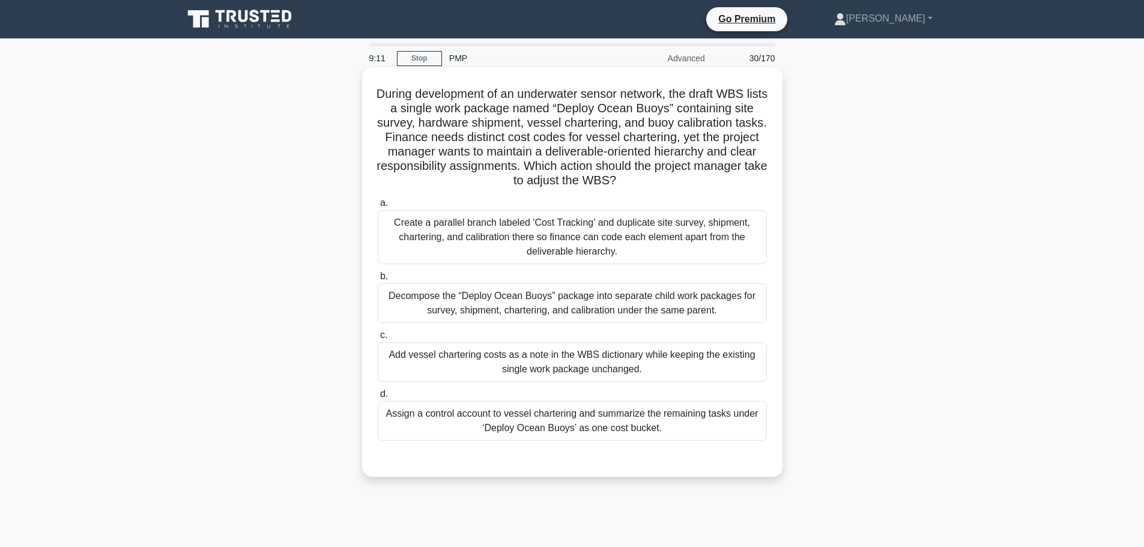
click at [694, 295] on div "Decompose the “Deploy Ocean Buoys” package into separate child work packages fo…" at bounding box center [572, 304] width 389 height 40
click at [378, 281] on input "b. Decompose the “Deploy Ocean Buoys” package into separate child work packages…" at bounding box center [378, 277] width 0 height 8
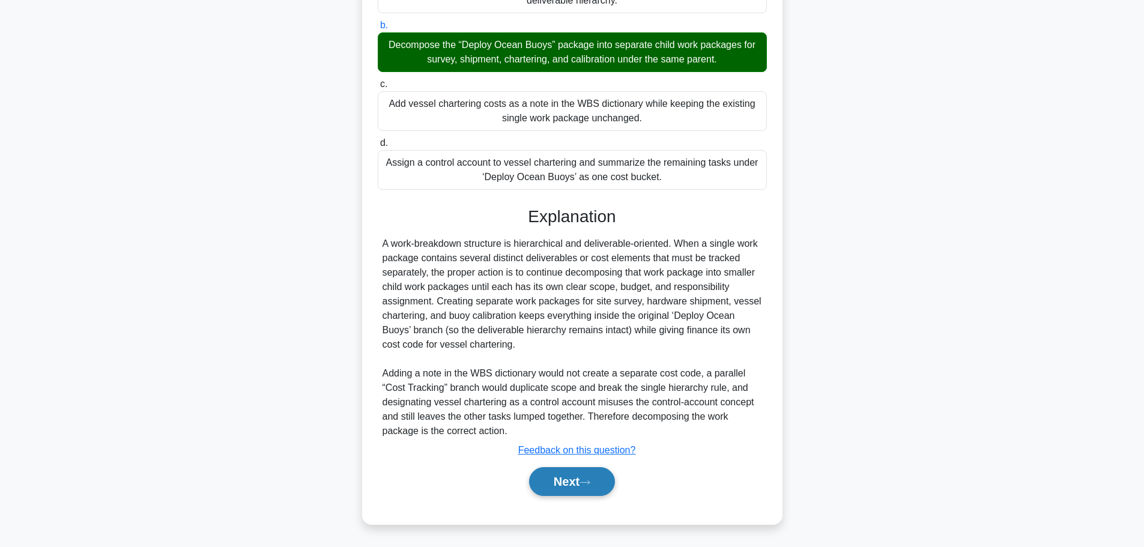
click at [579, 491] on button "Next" at bounding box center [572, 481] width 86 height 29
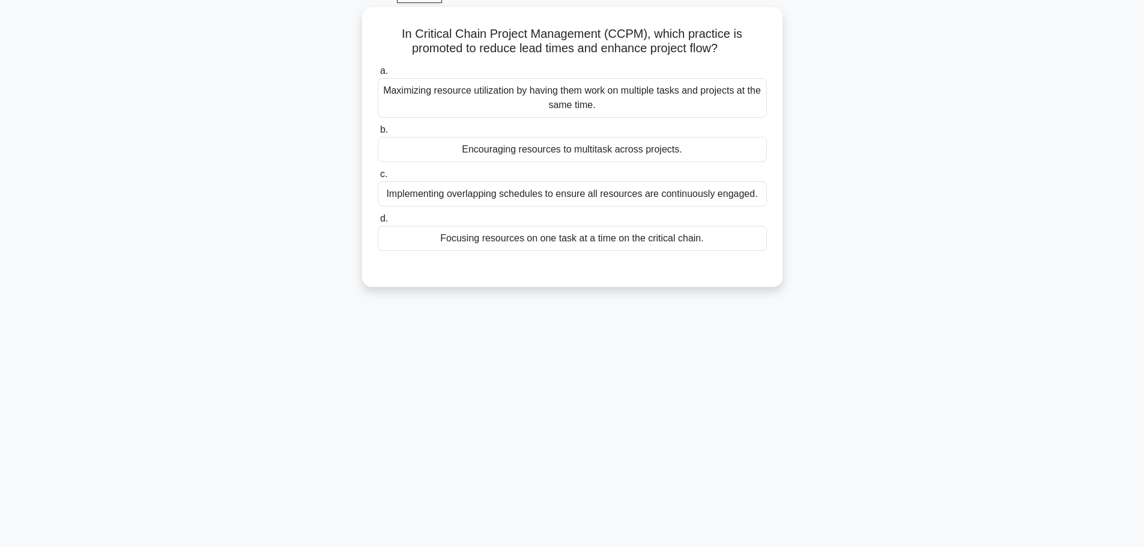
scroll to position [41, 0]
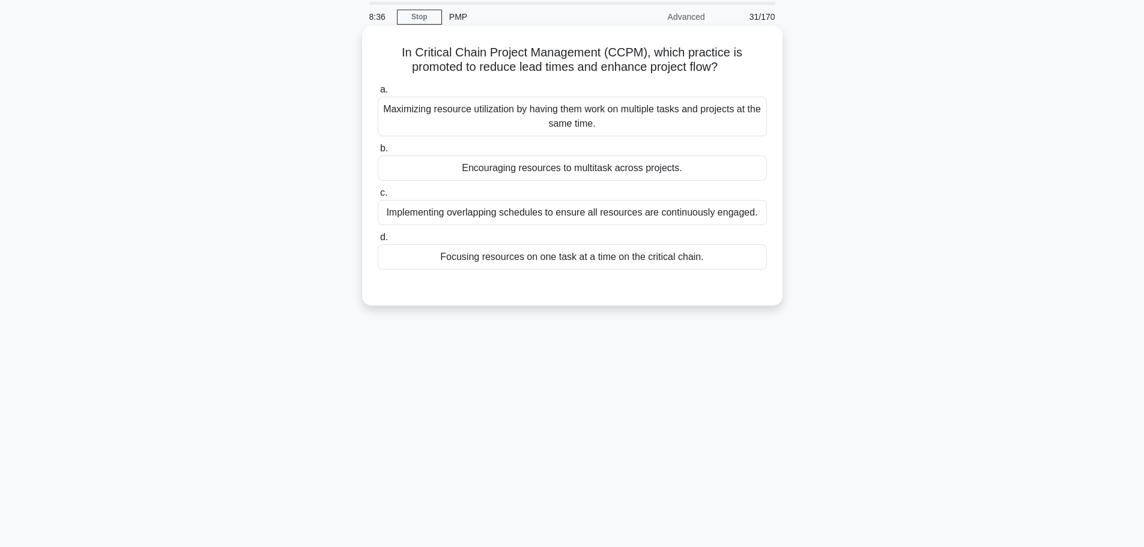
click at [735, 265] on div "Focusing resources on one task at a time on the critical chain." at bounding box center [572, 256] width 389 height 25
click at [378, 241] on input "d. Focusing resources on one task at a time on the critical chain." at bounding box center [378, 238] width 0 height 8
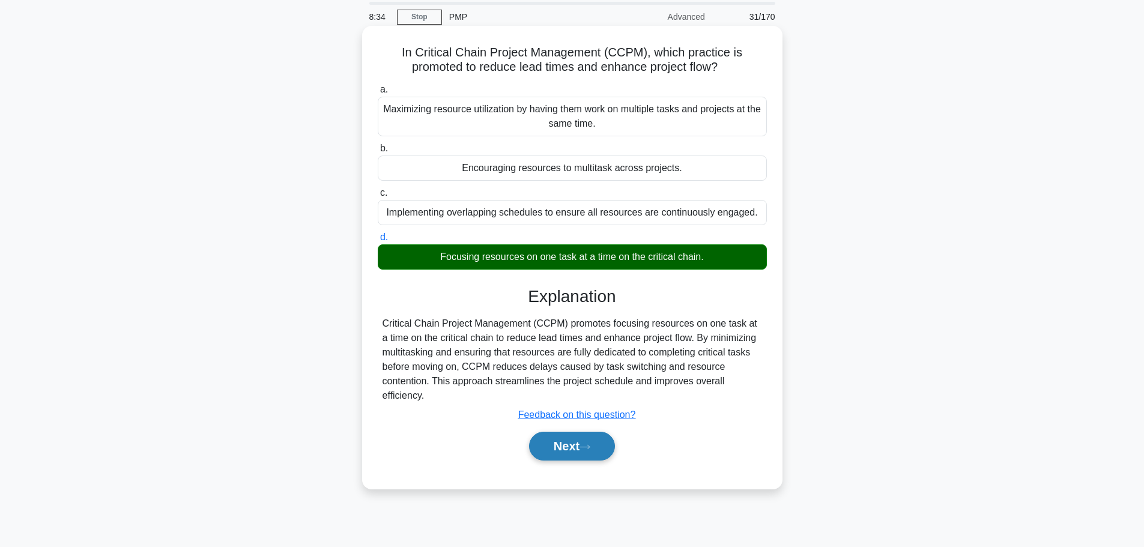
click at [594, 442] on button "Next" at bounding box center [572, 446] width 86 height 29
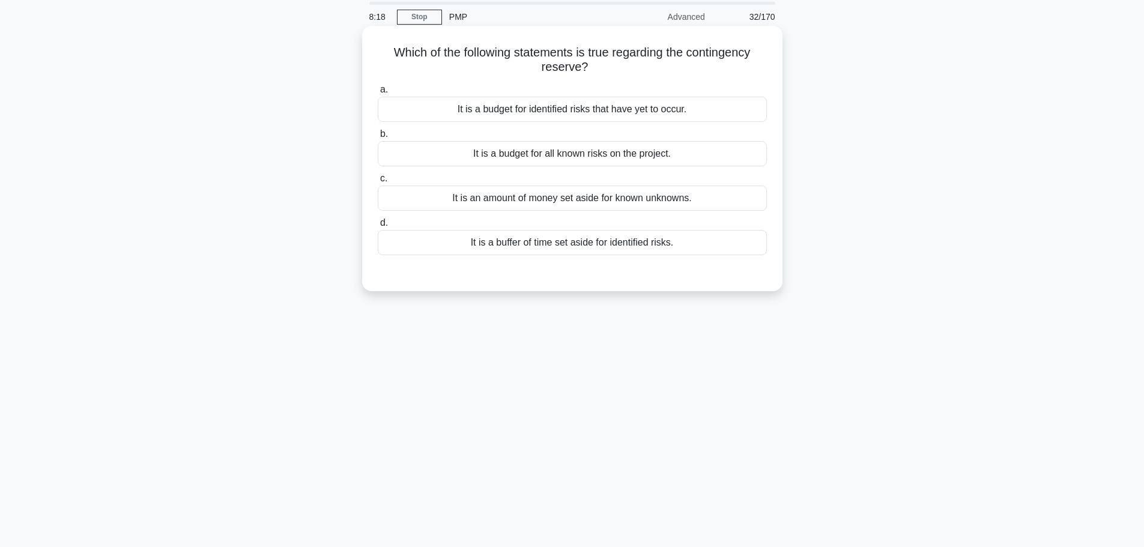
click at [686, 205] on div "It is an amount of money set aside for known unknowns." at bounding box center [572, 198] width 389 height 25
click at [378, 183] on input "c. It is an amount of money set aside for known unknowns." at bounding box center [378, 179] width 0 height 8
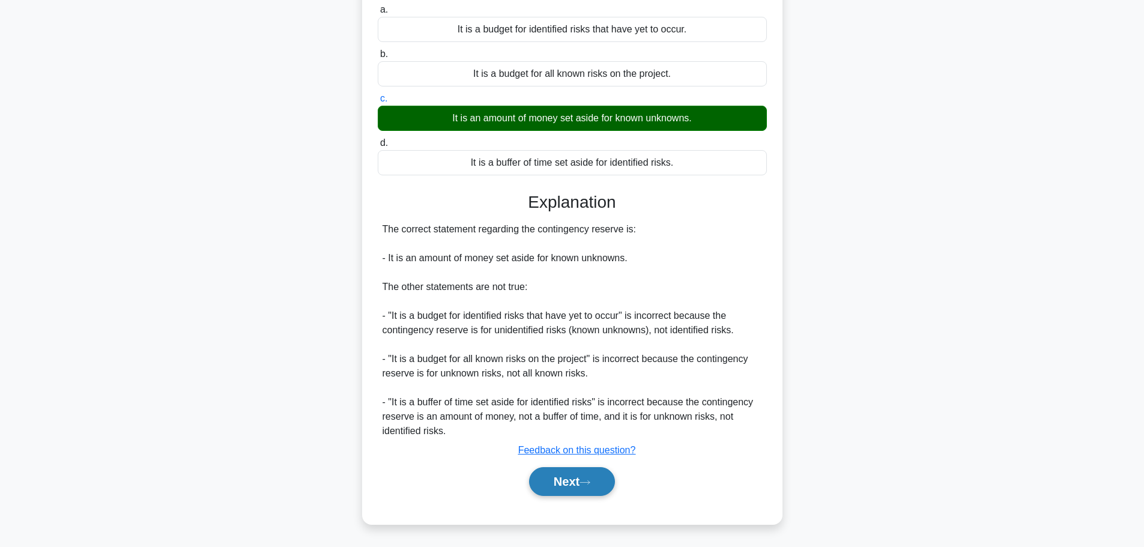
click at [608, 492] on button "Next" at bounding box center [572, 481] width 86 height 29
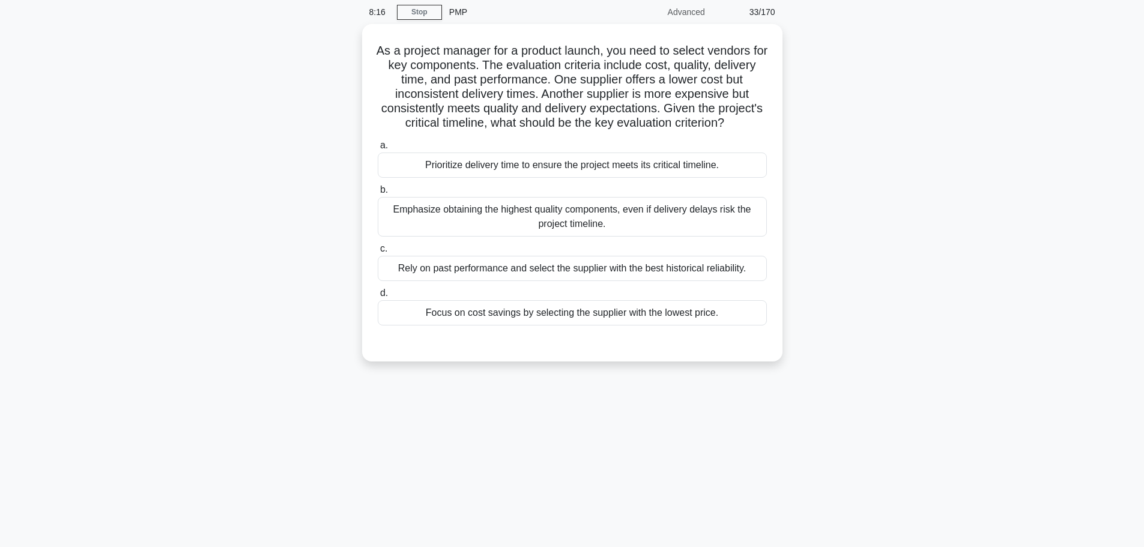
scroll to position [0, 0]
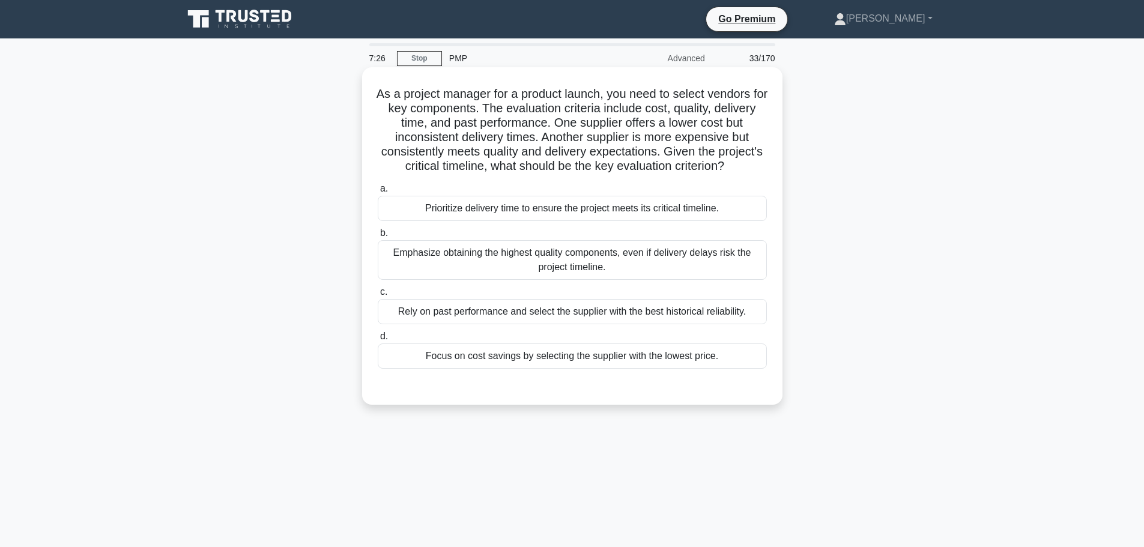
click at [693, 214] on div "Prioritize delivery time to ensure the project meets its critical timeline." at bounding box center [572, 208] width 389 height 25
click at [378, 193] on input "a. Prioritize delivery time to ensure the project meets its critical timeline." at bounding box center [378, 189] width 0 height 8
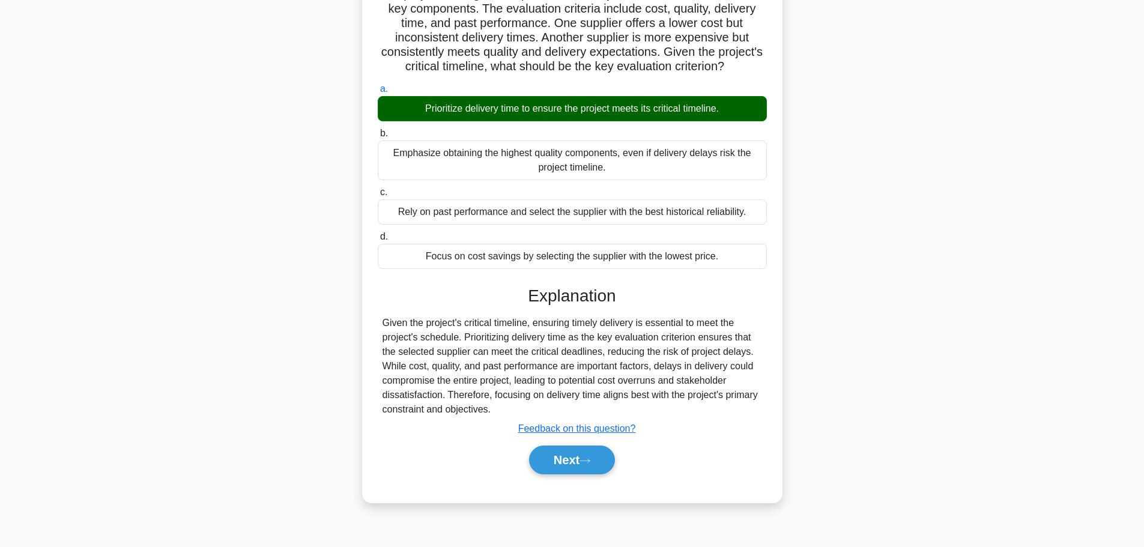
scroll to position [102, 0]
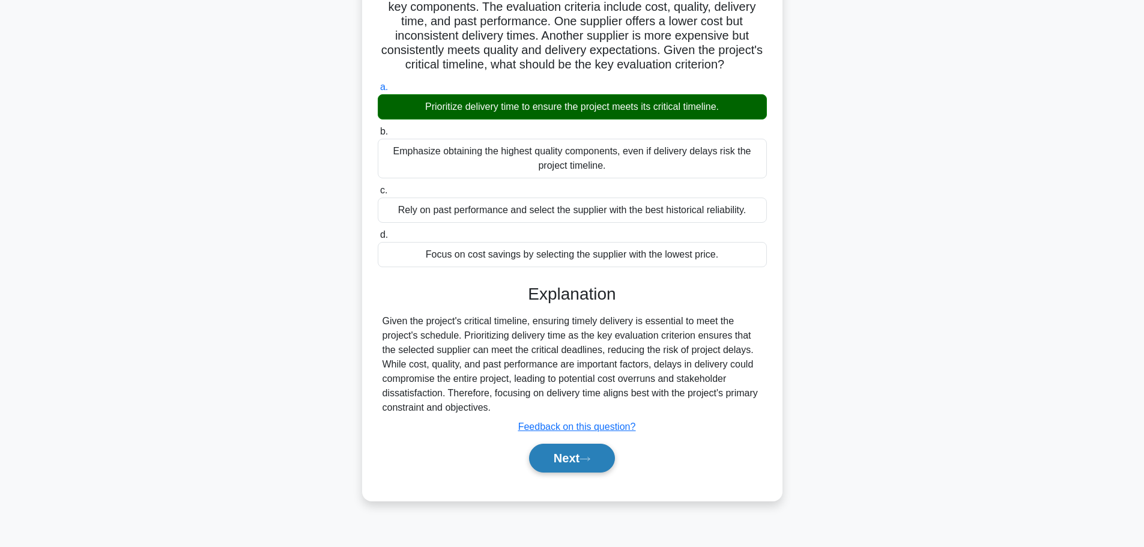
click at [573, 473] on button "Next" at bounding box center [572, 458] width 86 height 29
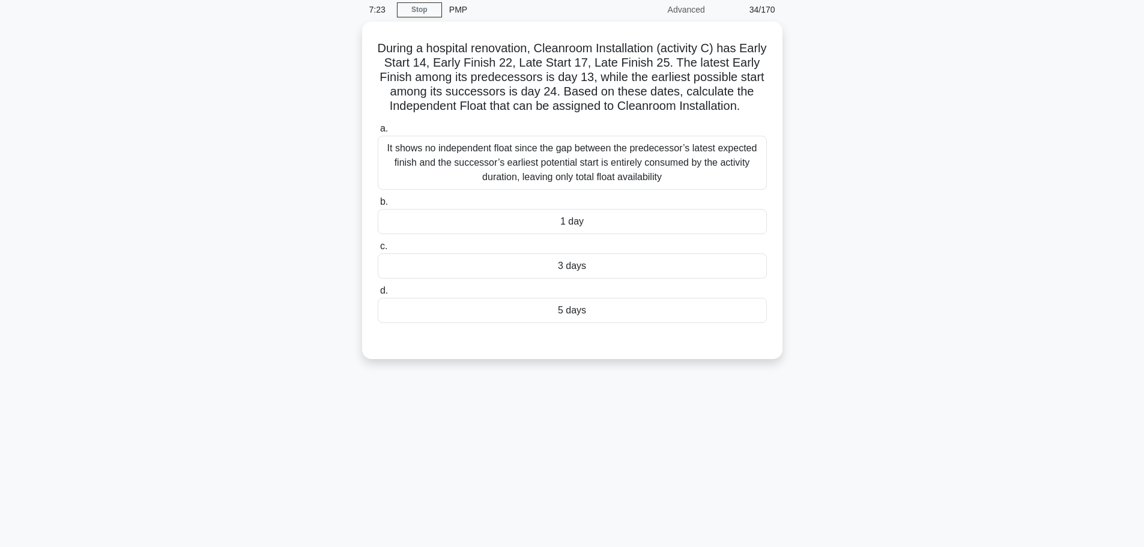
scroll to position [0, 0]
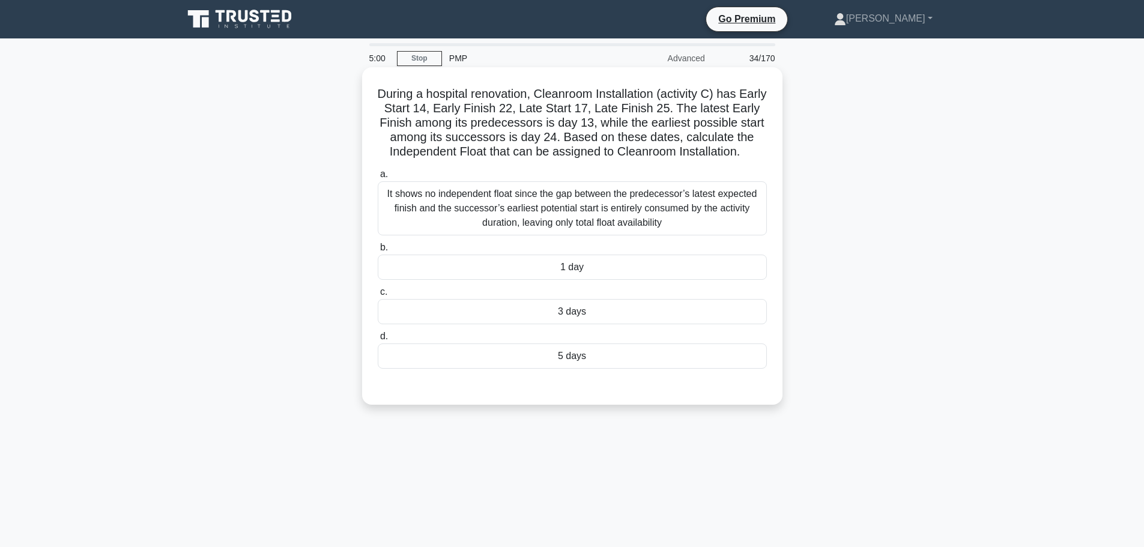
click at [619, 264] on div "1 day" at bounding box center [572, 267] width 389 height 25
click at [378, 252] on input "b. 1 day" at bounding box center [378, 248] width 0 height 8
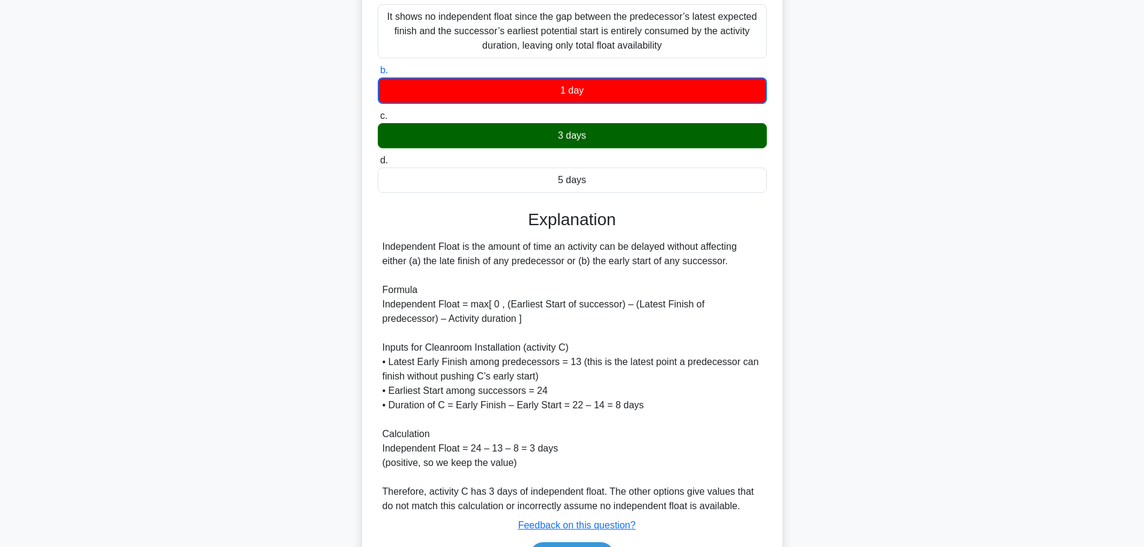
scroll to position [240, 0]
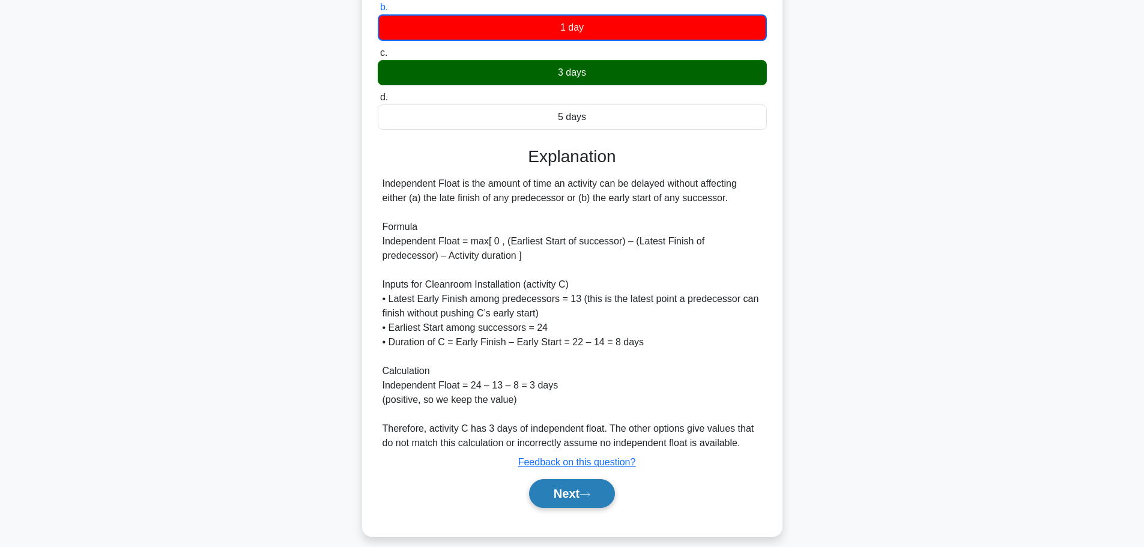
click at [556, 495] on button "Next" at bounding box center [572, 493] width 86 height 29
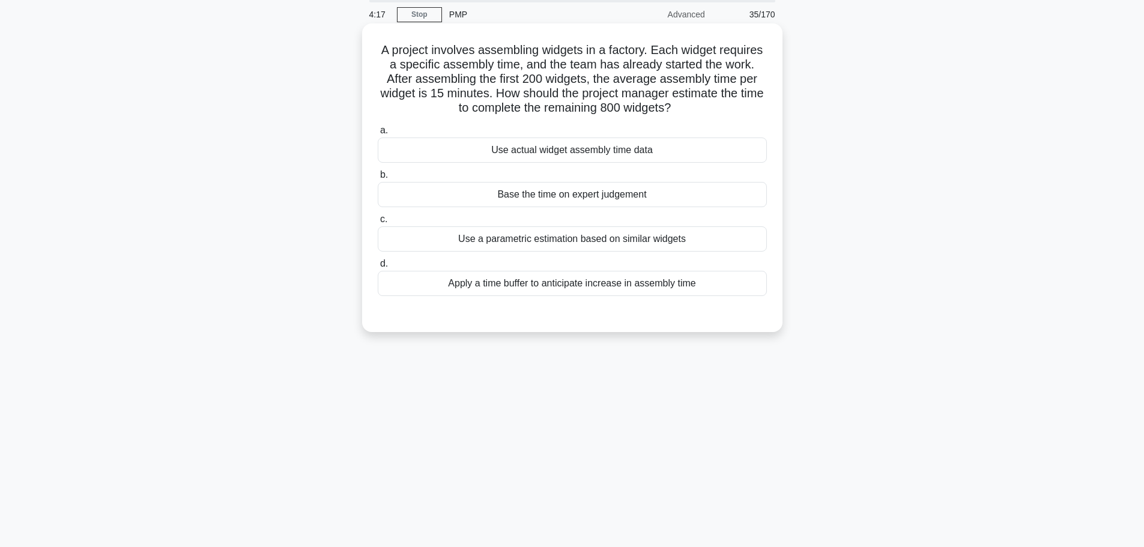
scroll to position [0, 0]
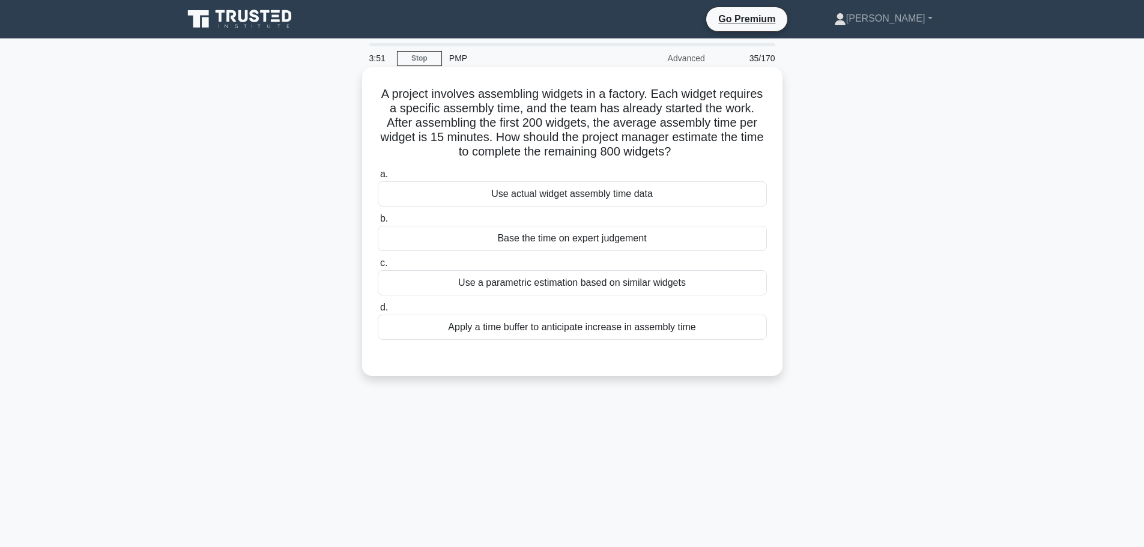
click at [727, 196] on div "Use actual widget assembly time data" at bounding box center [572, 193] width 389 height 25
click at [378, 178] on input "a. Use actual widget assembly time data" at bounding box center [378, 175] width 0 height 8
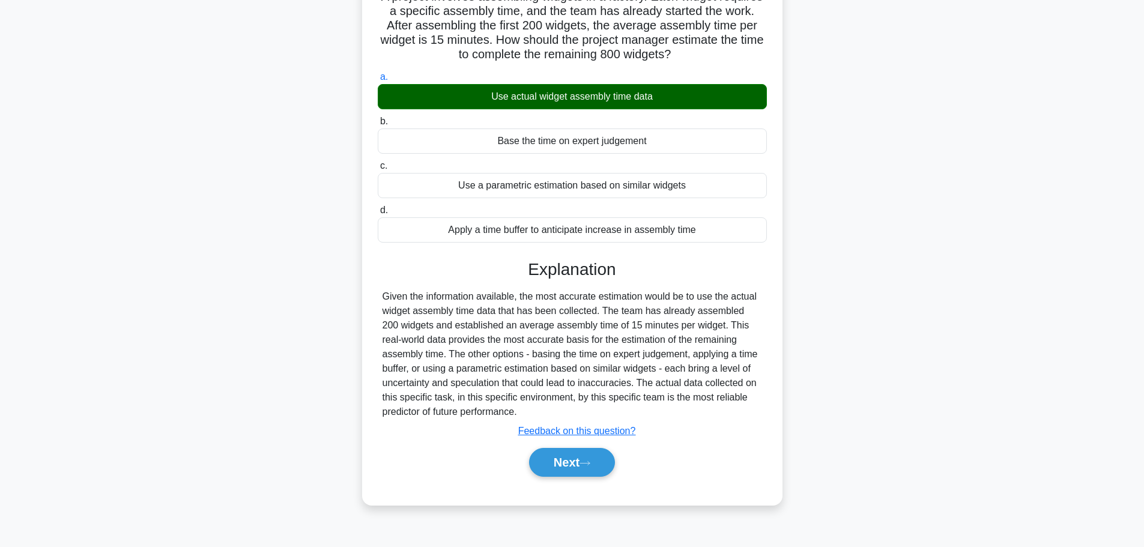
scroll to position [102, 0]
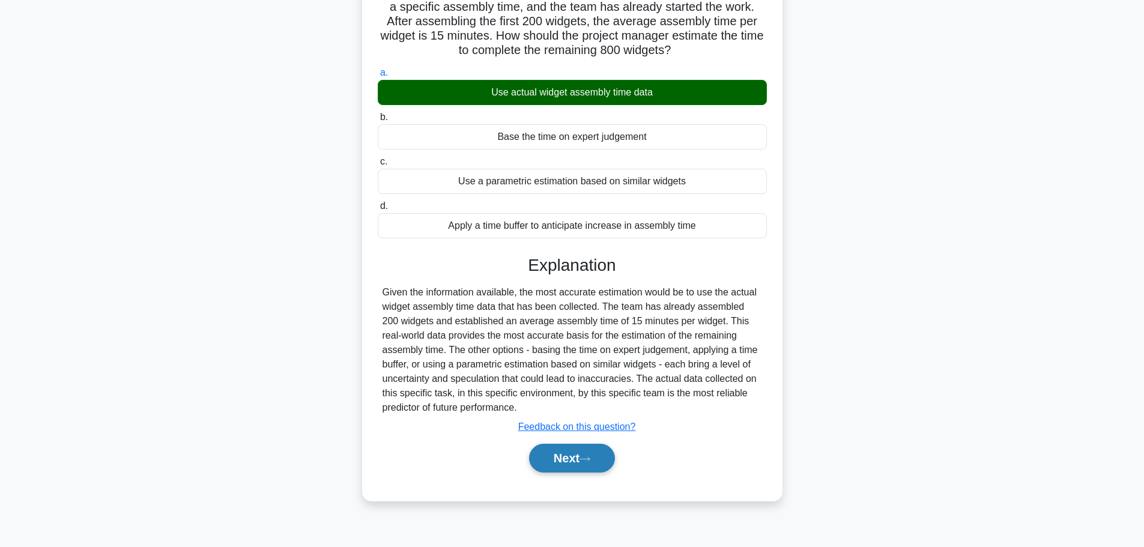
click at [553, 466] on button "Next" at bounding box center [572, 458] width 86 height 29
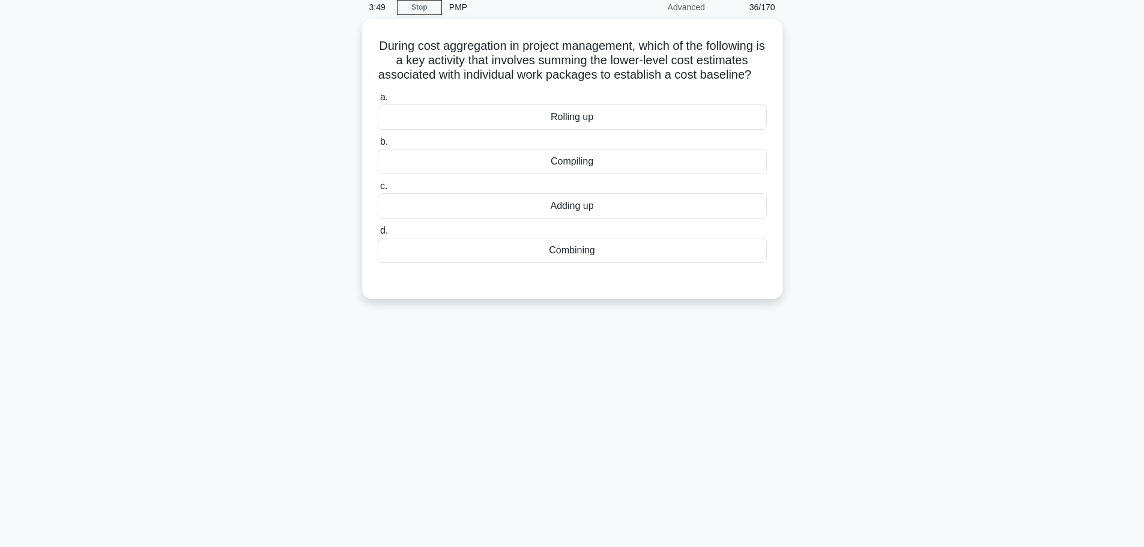
scroll to position [0, 0]
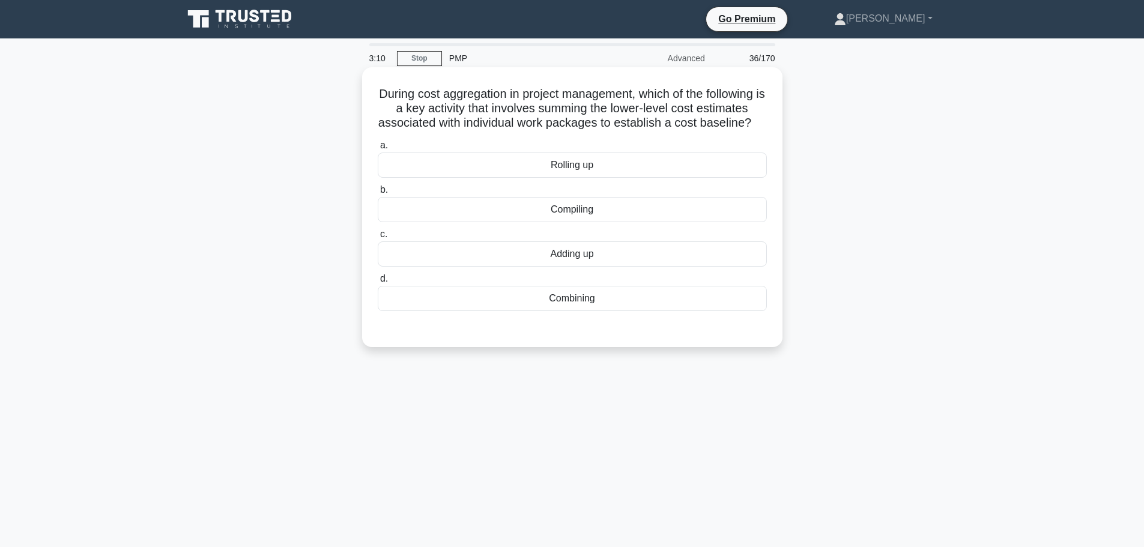
click at [585, 267] on div "Adding up" at bounding box center [572, 253] width 389 height 25
click at [378, 238] on input "c. Adding up" at bounding box center [378, 235] width 0 height 8
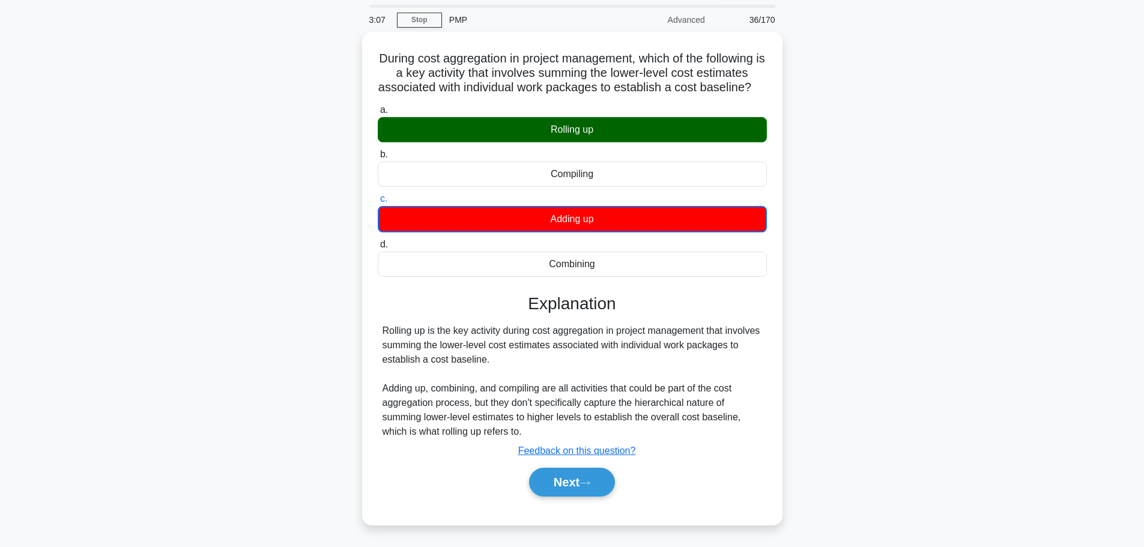
scroll to position [60, 0]
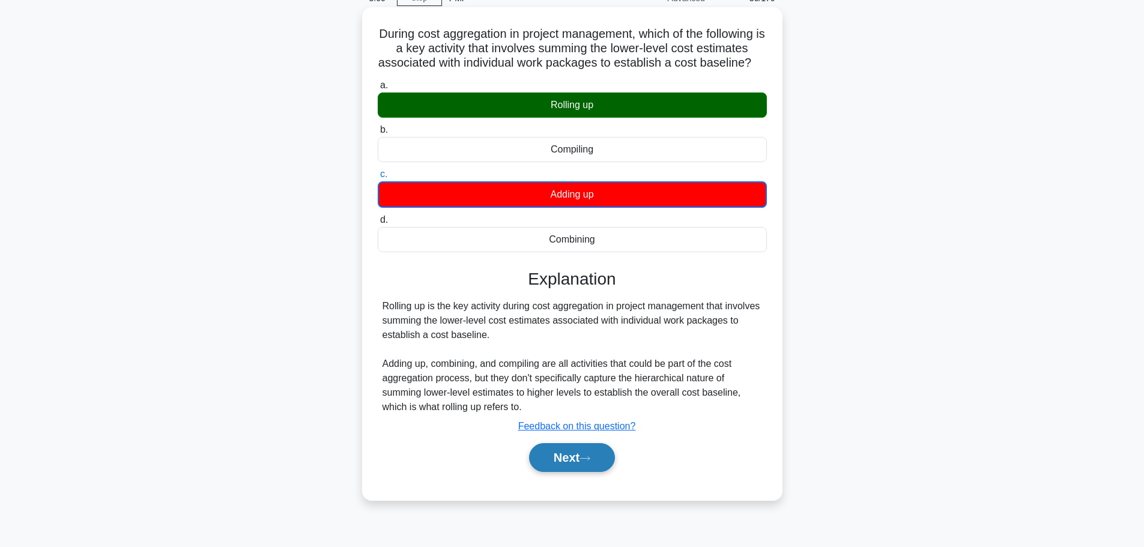
click at [561, 467] on button "Next" at bounding box center [572, 457] width 86 height 29
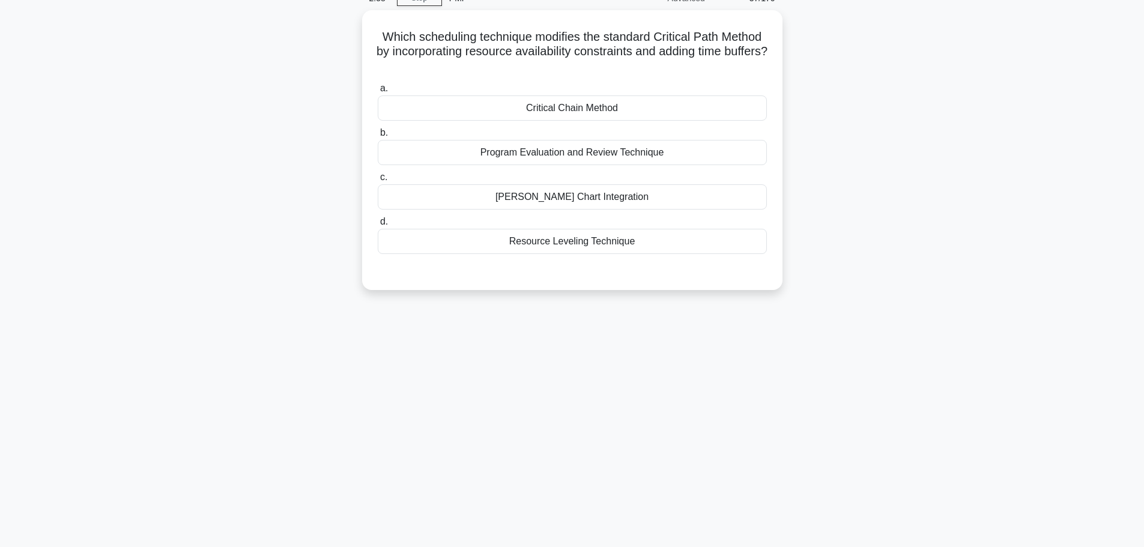
scroll to position [0, 0]
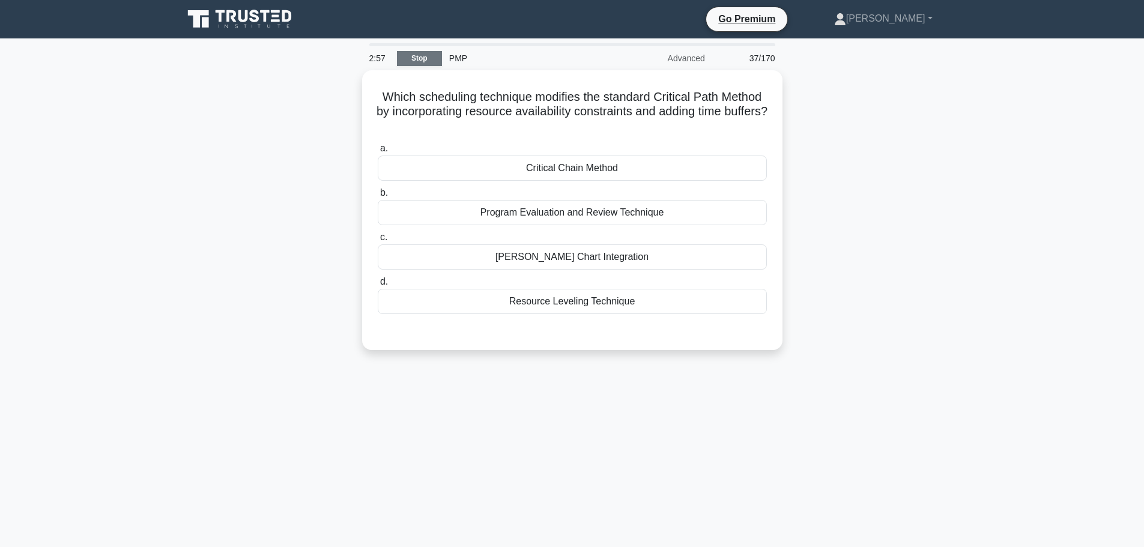
click at [414, 52] on link "Stop" at bounding box center [419, 58] width 45 height 15
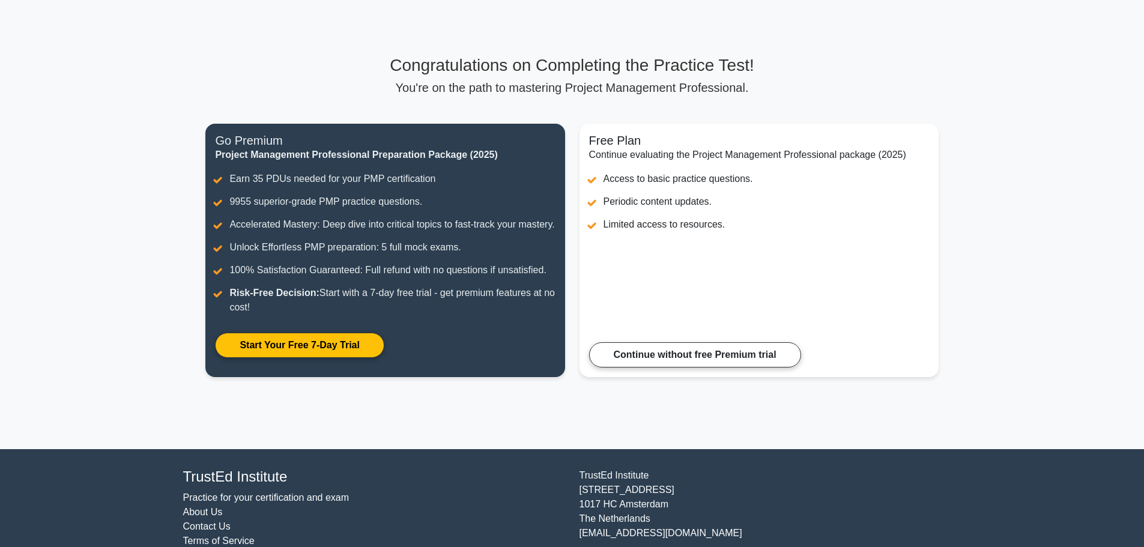
scroll to position [90, 0]
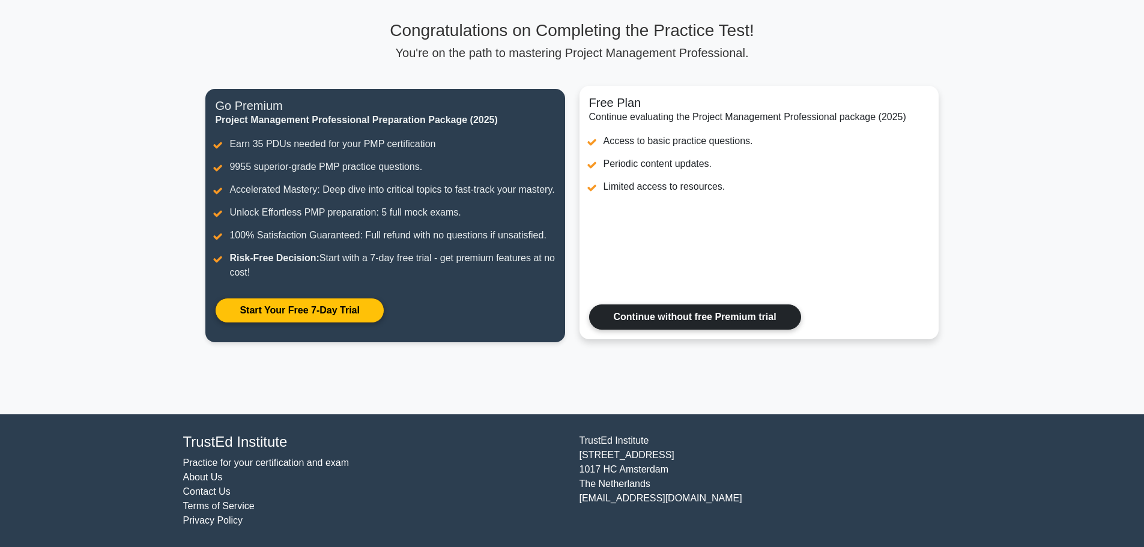
click at [748, 311] on link "Continue without free Premium trial" at bounding box center [695, 317] width 212 height 25
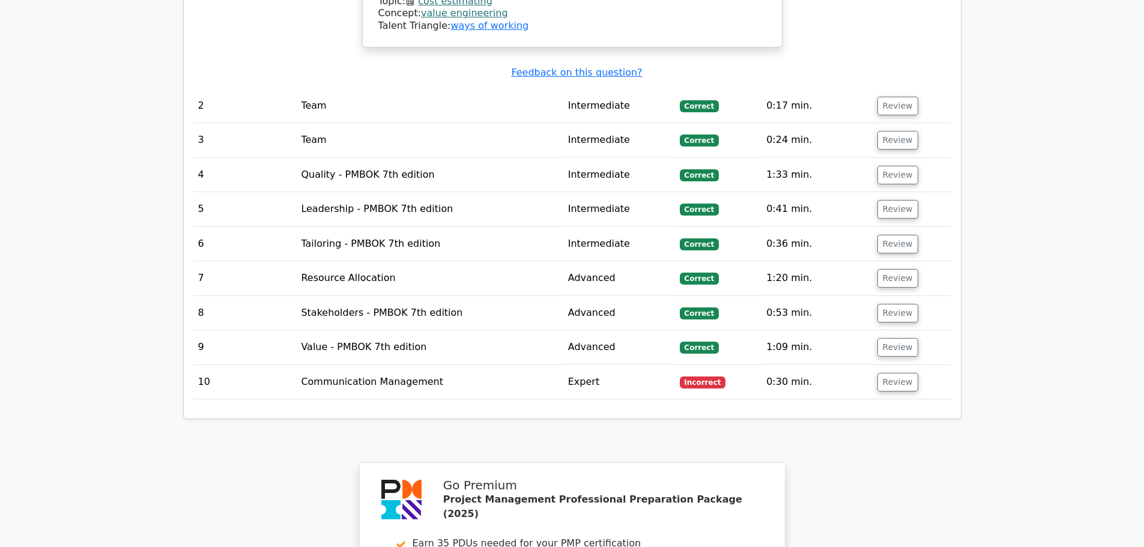
scroll to position [2044, 0]
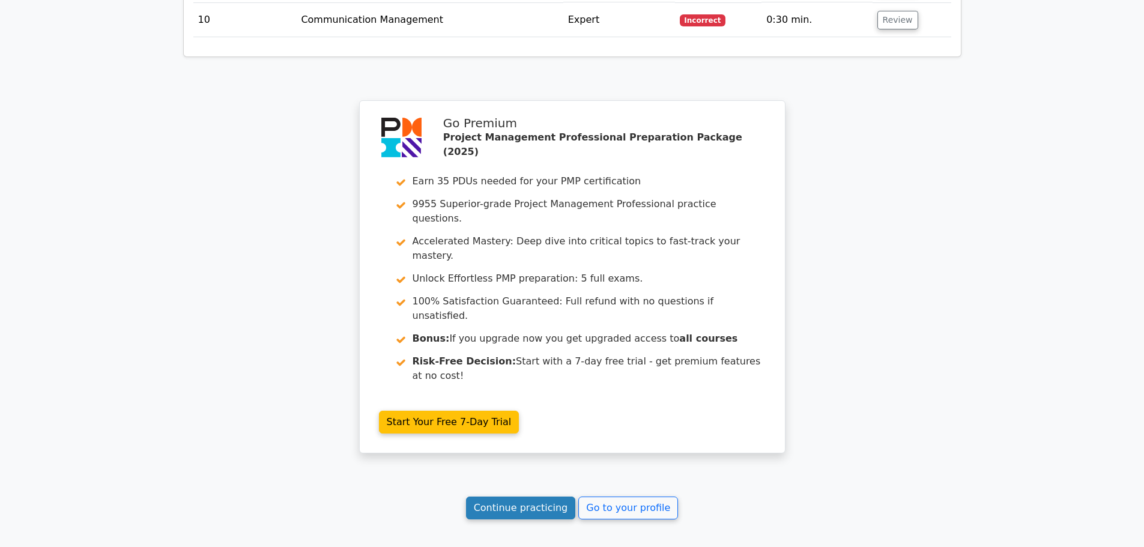
click at [535, 497] on link "Continue practicing" at bounding box center [521, 508] width 110 height 23
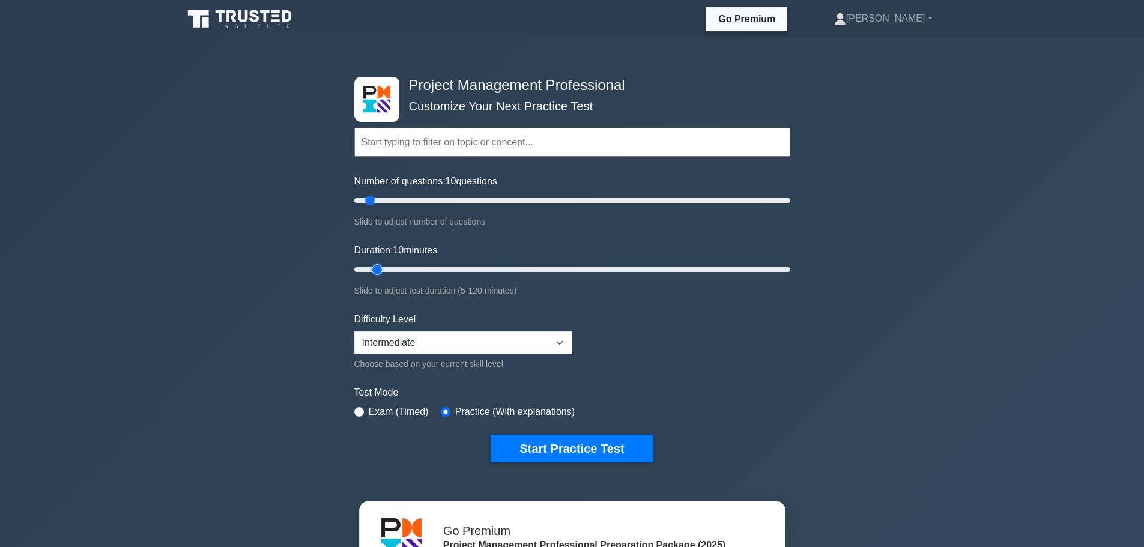
drag, startPoint x: 378, startPoint y: 269, endPoint x: 385, endPoint y: 269, distance: 6.6
click at [385, 269] on input "Duration: 10 minutes" at bounding box center [572, 270] width 436 height 14
click at [386, 269] on input "Duration: 10 minutes" at bounding box center [572, 270] width 436 height 14
type input "15"
click at [387, 269] on input "Duration: 15 minutes" at bounding box center [572, 270] width 436 height 14
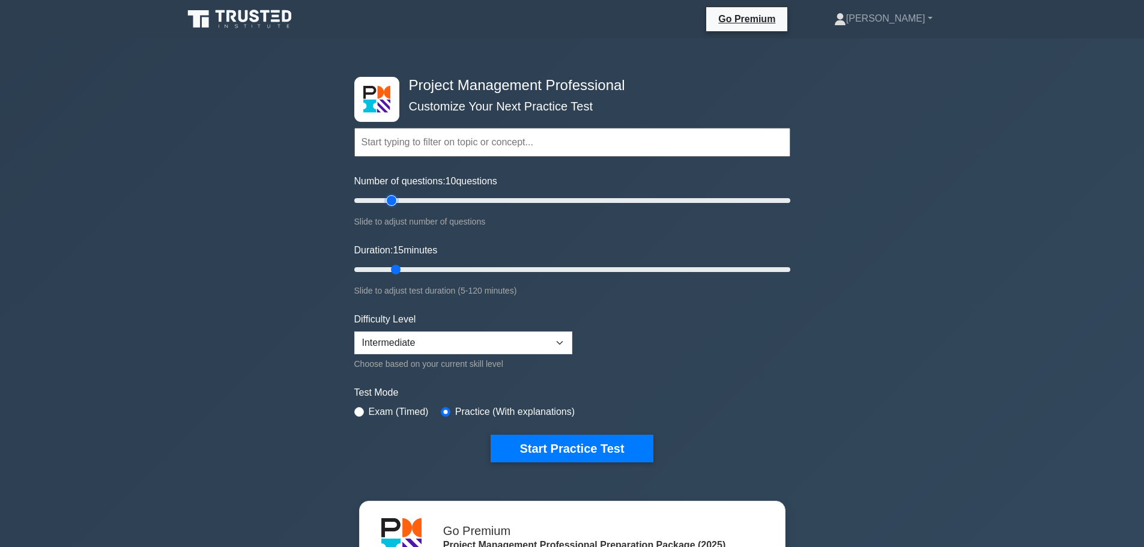
click at [389, 202] on input "Number of questions: 10 questions" at bounding box center [572, 200] width 436 height 14
type input "30"
click at [418, 203] on input "Number of questions: 30 questions" at bounding box center [572, 200] width 436 height 14
click at [580, 442] on button "Start Practice Test" at bounding box center [572, 449] width 162 height 28
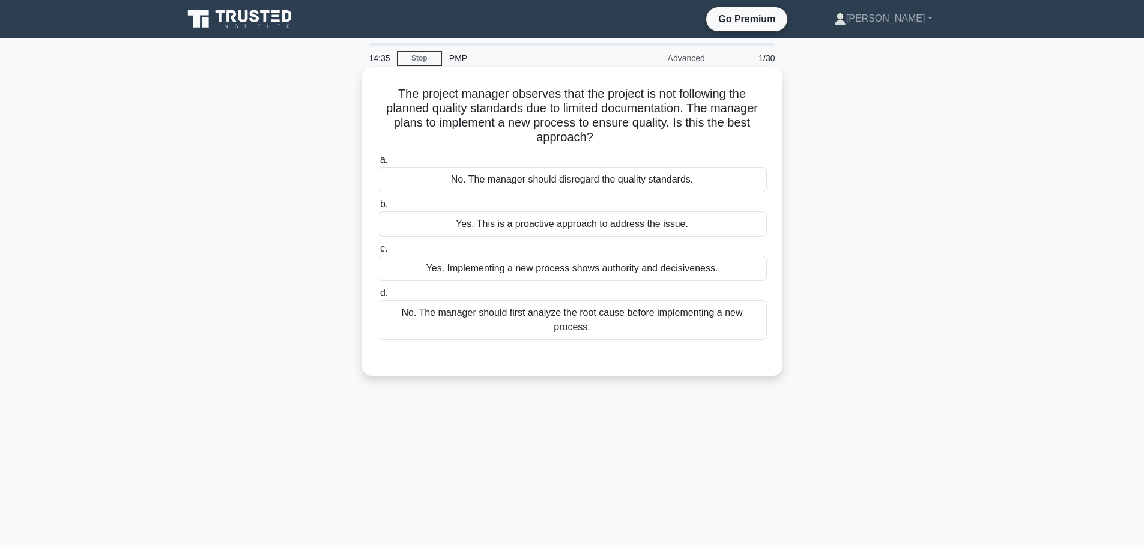
click at [715, 311] on div "No. The manager should first analyze the root cause before implementing a new p…" at bounding box center [572, 320] width 389 height 40
click at [378, 297] on input "d. No. The manager should first analyze the root cause before implementing a ne…" at bounding box center [378, 294] width 0 height 8
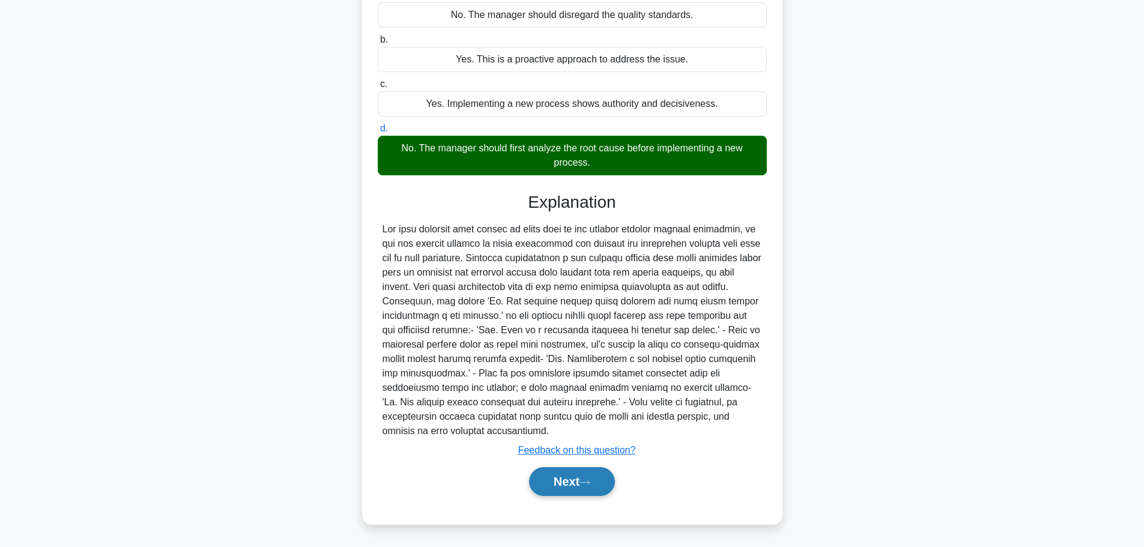
click at [600, 481] on button "Next" at bounding box center [572, 481] width 86 height 29
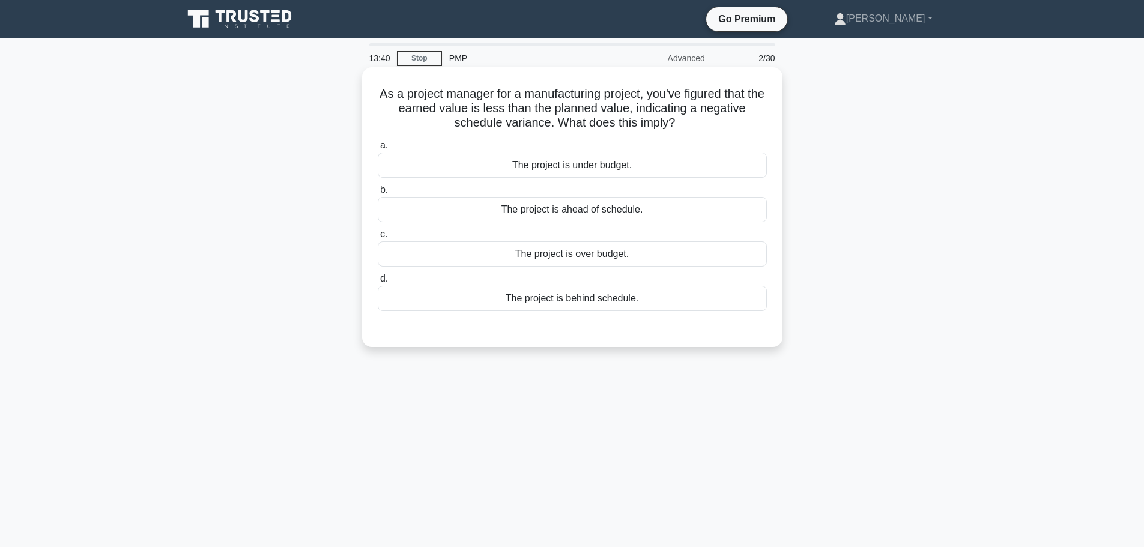
click at [655, 299] on div "The project is behind schedule." at bounding box center [572, 298] width 389 height 25
click at [378, 283] on input "d. The project is behind schedule." at bounding box center [378, 279] width 0 height 8
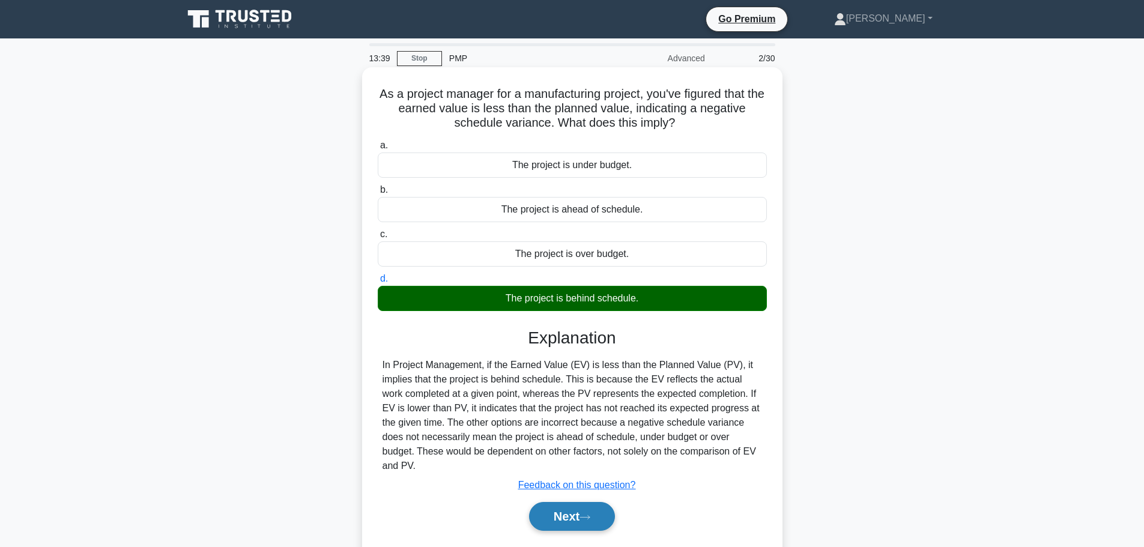
click at [573, 510] on button "Next" at bounding box center [572, 516] width 86 height 29
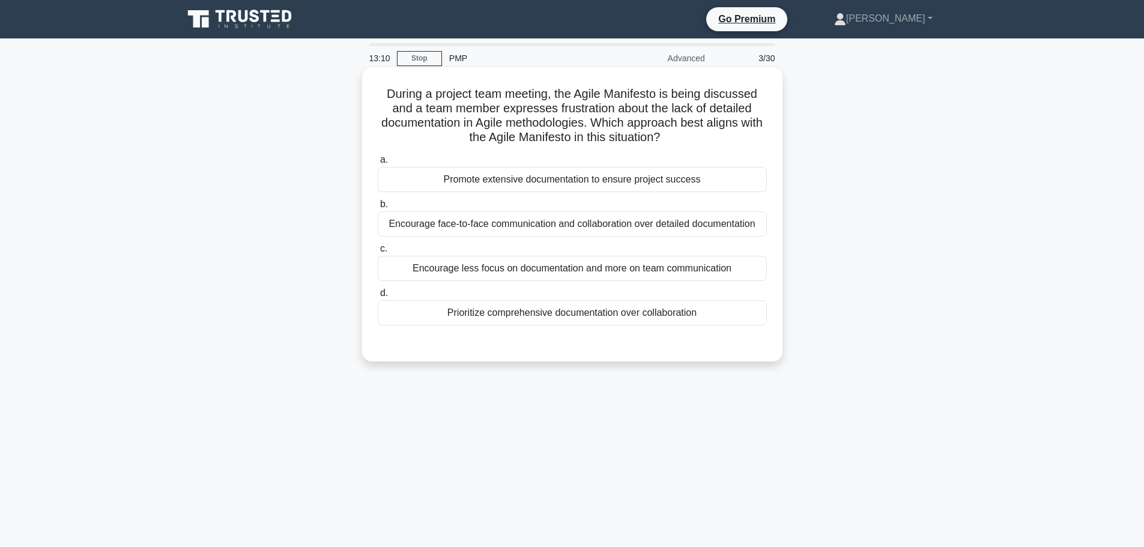
click at [730, 272] on div "Encourage less focus on documentation and more on team communication" at bounding box center [572, 268] width 389 height 25
click at [378, 253] on input "c. Encourage less focus on documentation and more on team communication" at bounding box center [378, 249] width 0 height 8
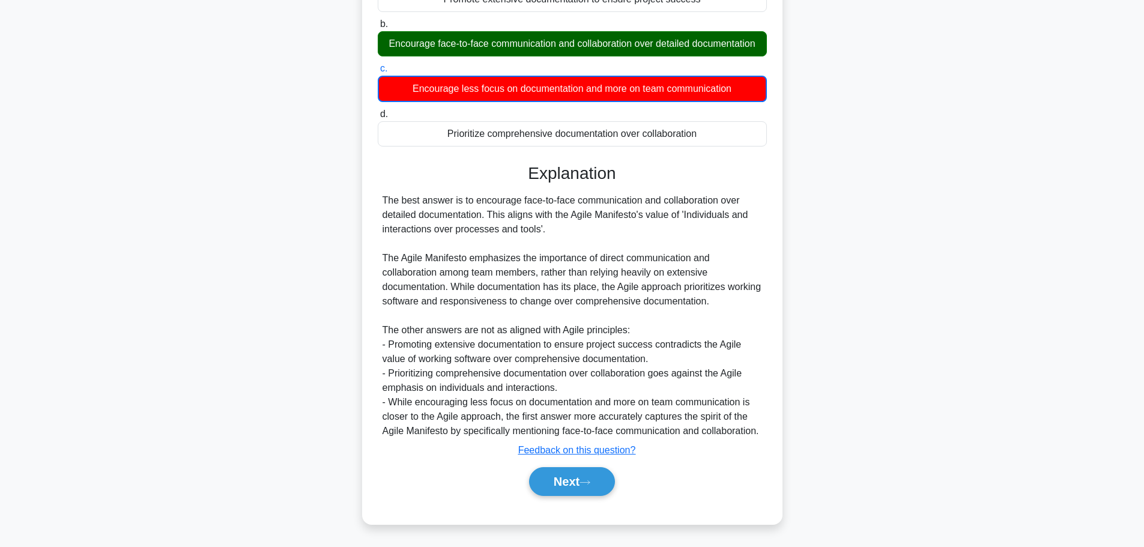
scroll to position [210, 0]
click at [580, 478] on button "Next" at bounding box center [572, 481] width 86 height 29
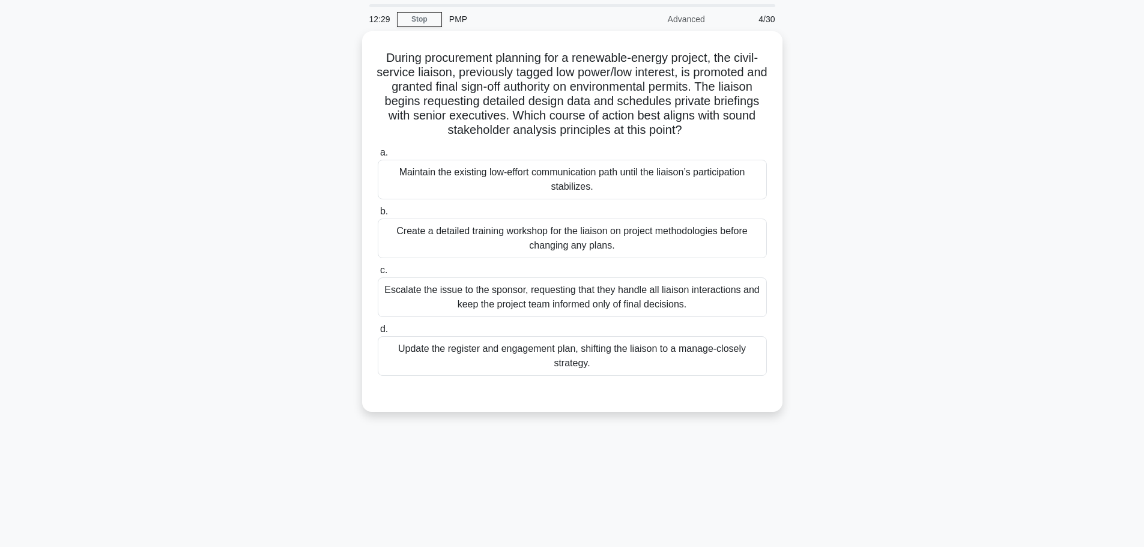
scroll to position [60, 0]
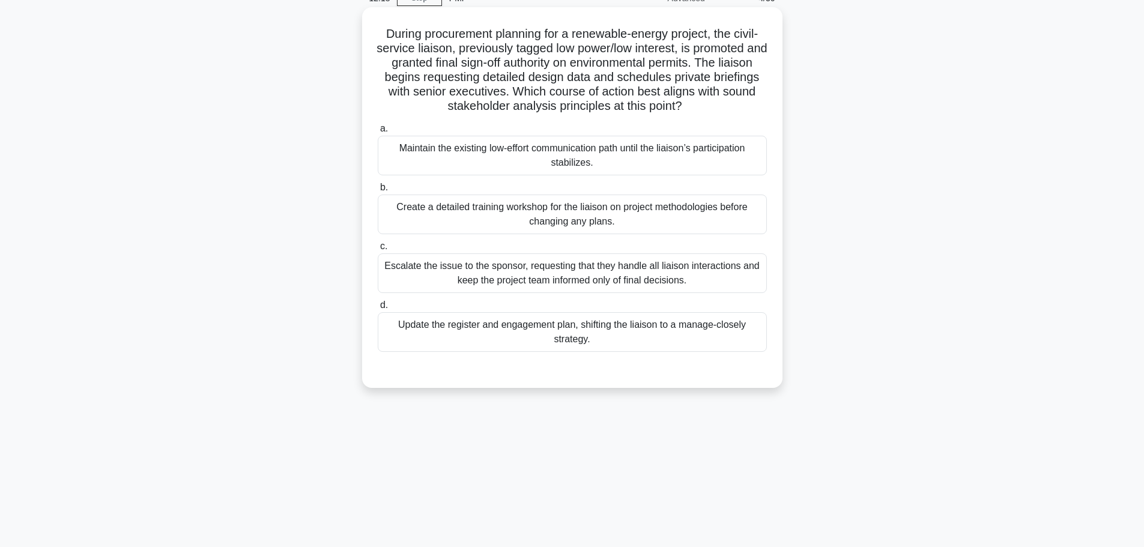
click at [727, 337] on div "Update the register and engagement plan, shifting the liaison to a manage-close…" at bounding box center [572, 332] width 389 height 40
click at [378, 309] on input "d. Update the register and engagement plan, shifting the liaison to a manage-cl…" at bounding box center [378, 306] width 0 height 8
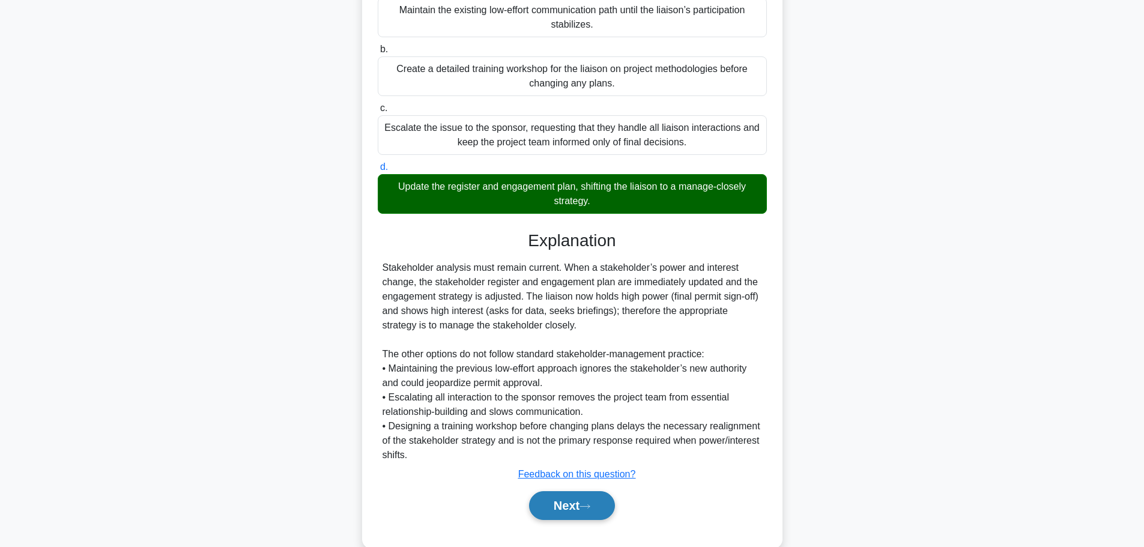
scroll to position [223, 0]
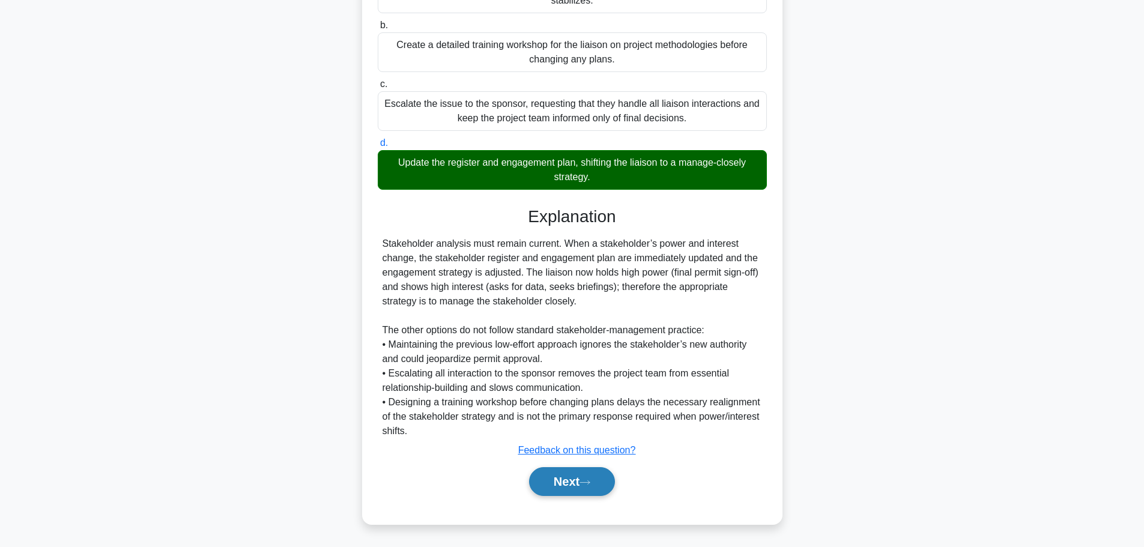
click at [563, 483] on button "Next" at bounding box center [572, 481] width 86 height 29
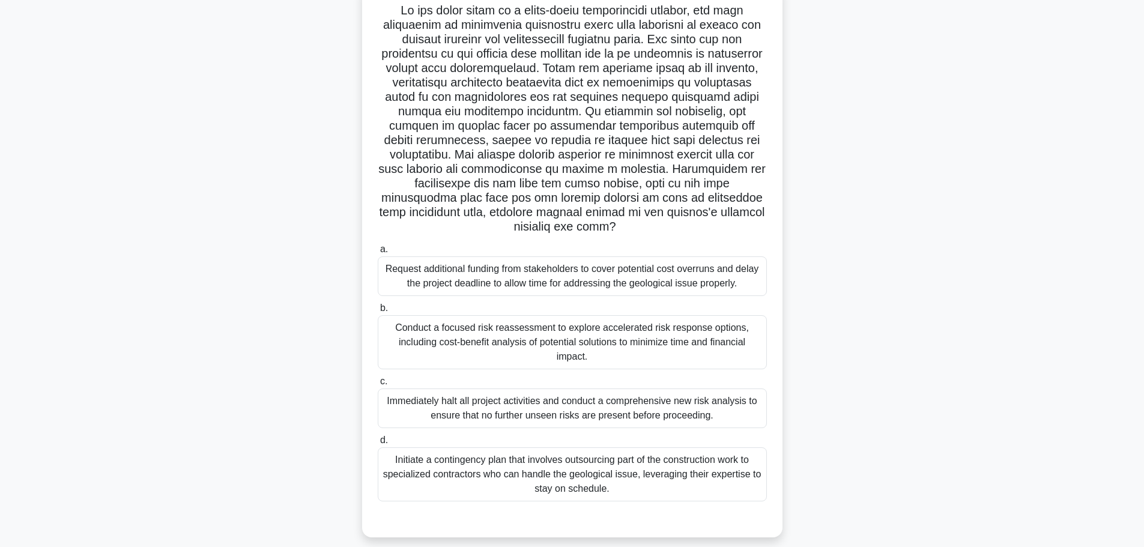
scroll to position [102, 0]
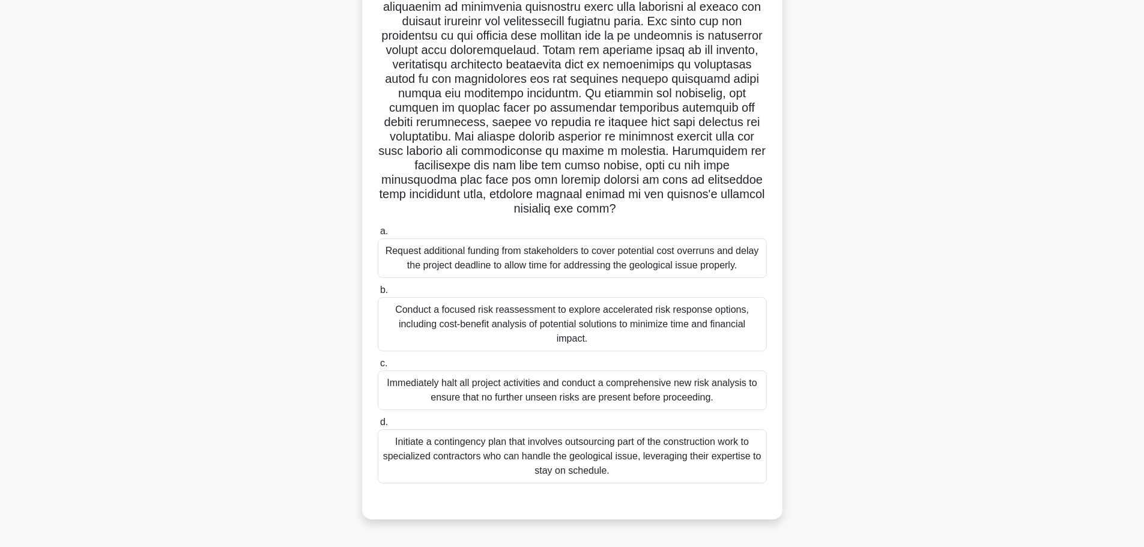
click at [684, 323] on div "Conduct a focused risk reassessment to explore accelerated risk response option…" at bounding box center [572, 324] width 389 height 54
click at [378, 294] on input "b. Conduct a focused risk reassessment to explore accelerated risk response opt…" at bounding box center [378, 291] width 0 height 8
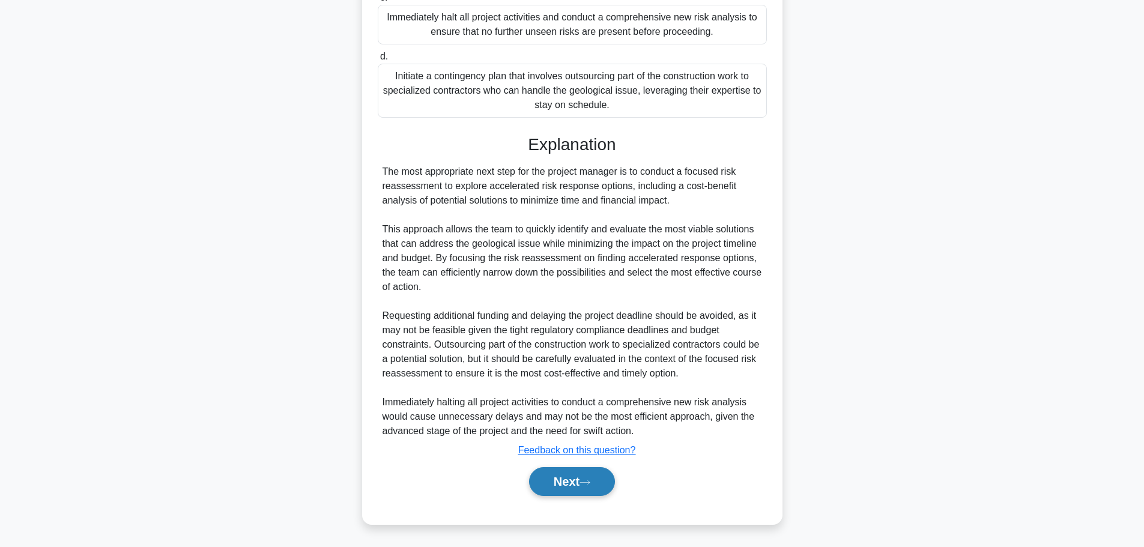
click at [576, 478] on button "Next" at bounding box center [572, 481] width 86 height 29
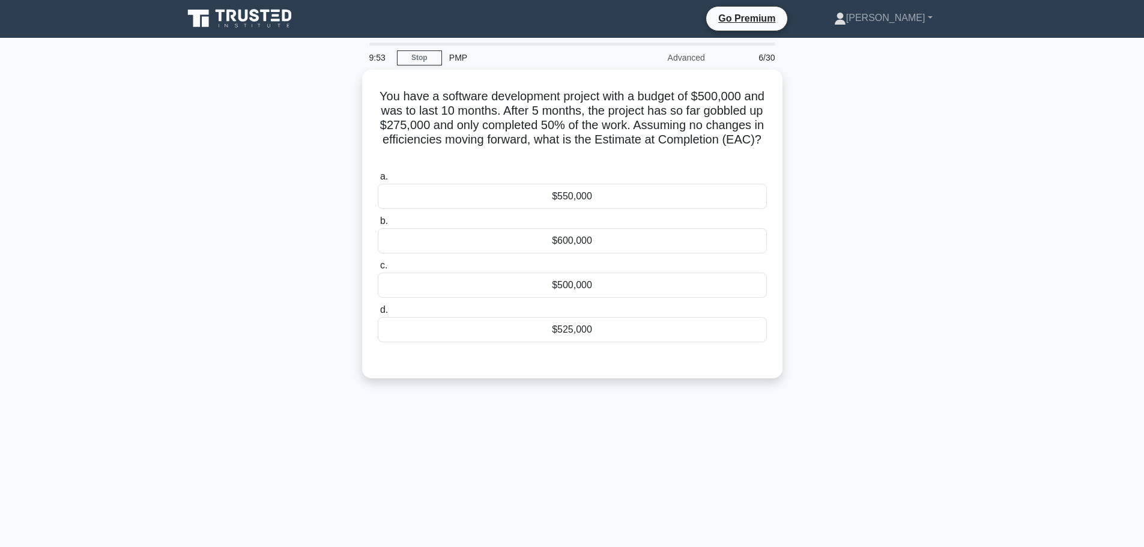
scroll to position [0, 0]
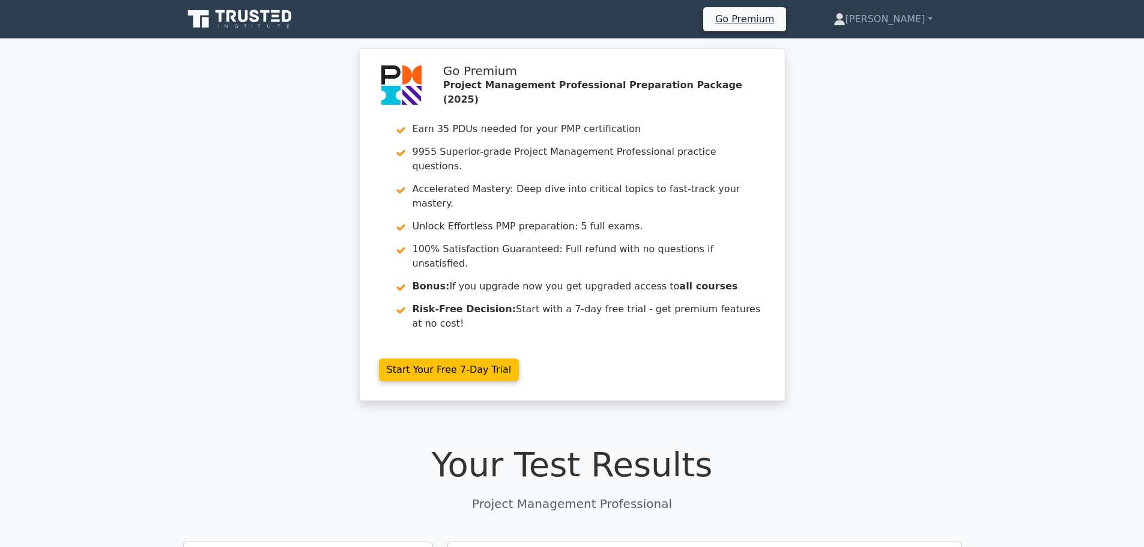
click at [226, 22] on icon at bounding box center [240, 19] width 115 height 23
